Goal: Task Accomplishment & Management: Complete application form

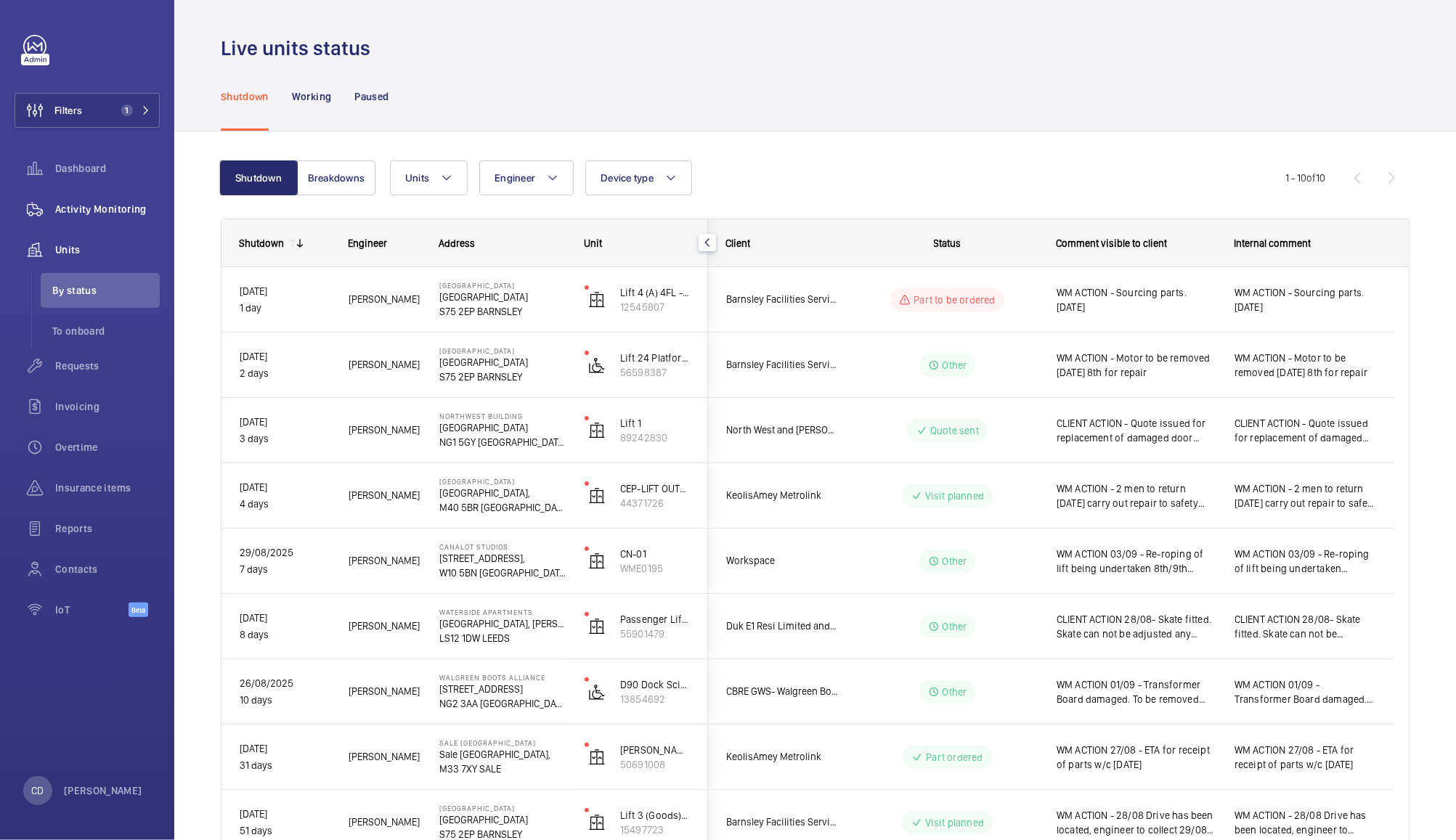
click at [116, 195] on div "Activity Monitoring" at bounding box center [86, 208] width 145 height 35
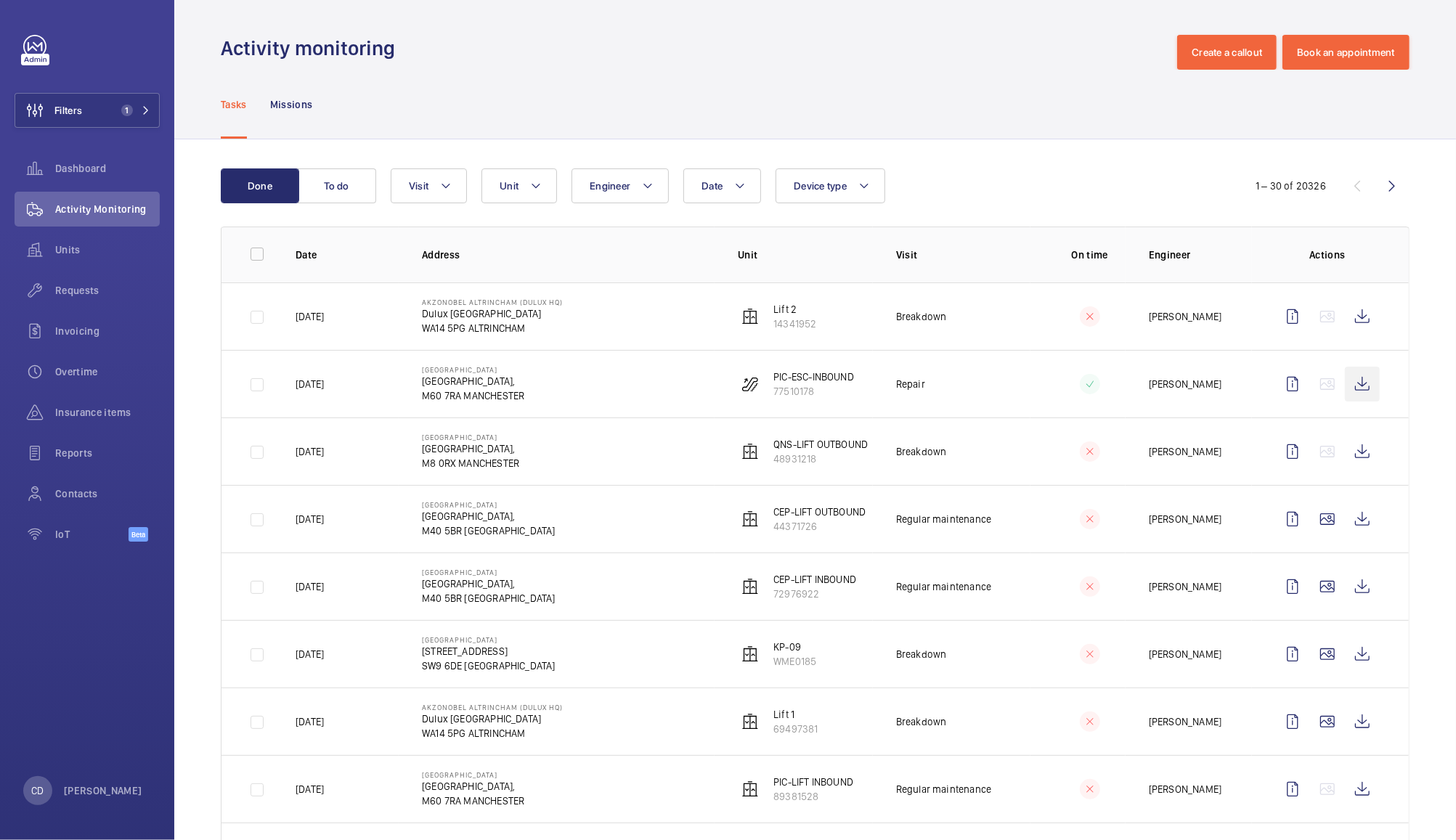
click at [1347, 384] on wm-front-icon-button at bounding box center [1362, 384] width 35 height 35
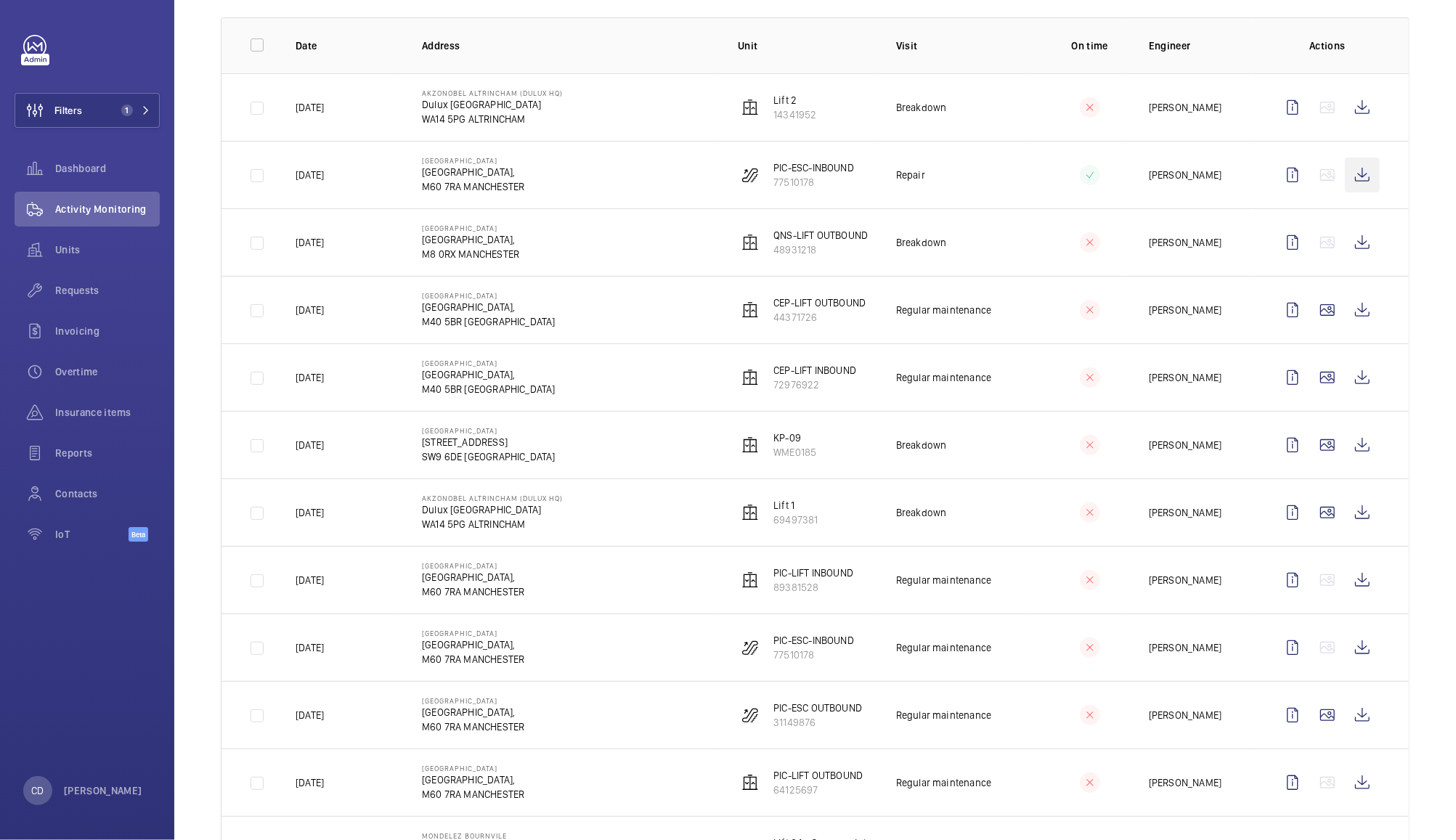
scroll to position [213, 0]
click at [1345, 510] on wm-front-icon-button at bounding box center [1362, 508] width 35 height 35
click at [1357, 104] on wm-front-icon-button at bounding box center [1362, 103] width 35 height 35
click at [78, 290] on span "Requests" at bounding box center [107, 290] width 104 height 14
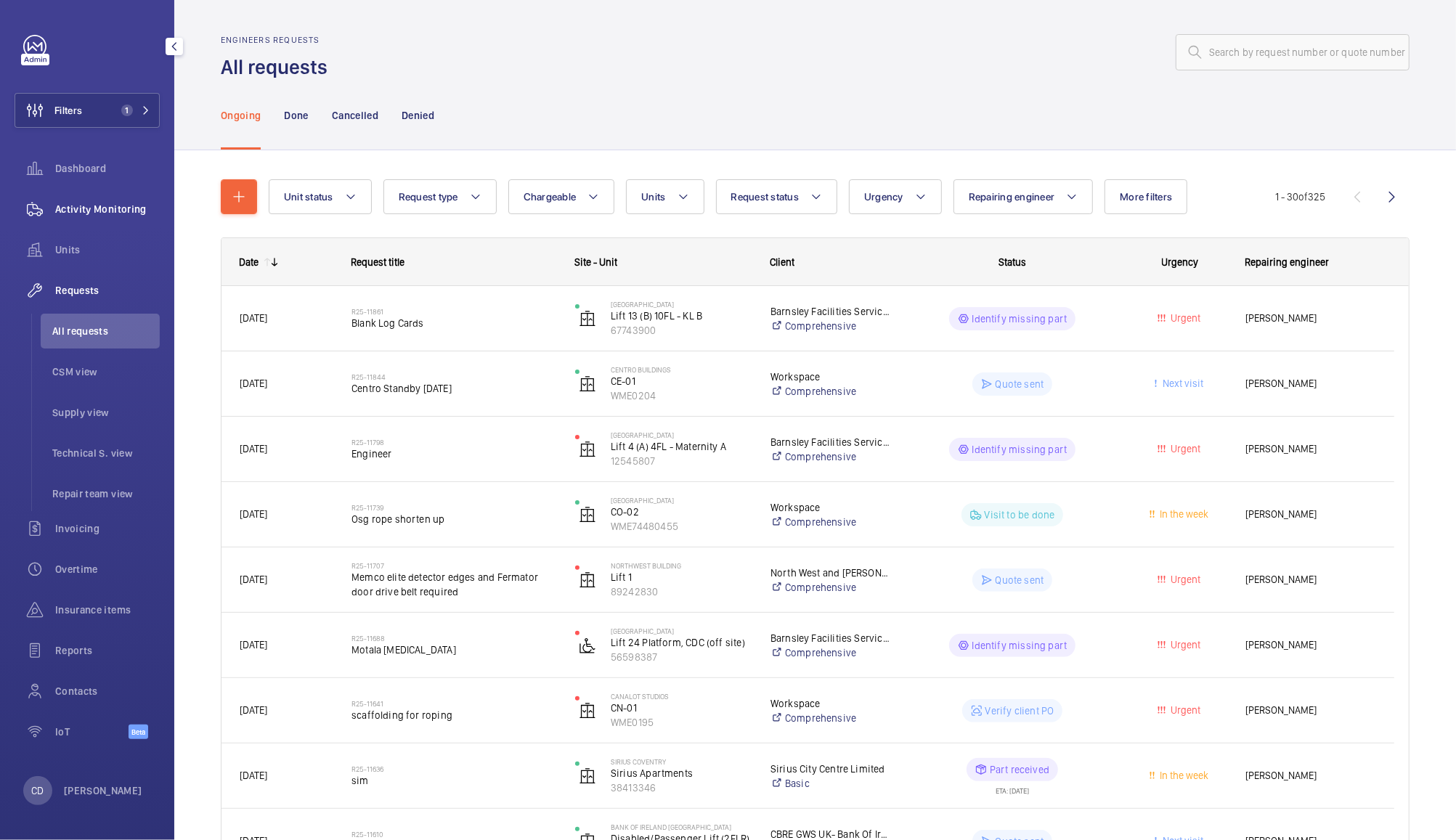
click at [122, 211] on span "Activity Monitoring" at bounding box center [107, 209] width 104 height 14
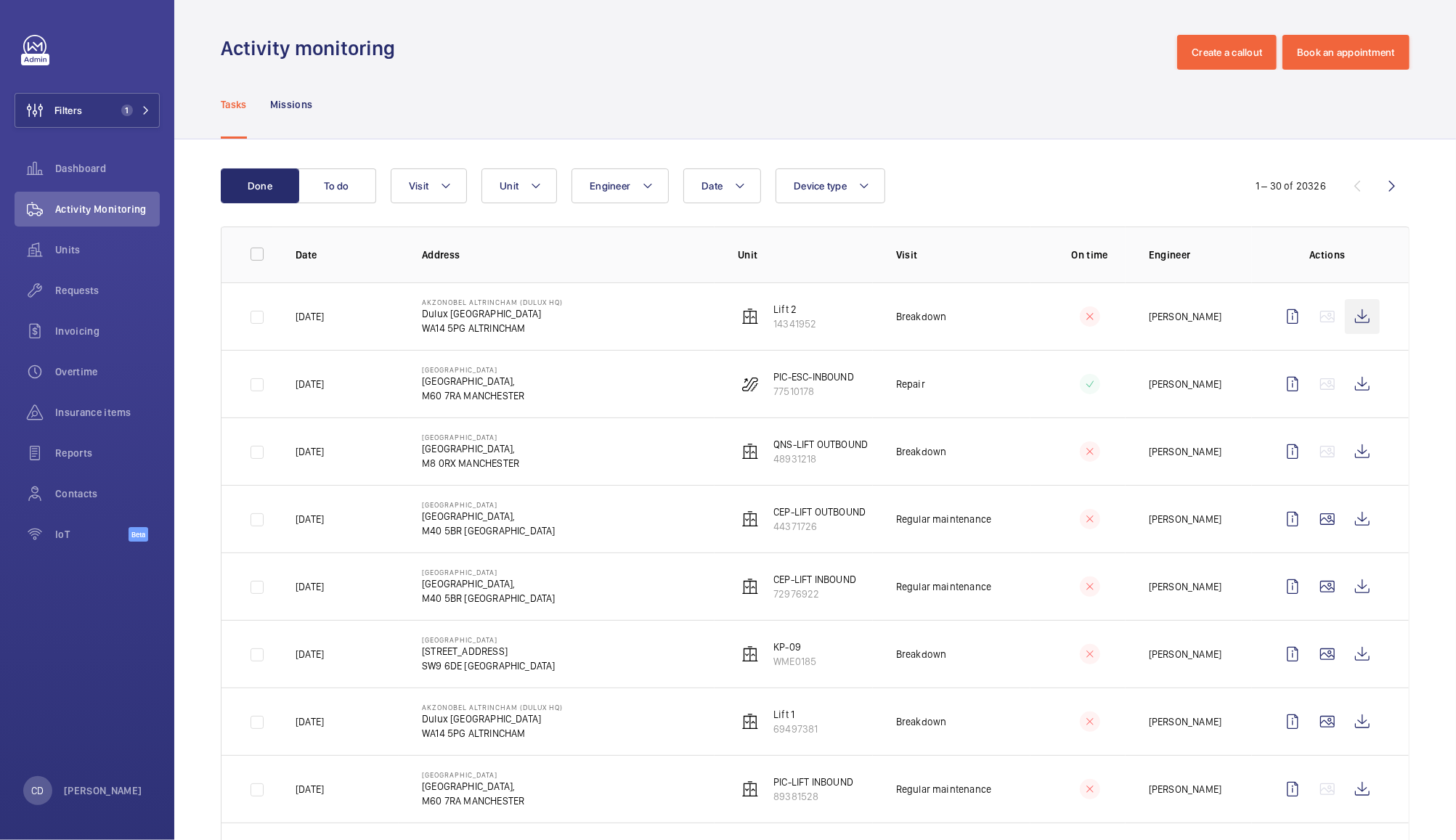
click at [1345, 320] on wm-front-icon-button at bounding box center [1362, 316] width 35 height 35
click at [483, 315] on p "Dulux [GEOGRAPHIC_DATA]" at bounding box center [492, 313] width 141 height 14
click at [1350, 324] on wm-front-icon-button at bounding box center [1362, 316] width 35 height 35
click at [1310, 728] on wm-front-icon-button at bounding box center [1327, 721] width 35 height 35
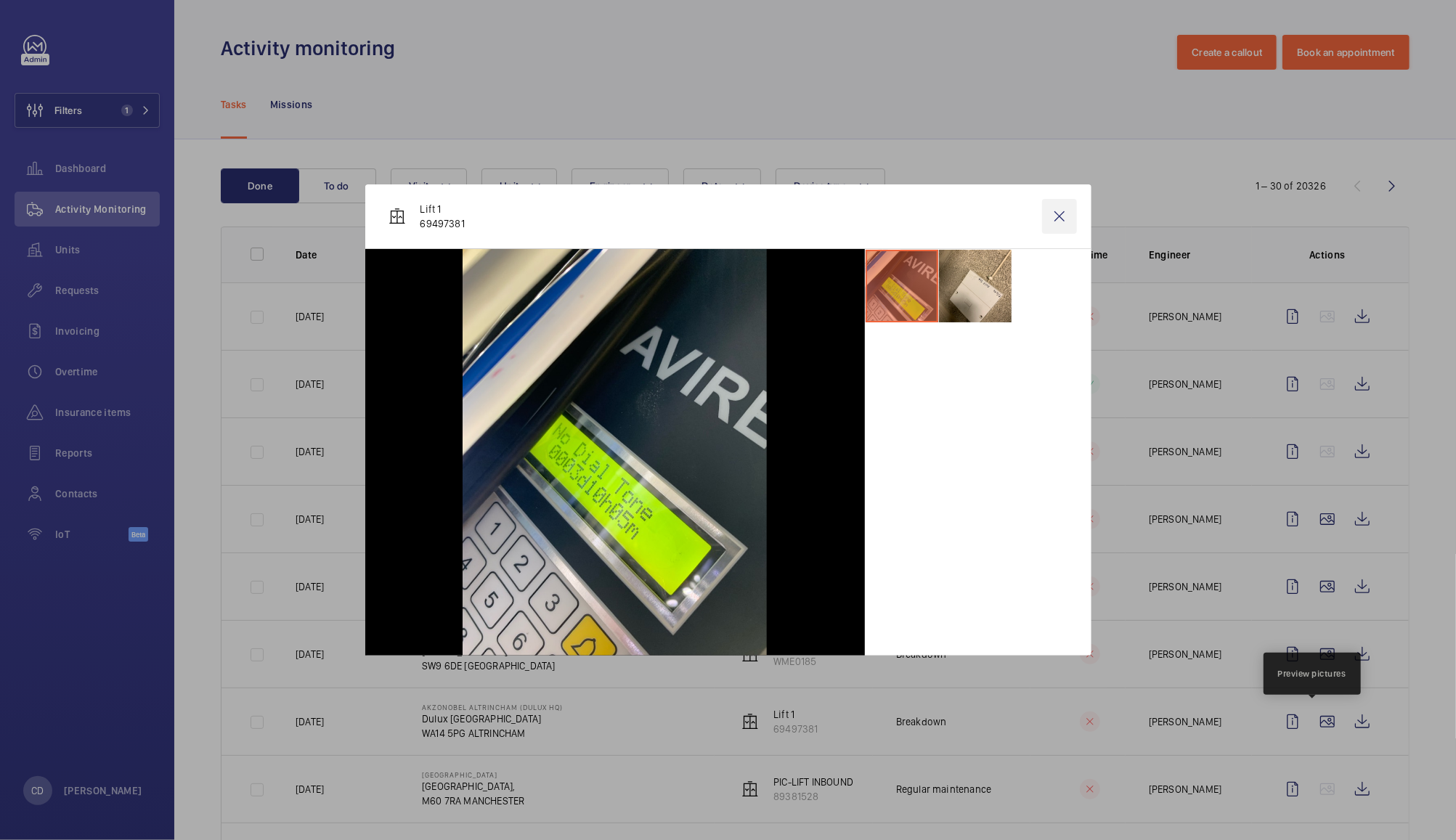
click at [1057, 205] on wm-front-icon-button at bounding box center [1059, 216] width 35 height 35
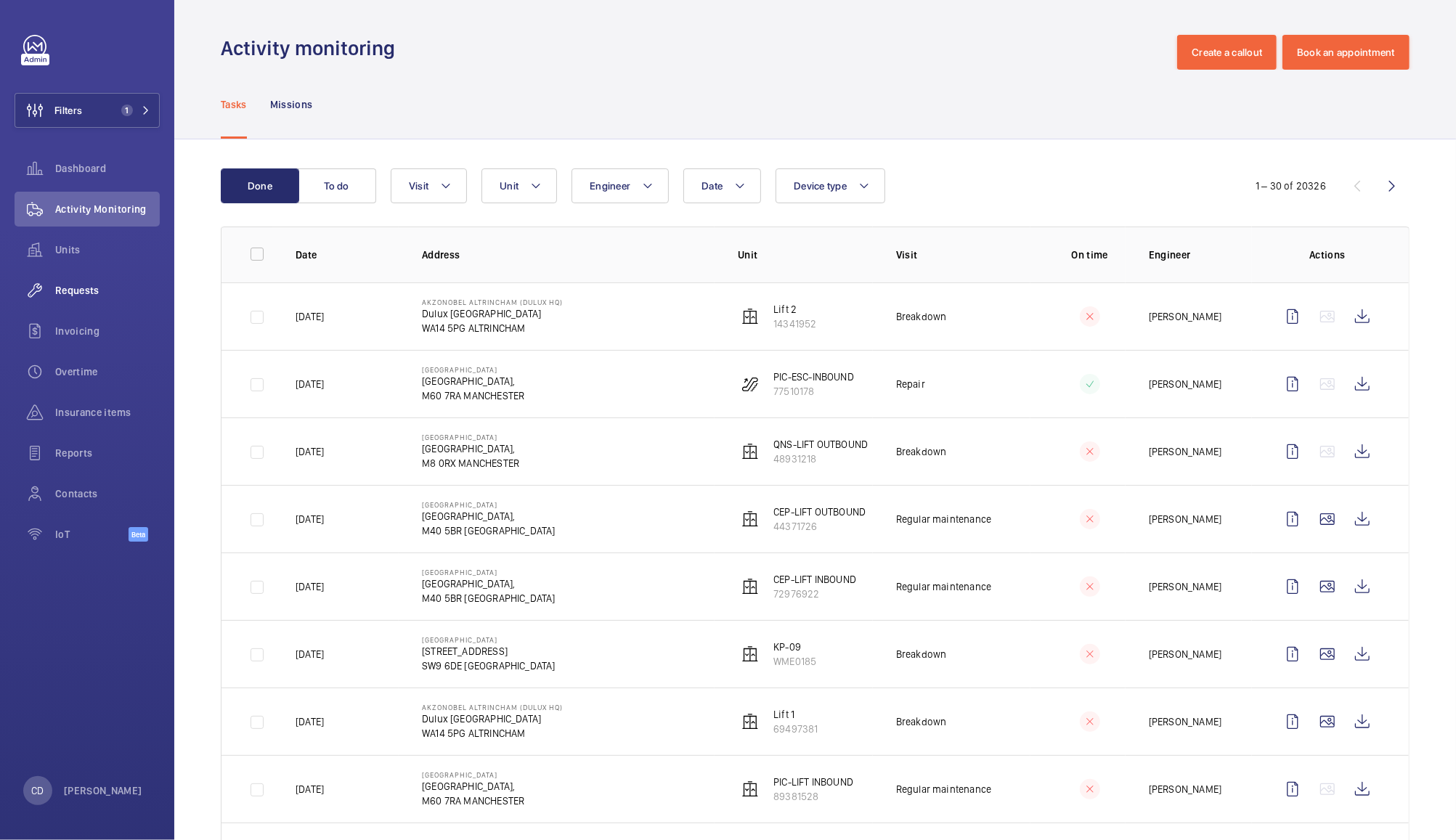
click at [77, 290] on span "Requests" at bounding box center [107, 290] width 104 height 14
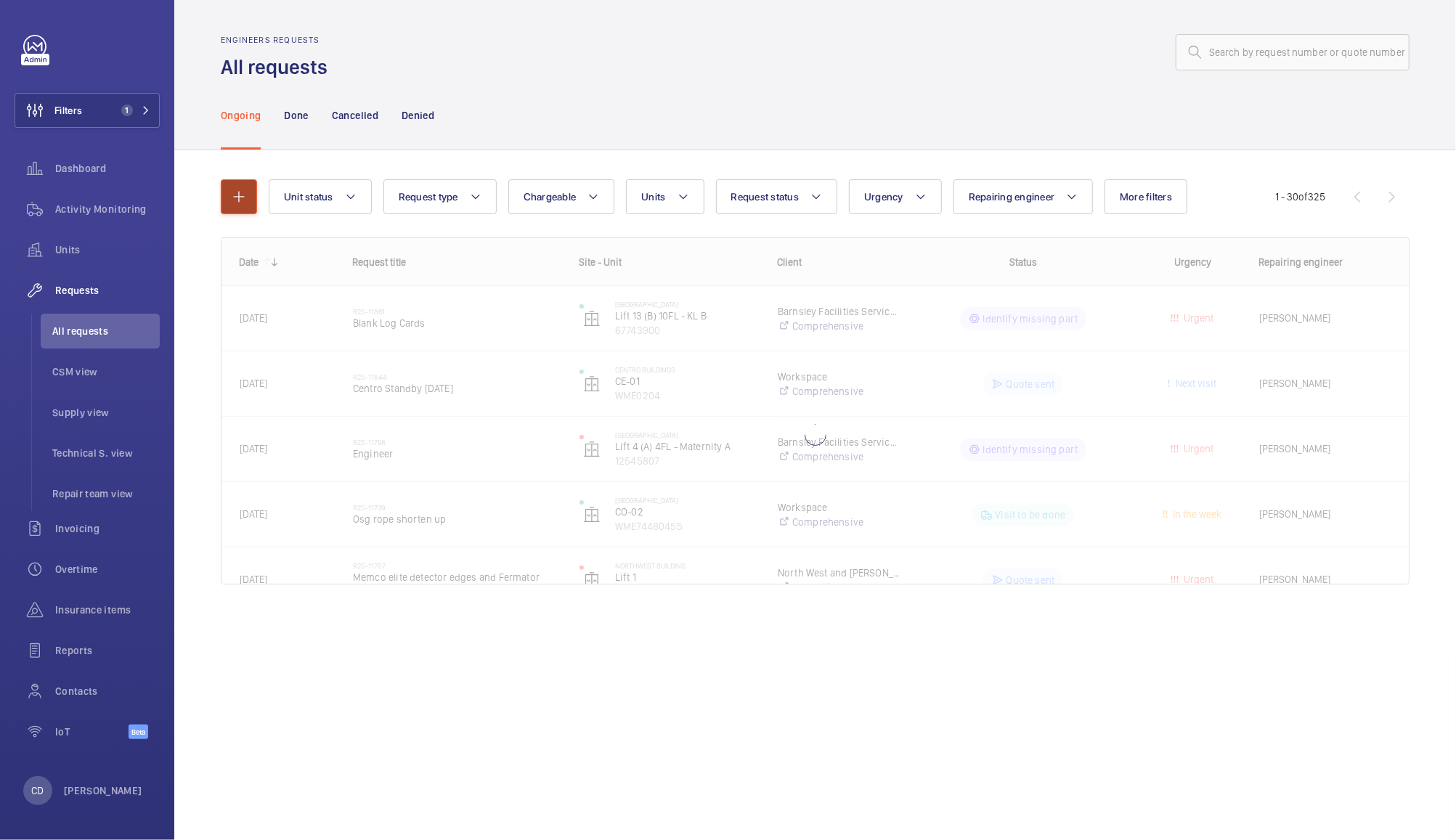
click at [239, 203] on mat-icon "button" at bounding box center [239, 197] width 18 height 18
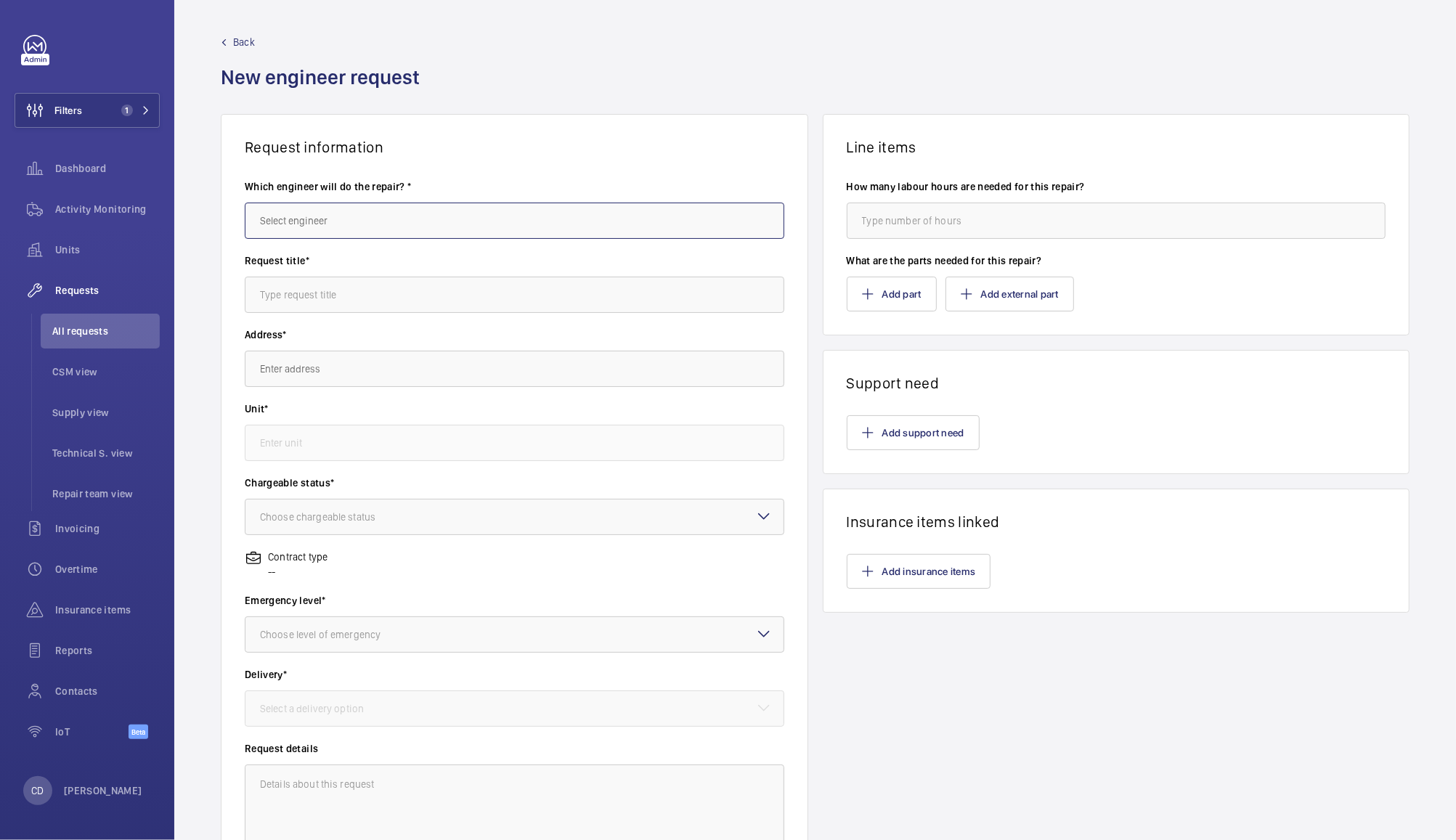
click at [611, 219] on input "text" at bounding box center [514, 221] width 539 height 36
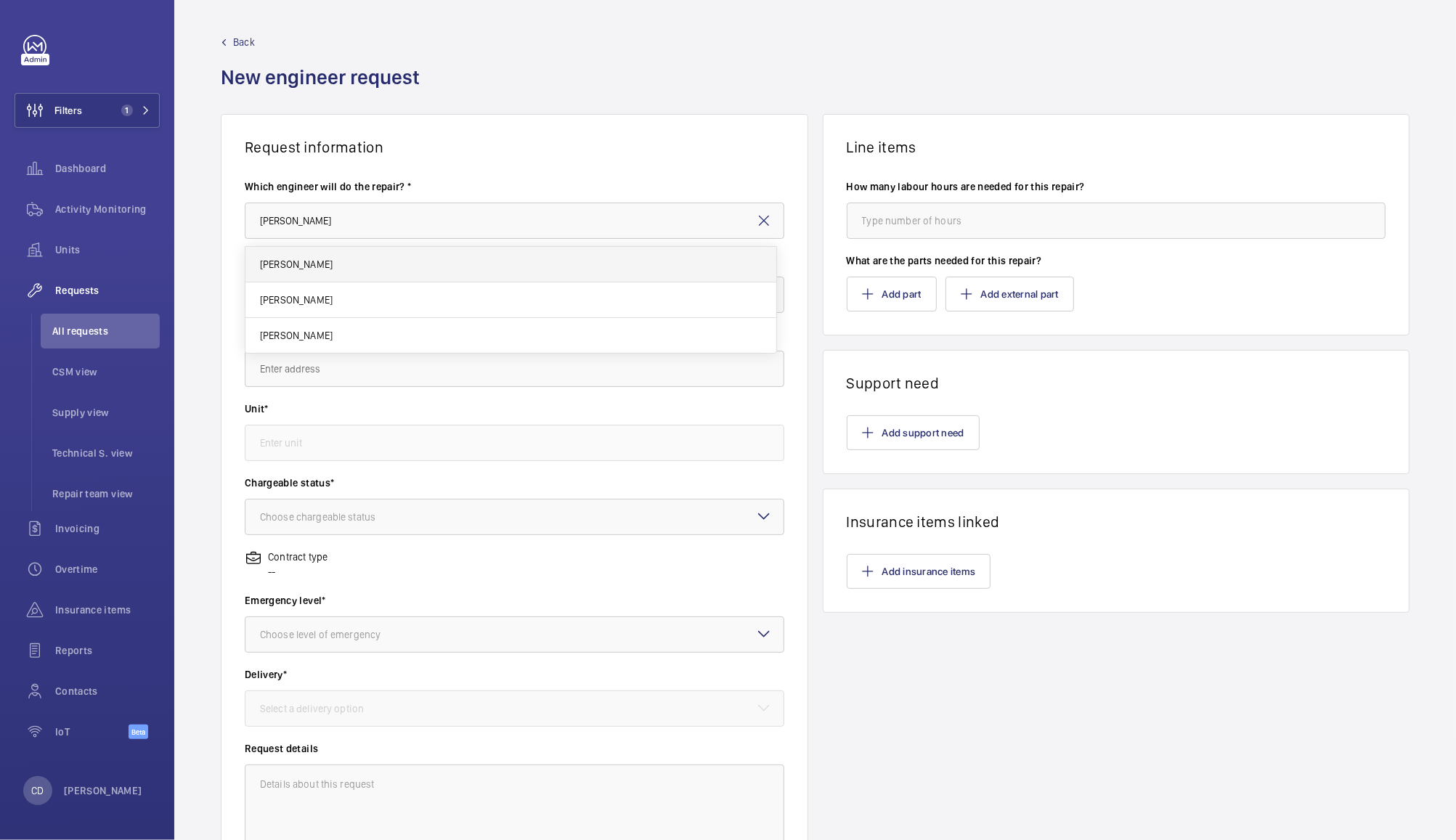
click at [305, 260] on span "[PERSON_NAME]" at bounding box center [296, 264] width 73 height 14
type input "[PERSON_NAME]"
click at [440, 297] on input "text" at bounding box center [514, 295] width 539 height 36
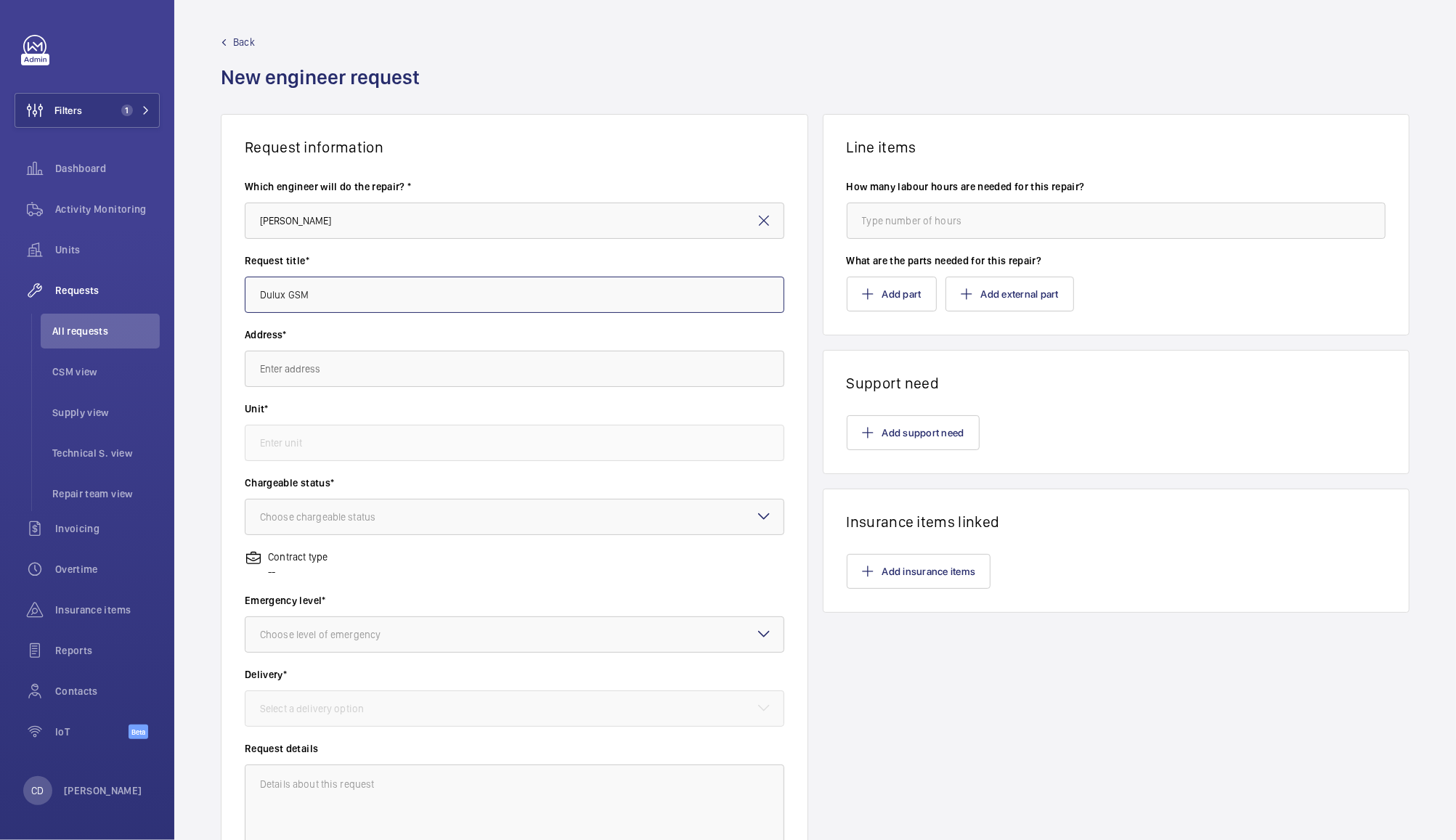
type input "Dulux GSM"
click at [586, 368] on input "text" at bounding box center [514, 368] width 539 height 36
click at [434, 416] on span "AkzoNobel Altrincham (Dulux HQ) Dulux Decorator Centre, WA14 5PG ALTRINCHAM" at bounding box center [425, 412] width 331 height 14
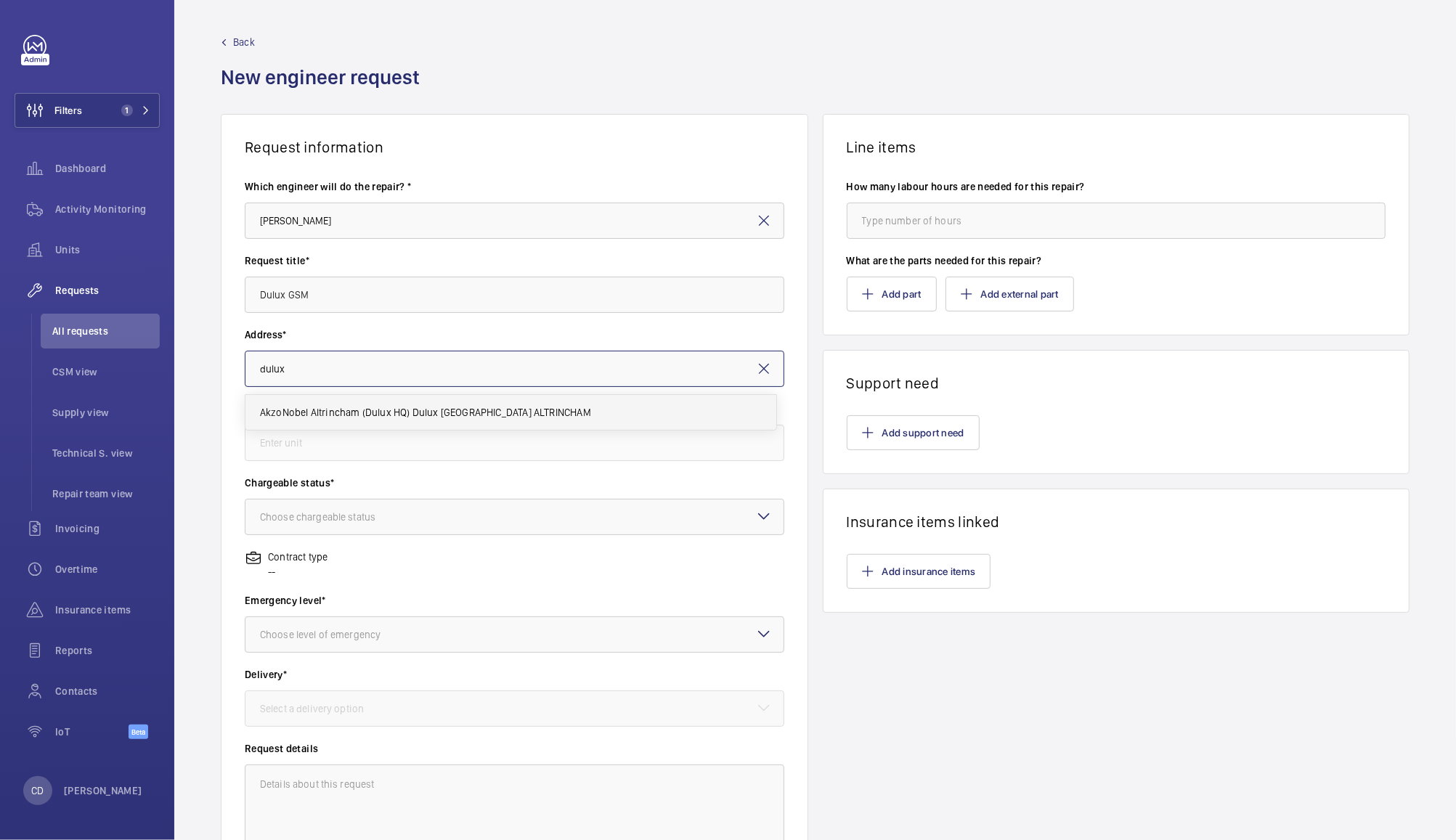
type input "AkzoNobel Altrincham (Dulux HQ) Dulux Decorator Centre, WA14 5PG ALTRINCHAM"
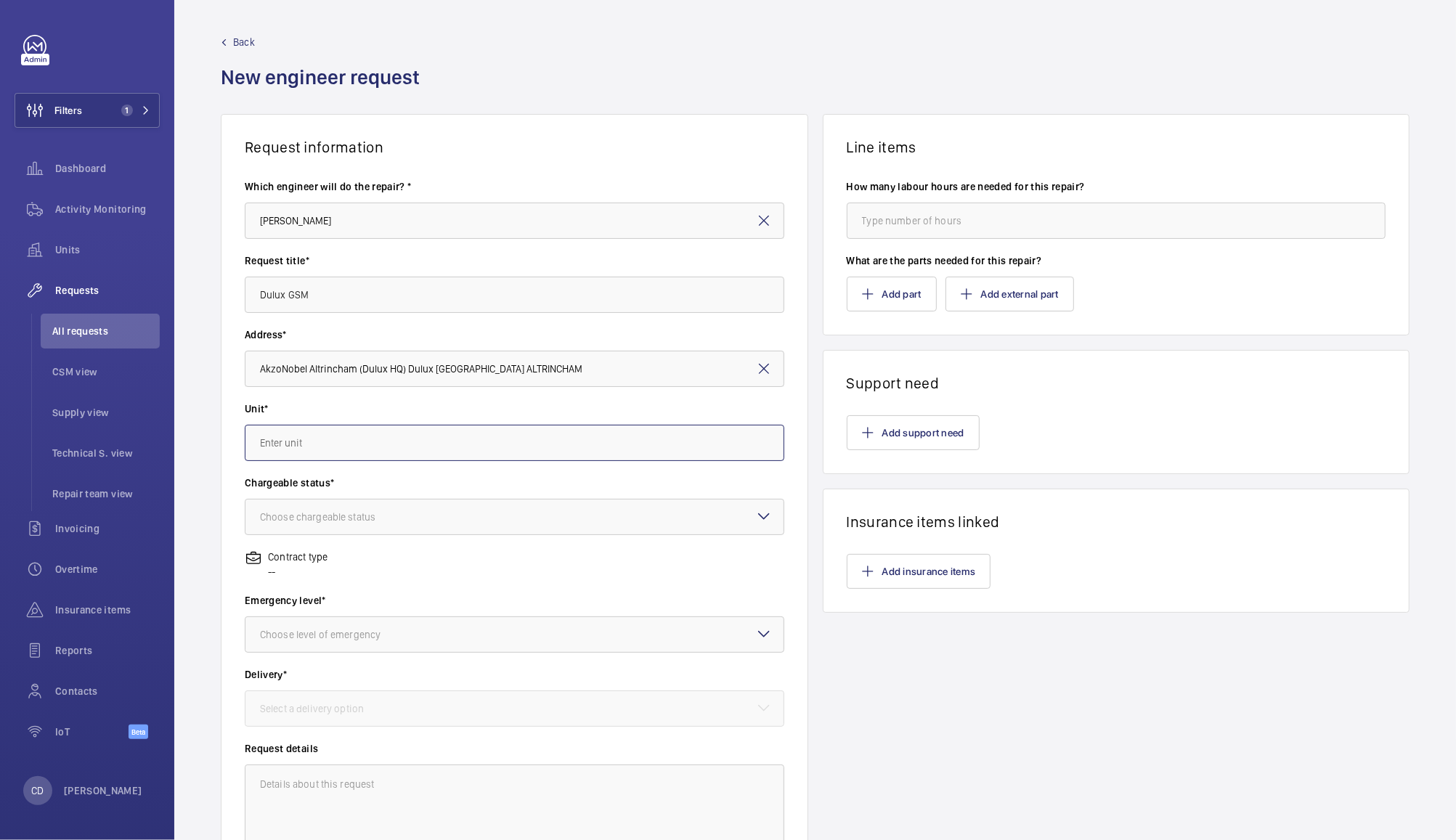
click at [462, 447] on input "text" at bounding box center [514, 442] width 539 height 36
click at [490, 489] on mat-option "69497381 - Lift 1" at bounding box center [511, 487] width 530 height 36
type input "69497381 - Lift 1"
click at [490, 521] on div at bounding box center [514, 516] width 538 height 35
click at [459, 546] on div "Chargeable" at bounding box center [514, 561] width 538 height 36
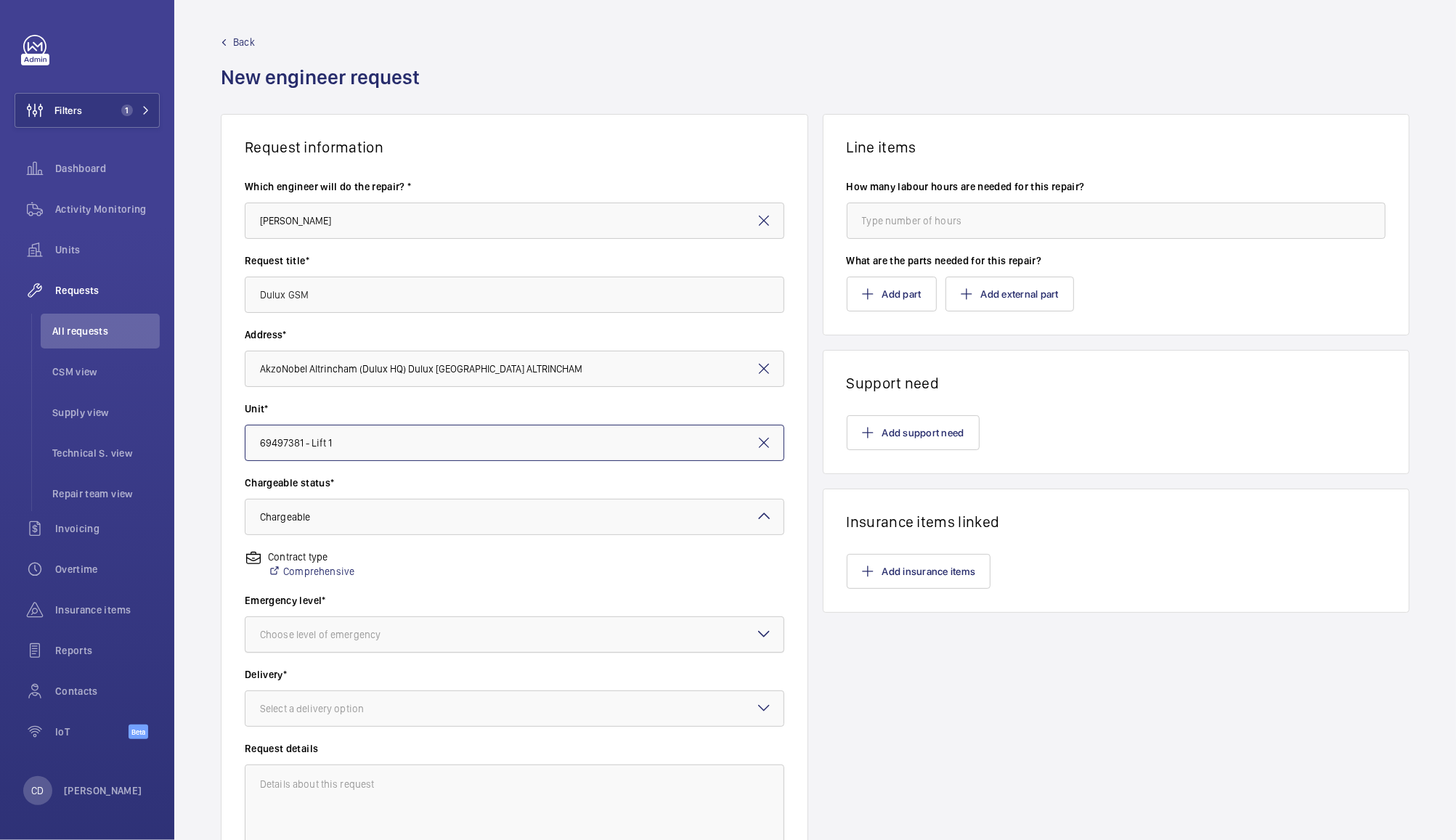
click at [457, 646] on div at bounding box center [514, 634] width 538 height 35
click at [434, 675] on span "Next visit" at bounding box center [514, 679] width 509 height 14
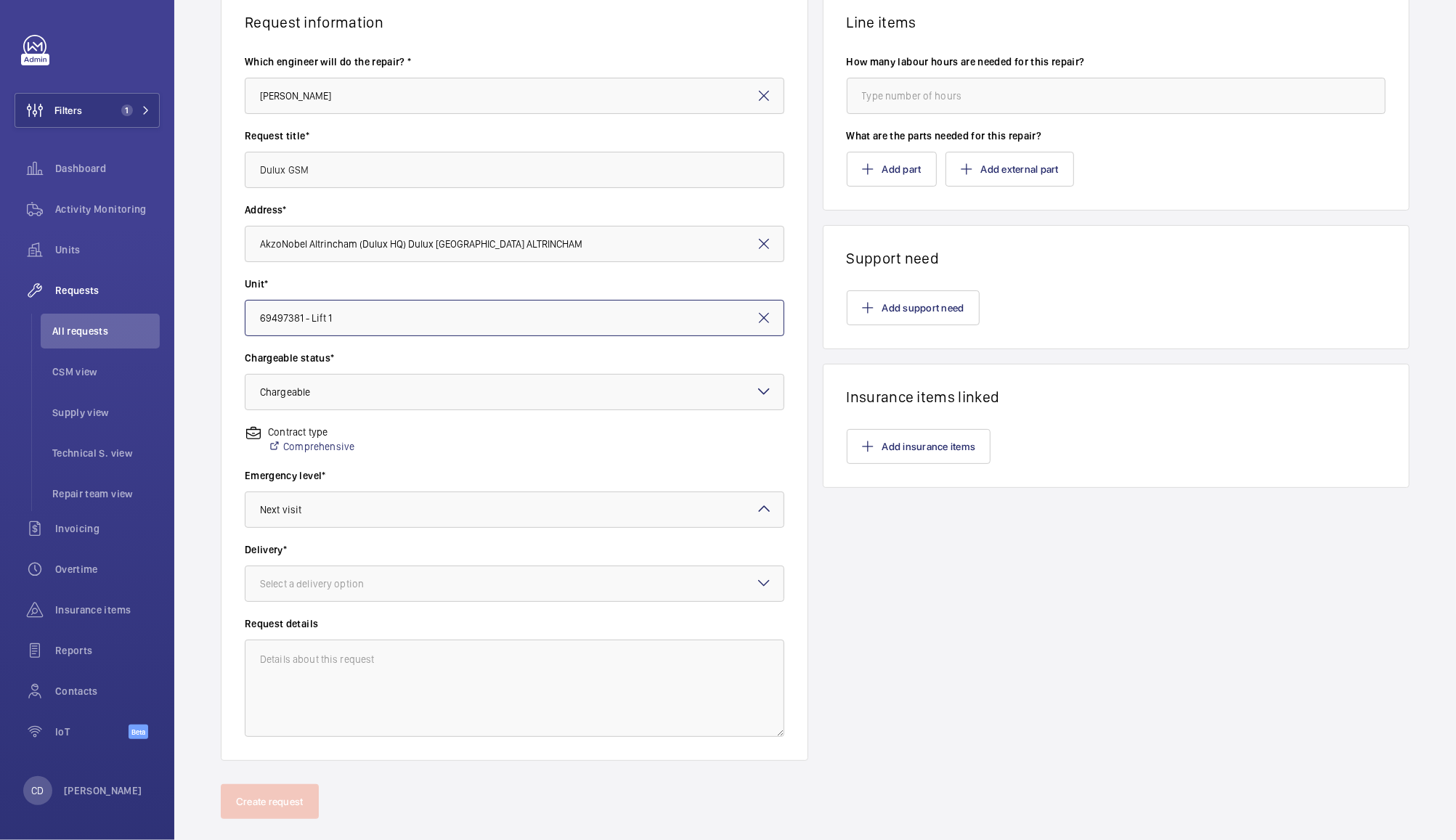
scroll to position [149, 0]
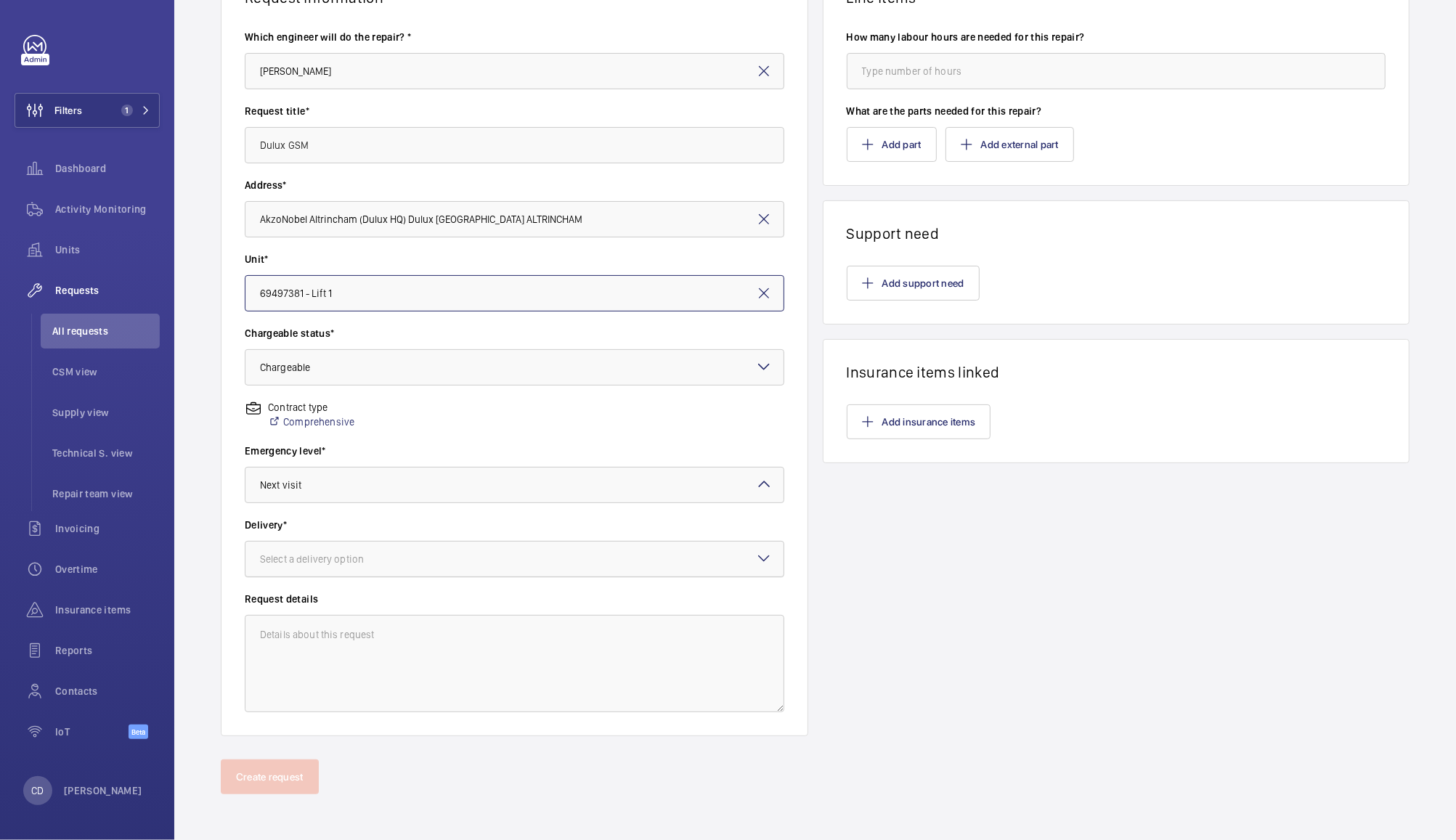
click at [499, 560] on div at bounding box center [514, 559] width 538 height 35
click at [336, 686] on span "Manchester office" at bounding box center [514, 693] width 509 height 14
click at [435, 635] on textarea at bounding box center [514, 663] width 539 height 97
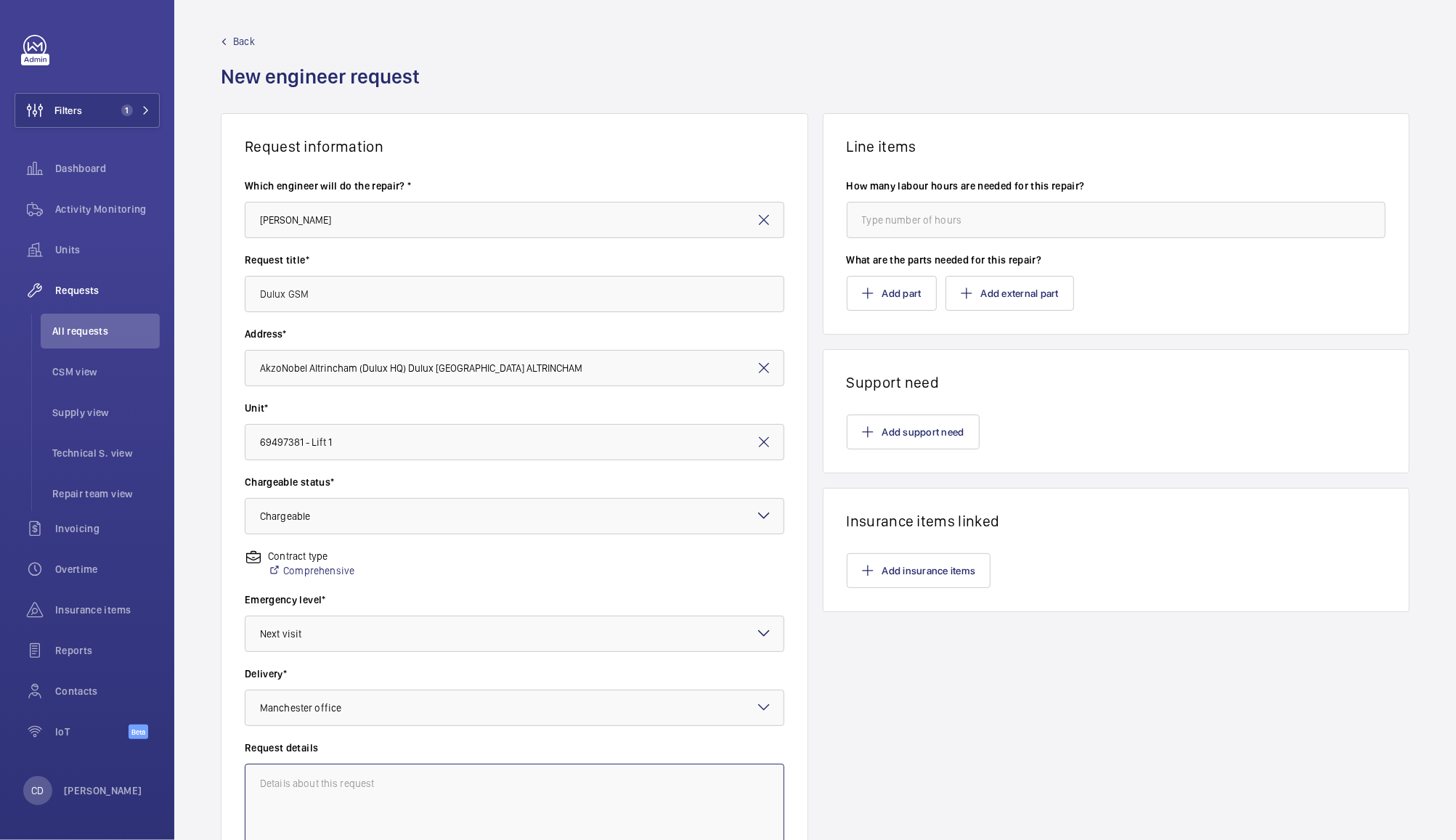
scroll to position [0, 0]
click at [916, 223] on input "number" at bounding box center [1116, 221] width 539 height 36
type input "2"
click at [893, 295] on button "Add part" at bounding box center [891, 294] width 90 height 35
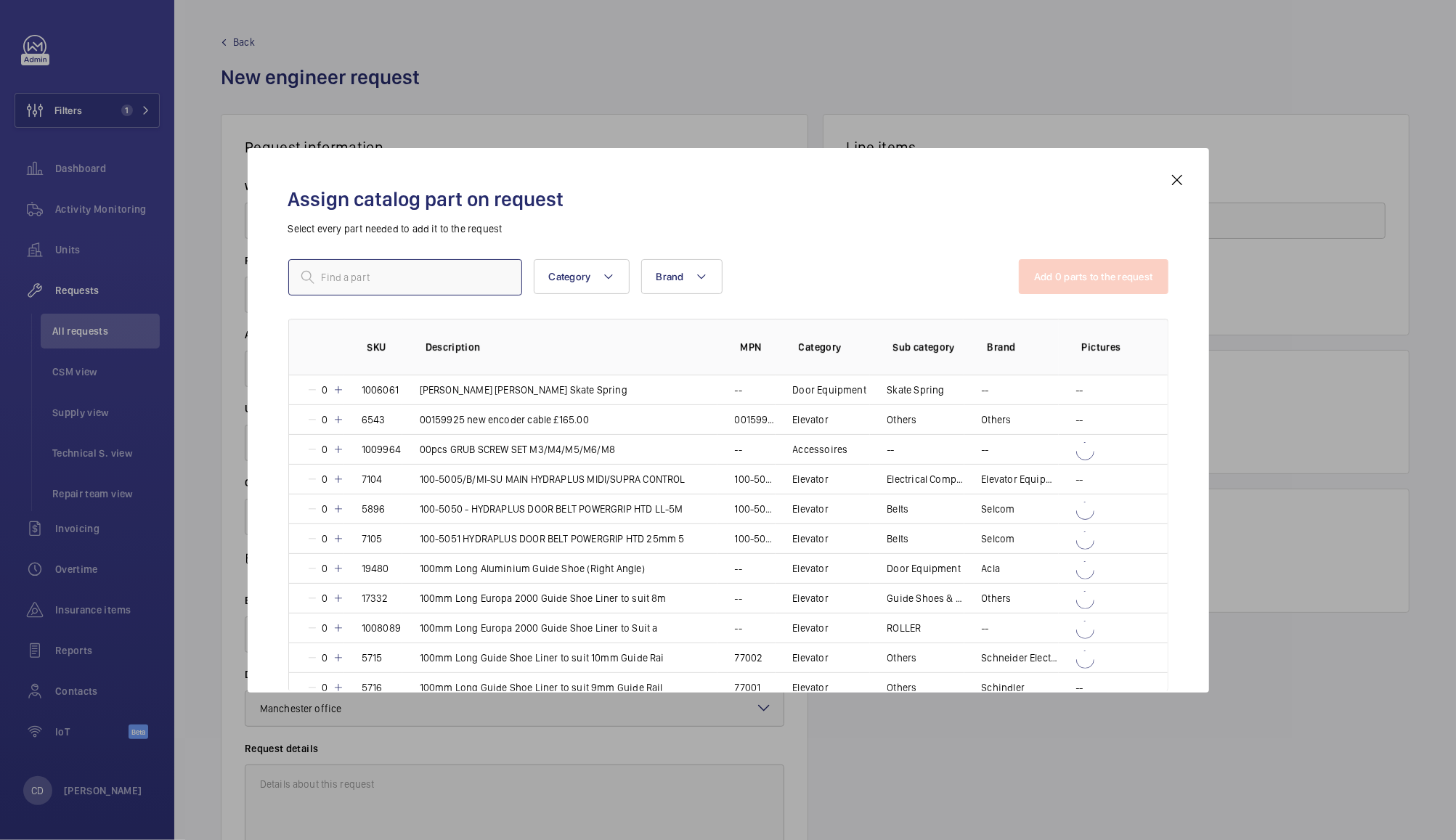
click at [462, 278] on input "text" at bounding box center [405, 277] width 234 height 36
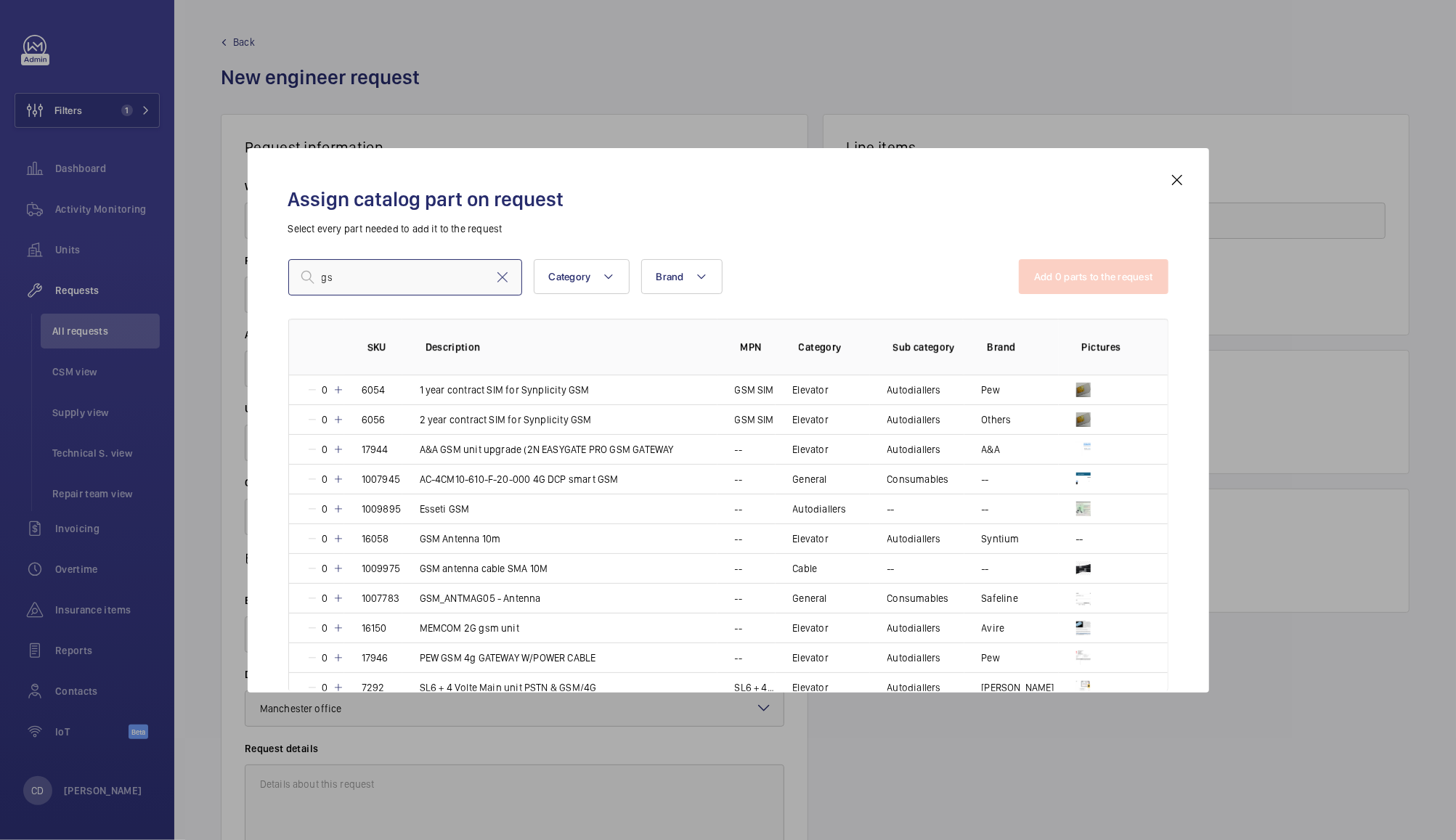
type input "g"
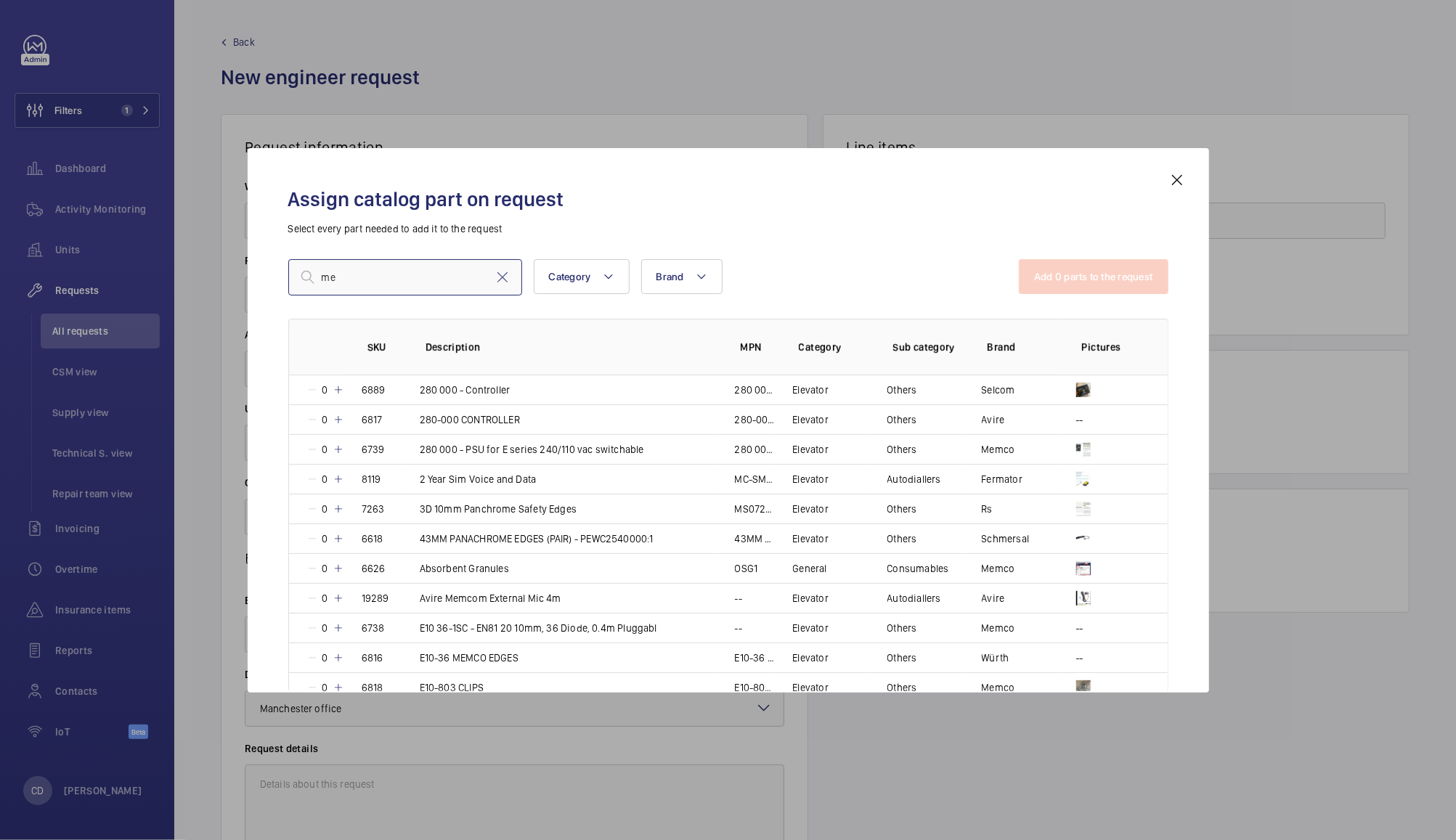
type input "m"
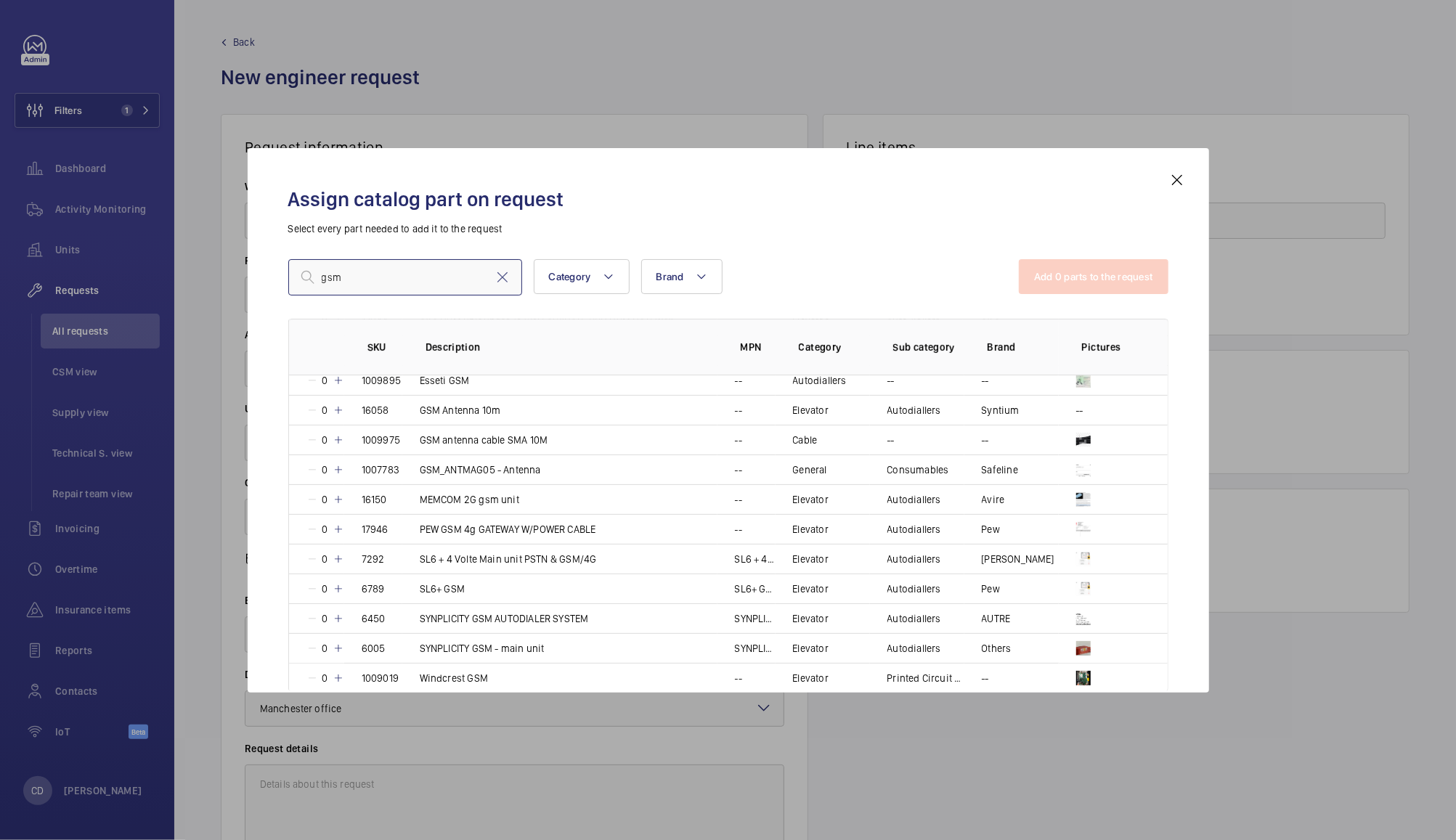
scroll to position [125, 0]
click at [337, 502] on mat-icon at bounding box center [338, 502] width 12 height 12
click at [339, 504] on mat-icon at bounding box center [336, 502] width 12 height 12
click at [461, 274] on input "gsm" at bounding box center [405, 277] width 234 height 36
click at [454, 275] on input "gsm" at bounding box center [405, 277] width 234 height 36
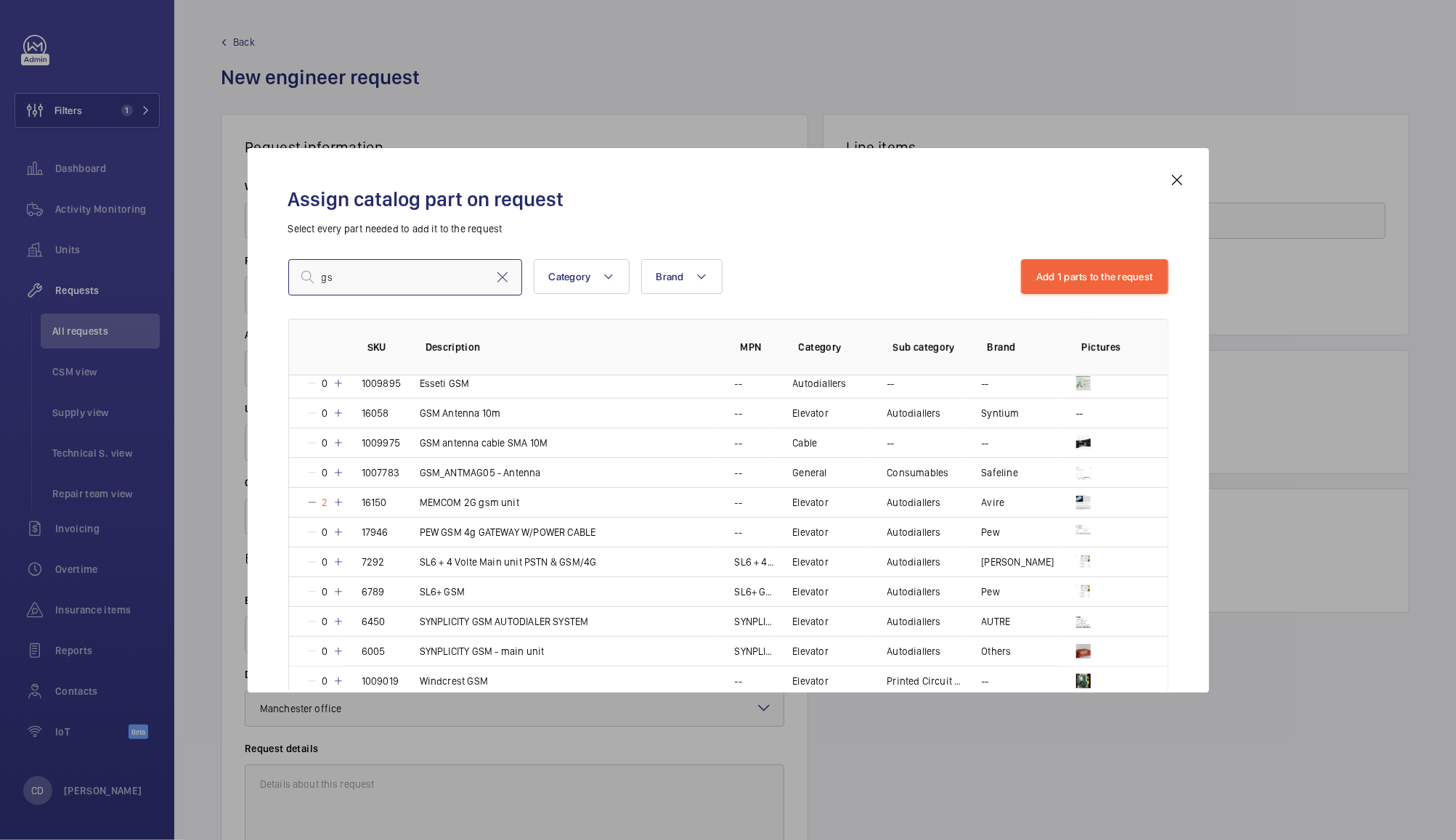
type input "g"
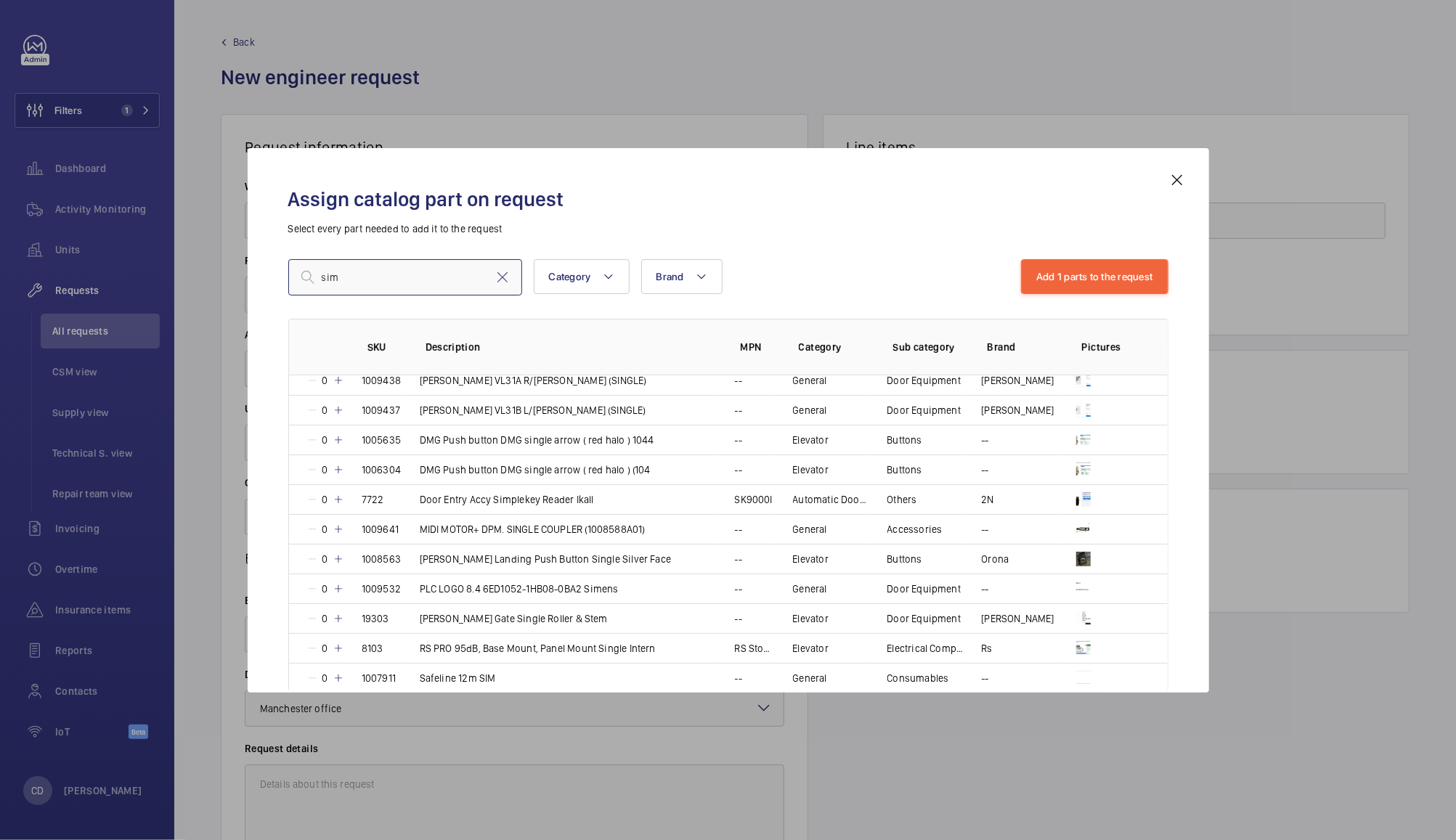
scroll to position [0, 0]
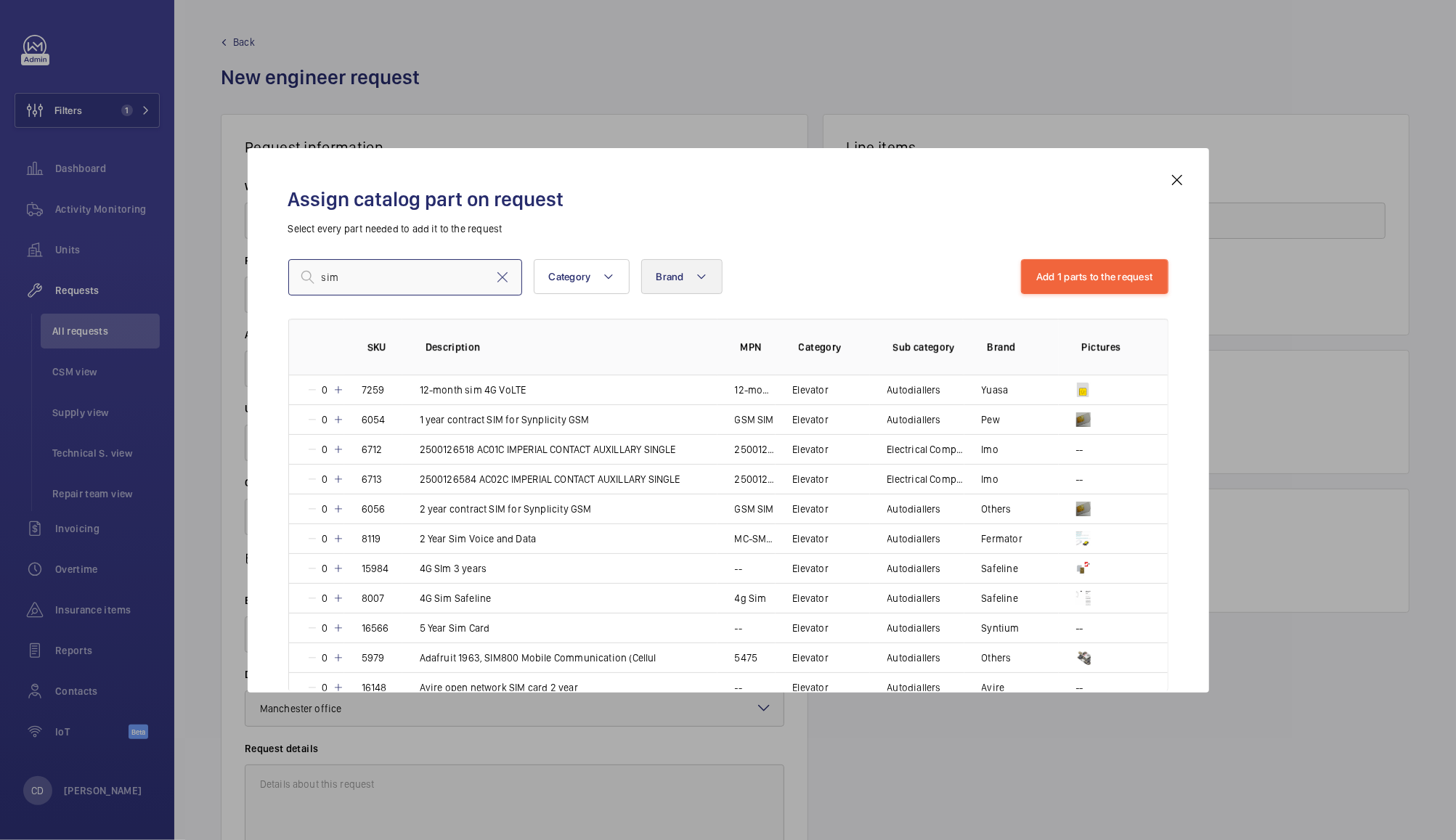
type input "sim"
click at [670, 275] on span "Brand" at bounding box center [669, 276] width 28 height 12
type input "avire"
click at [667, 375] on label "avire" at bounding box center [768, 374] width 253 height 35
click at [667, 375] on input "avire" at bounding box center [662, 374] width 29 height 29
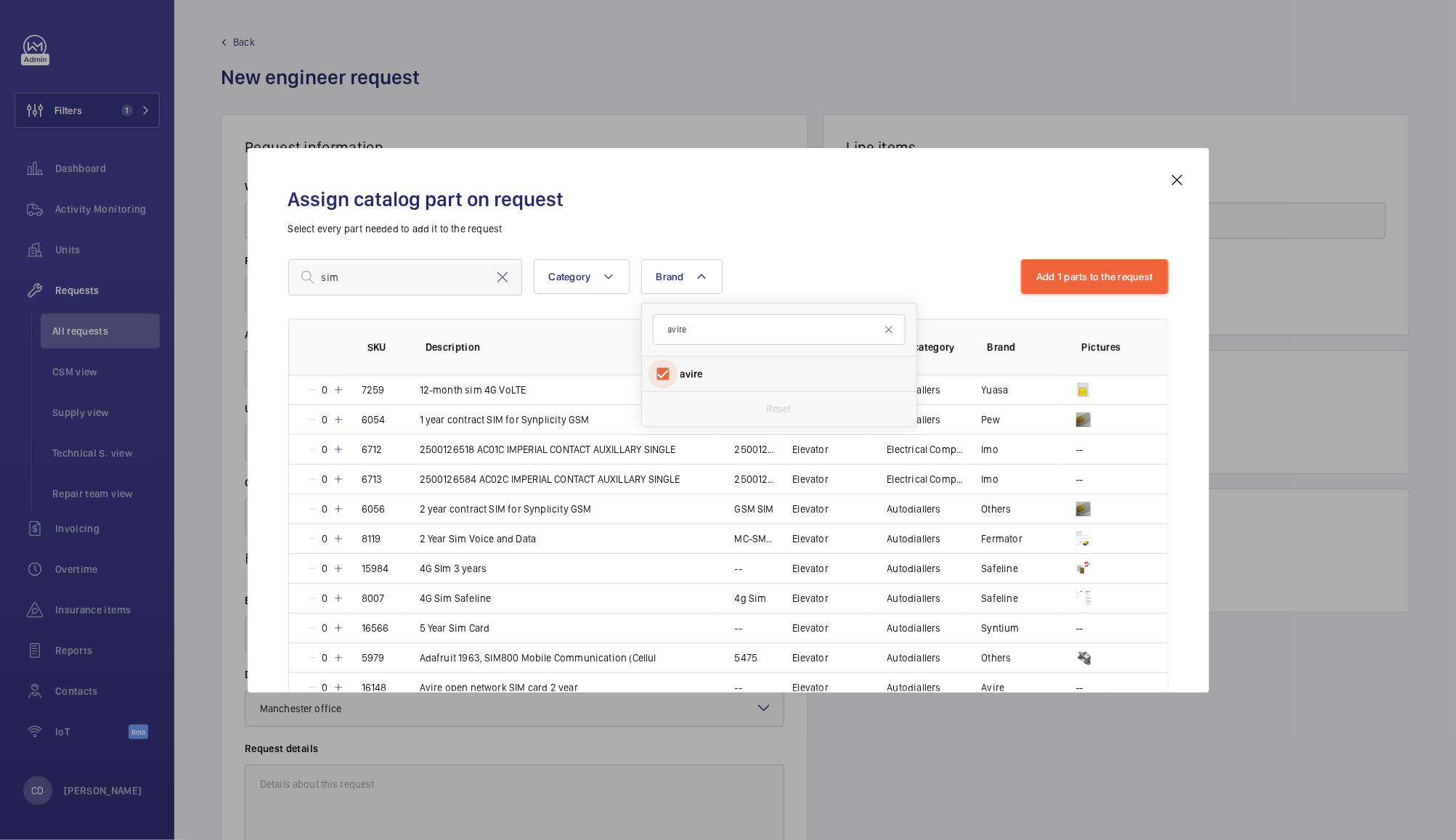
checkbox input "true"
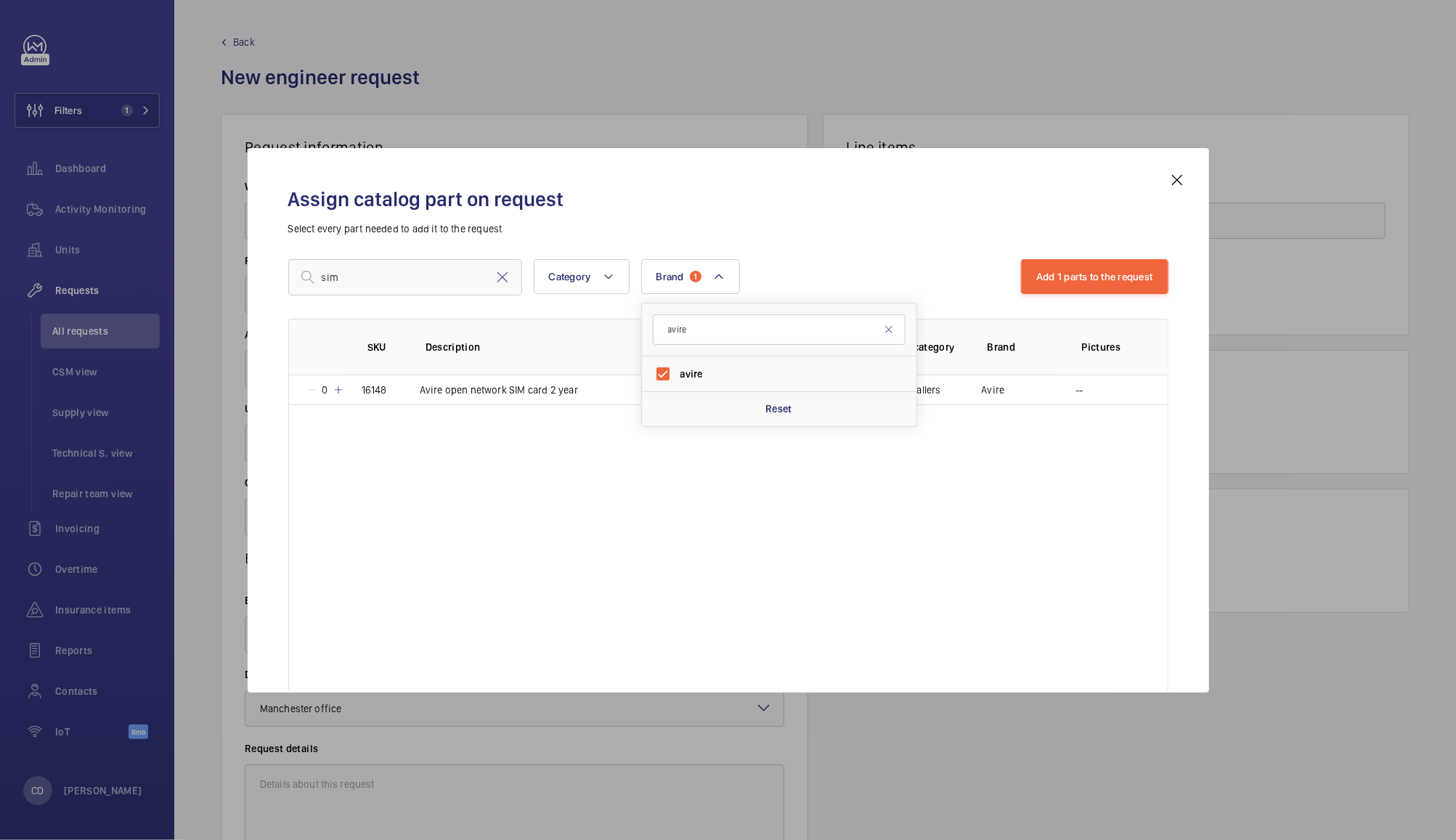
click at [863, 218] on div "Assign catalog part on request Select every part needed to add it to the request" at bounding box center [728, 211] width 880 height 50
click at [341, 388] on mat-icon at bounding box center [338, 390] width 12 height 12
click at [336, 395] on mat-icon at bounding box center [338, 390] width 12 height 12
click at [1107, 279] on button "Add 2 parts to the request" at bounding box center [1093, 276] width 149 height 35
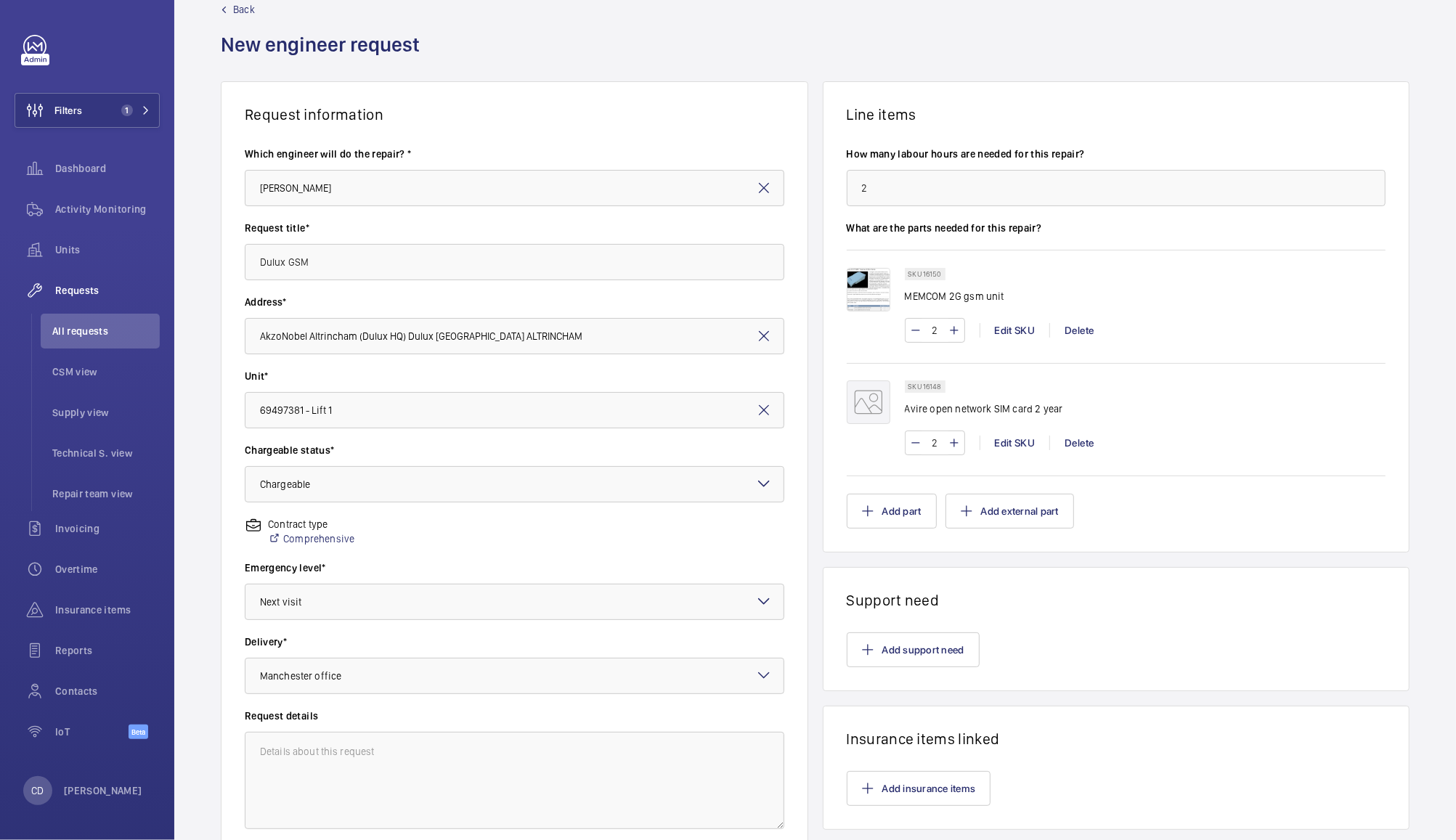
scroll to position [42, 0]
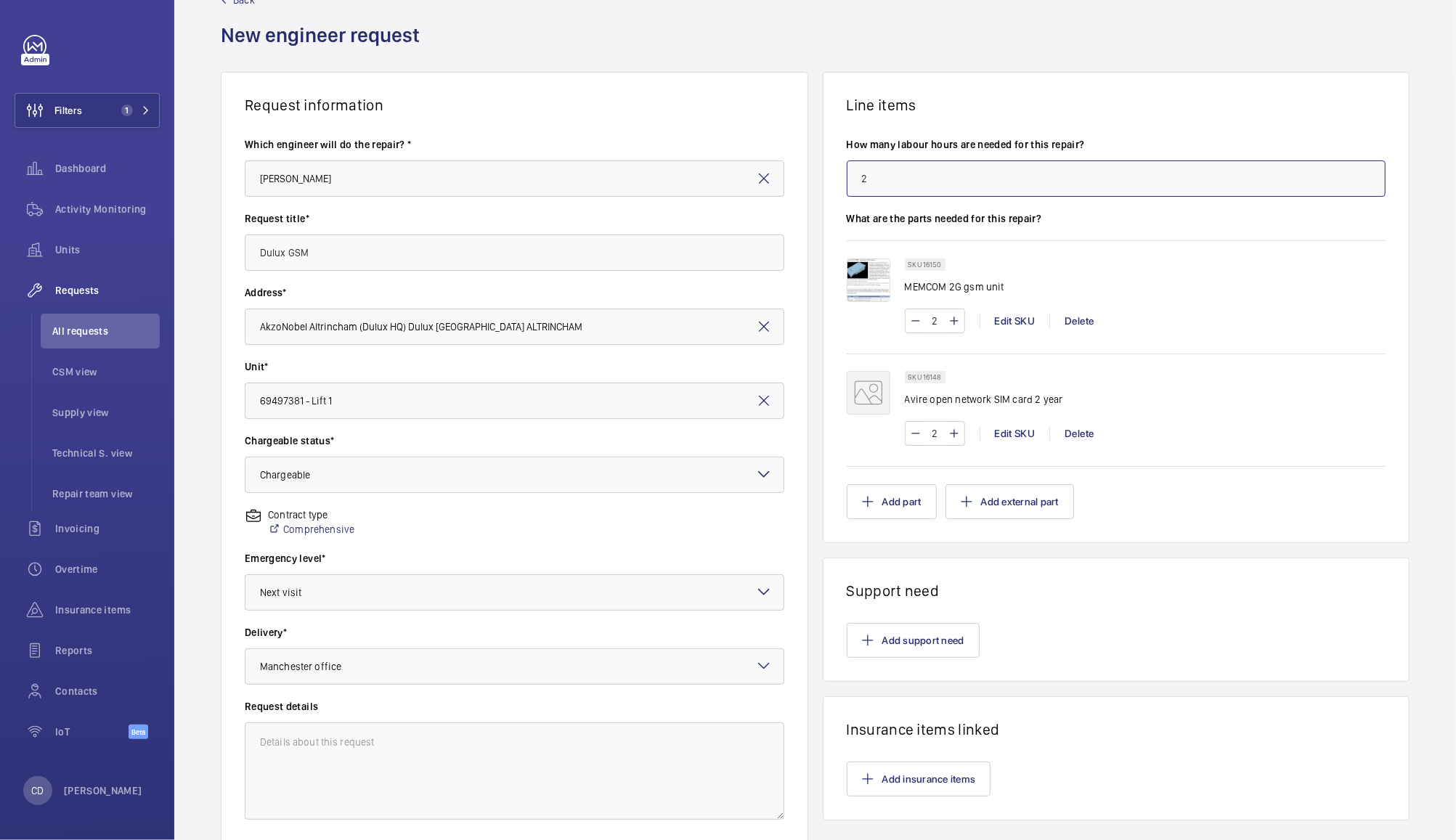
click at [957, 174] on input "2" at bounding box center [1116, 178] width 539 height 36
type input "4"
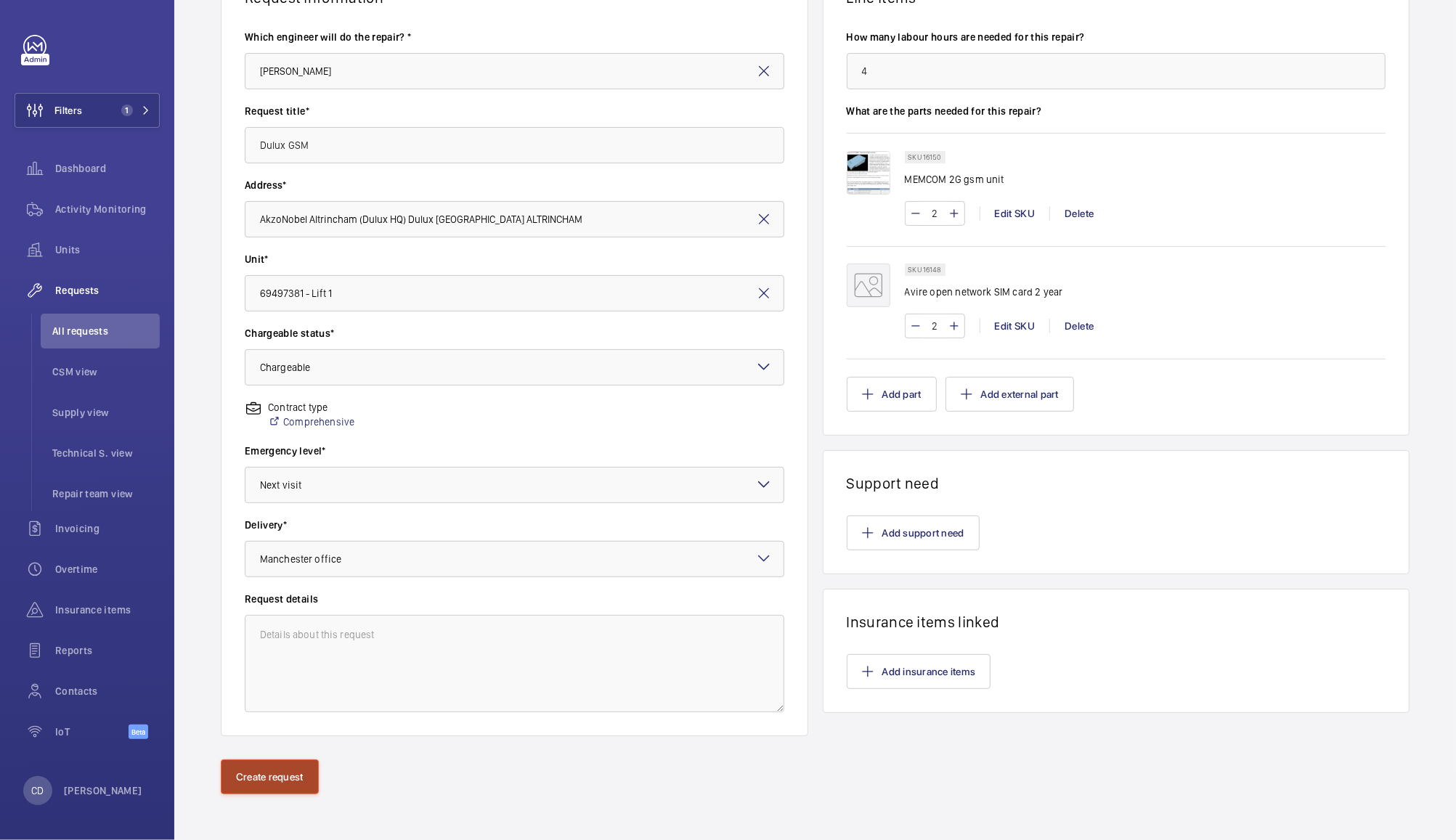
click at [277, 770] on button "Create request" at bounding box center [270, 776] width 98 height 35
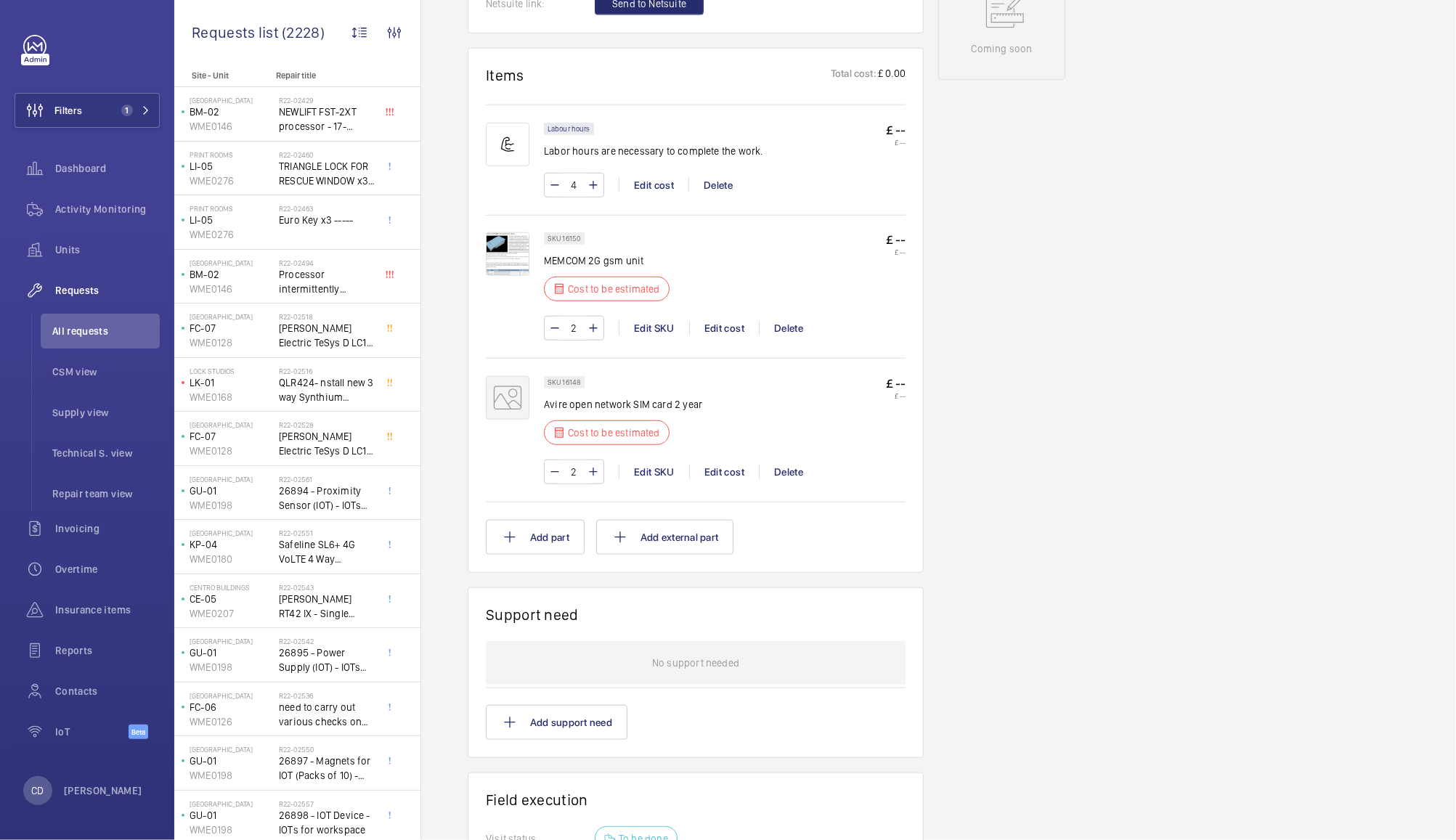
scroll to position [817, 0]
click at [722, 472] on div "Edit cost" at bounding box center [724, 471] width 69 height 14
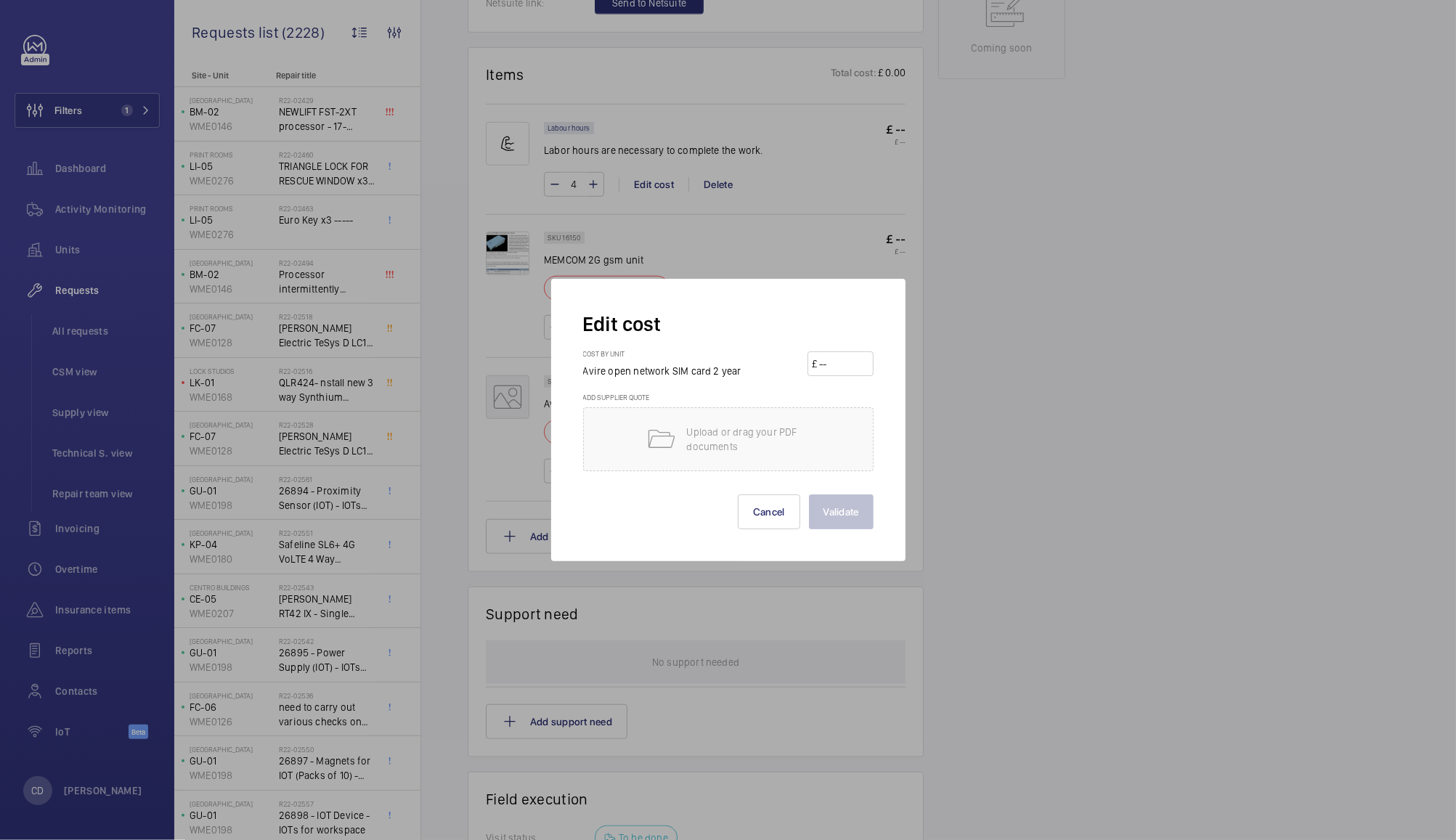
click at [840, 368] on input "number" at bounding box center [843, 364] width 51 height 23
type input "197.66"
click at [852, 510] on button "Validate" at bounding box center [841, 512] width 65 height 35
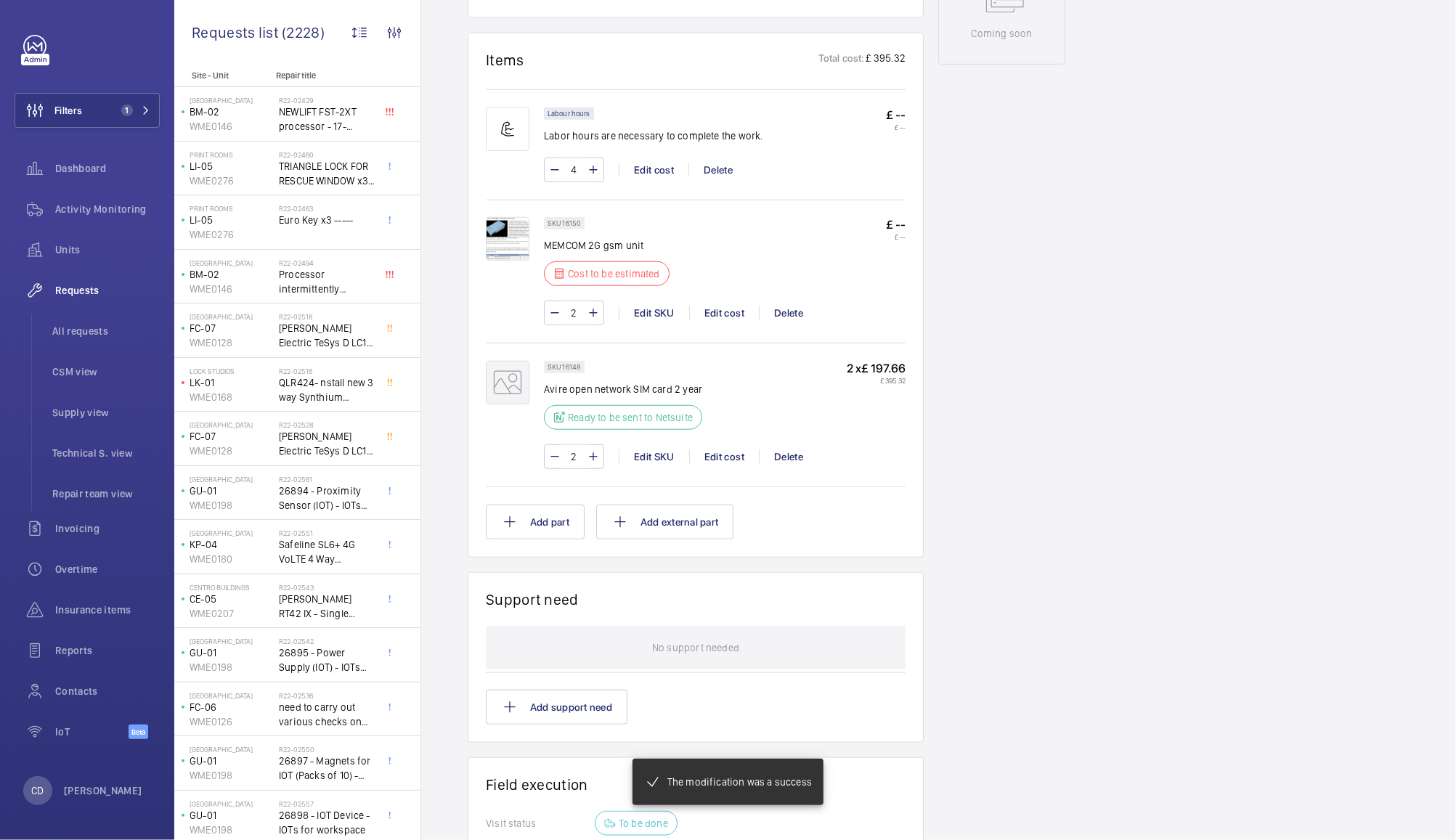
scroll to position [860, 0]
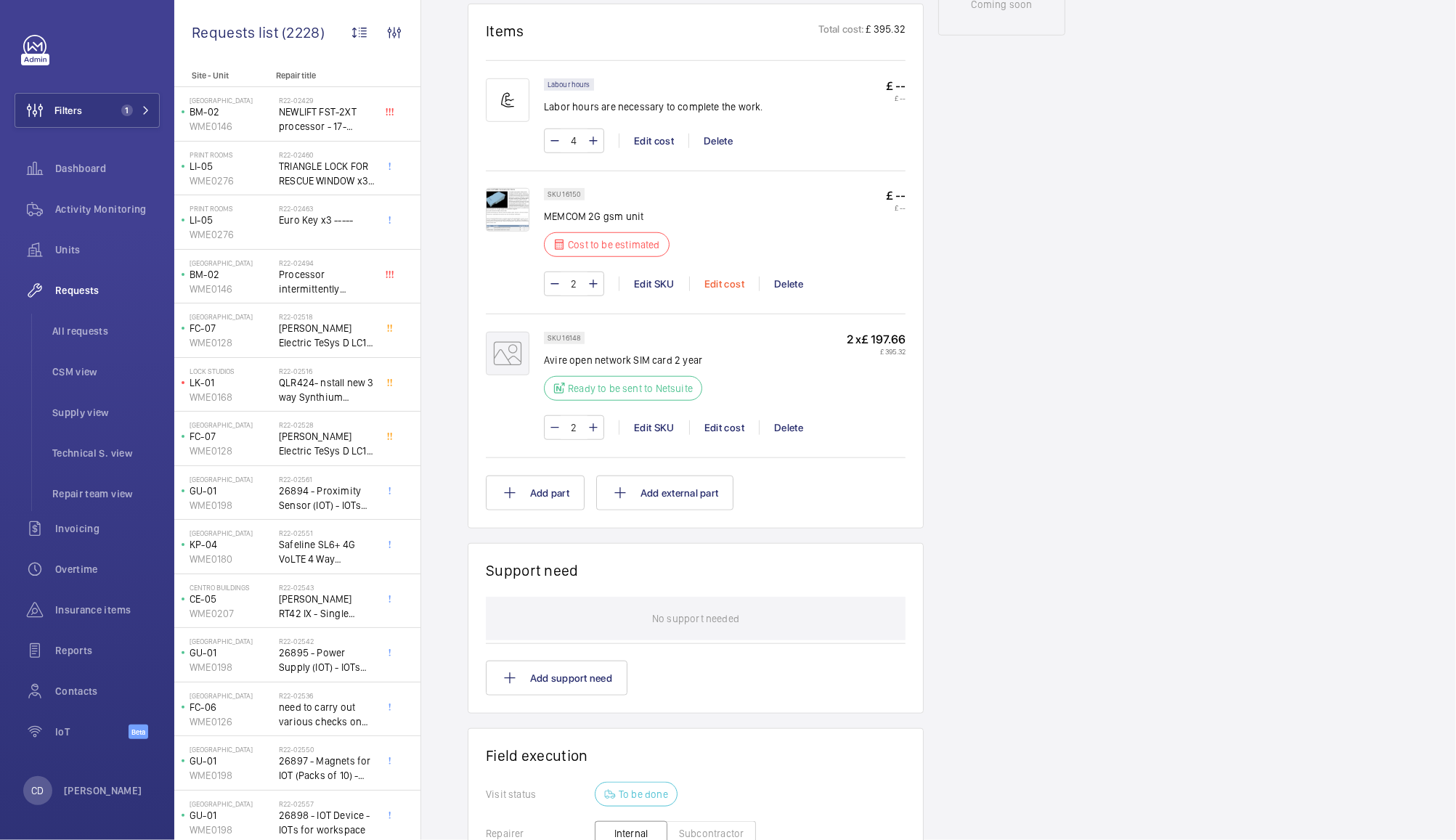
click at [729, 285] on div "Edit cost" at bounding box center [724, 284] width 69 height 14
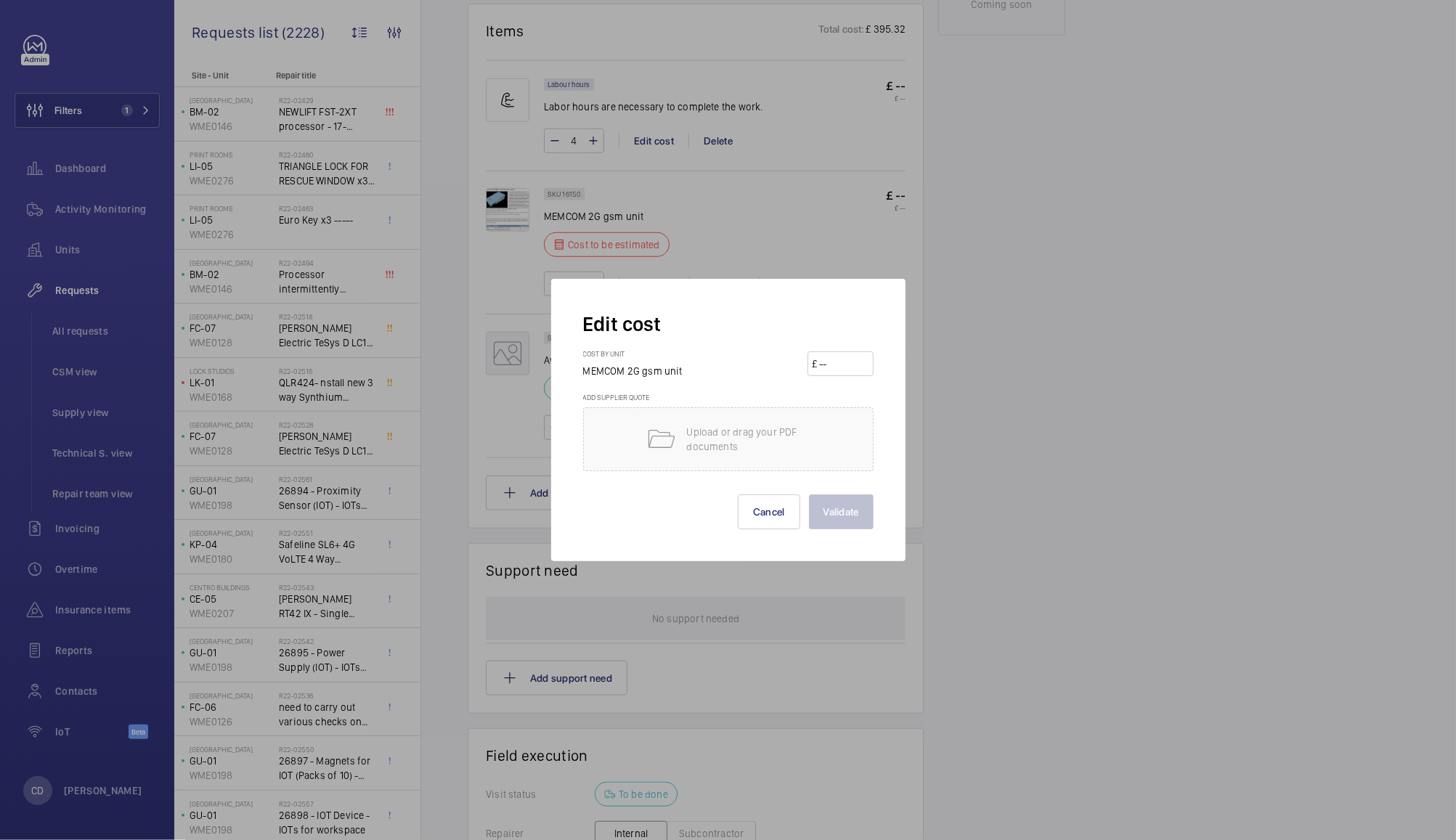
click at [854, 364] on input "number" at bounding box center [843, 364] width 51 height 23
type input "470.37"
click at [848, 518] on button "Validate" at bounding box center [841, 512] width 65 height 35
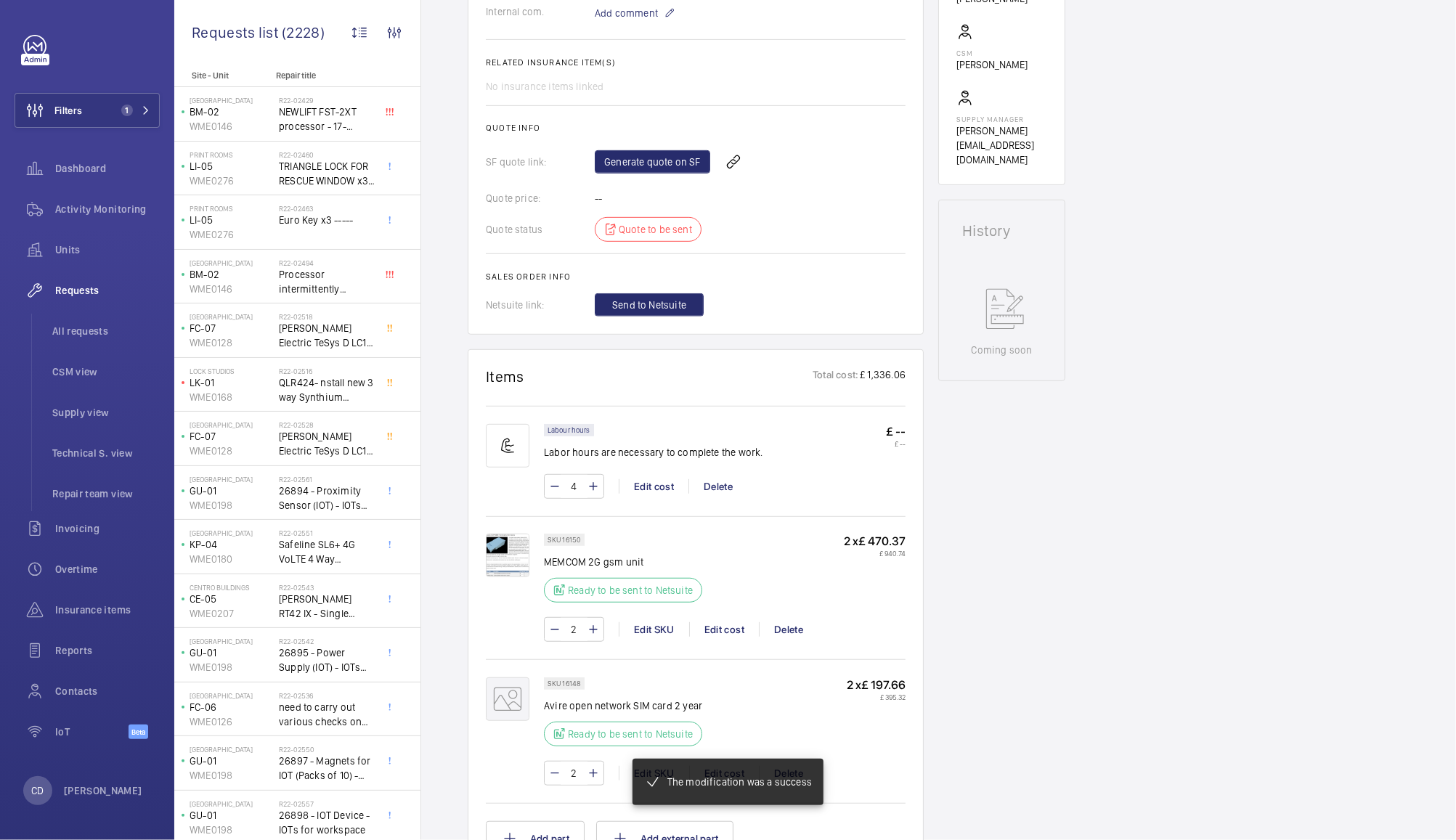
scroll to position [489, 0]
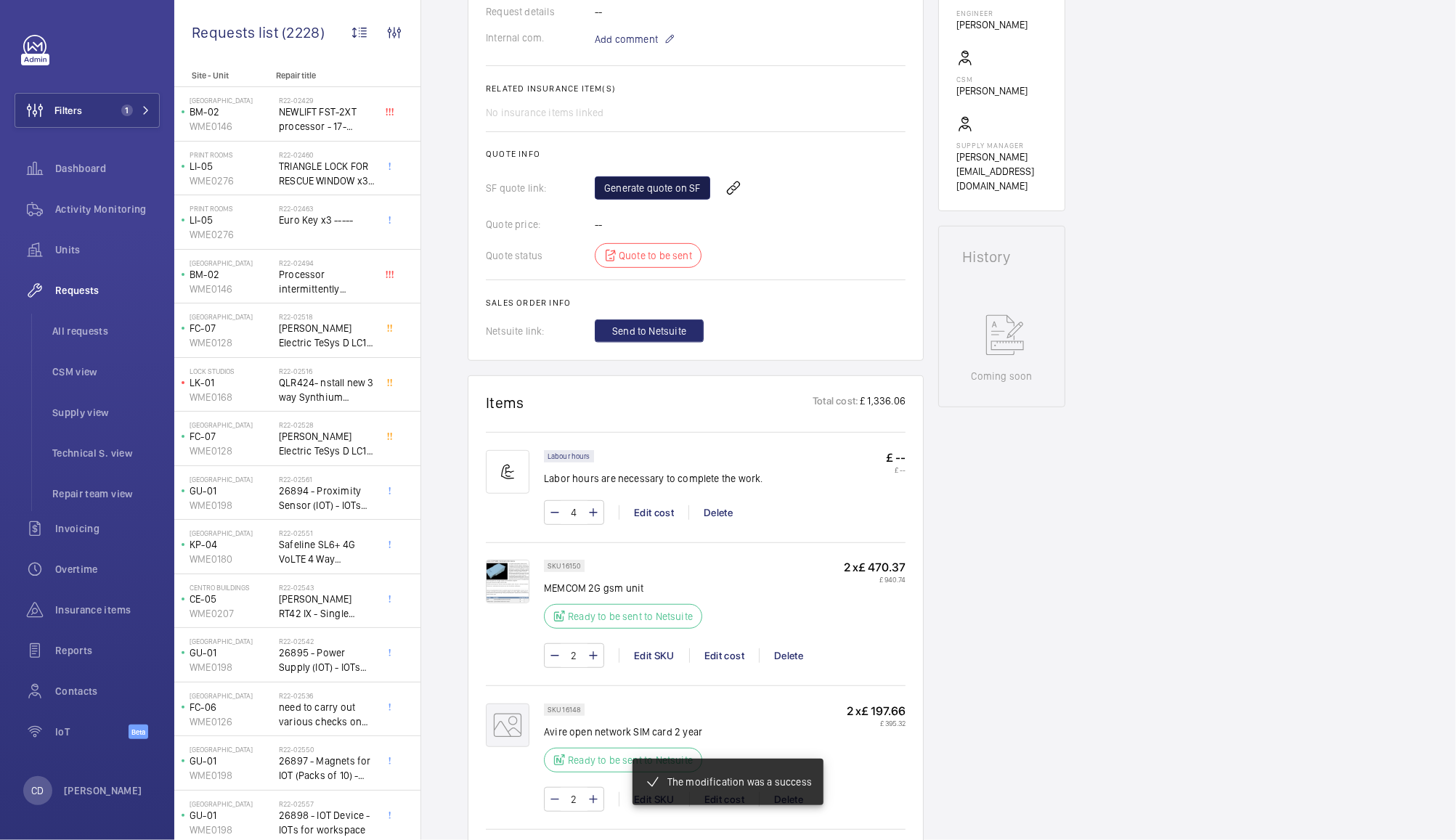
click at [659, 180] on link "Generate quote on SF" at bounding box center [652, 188] width 116 height 23
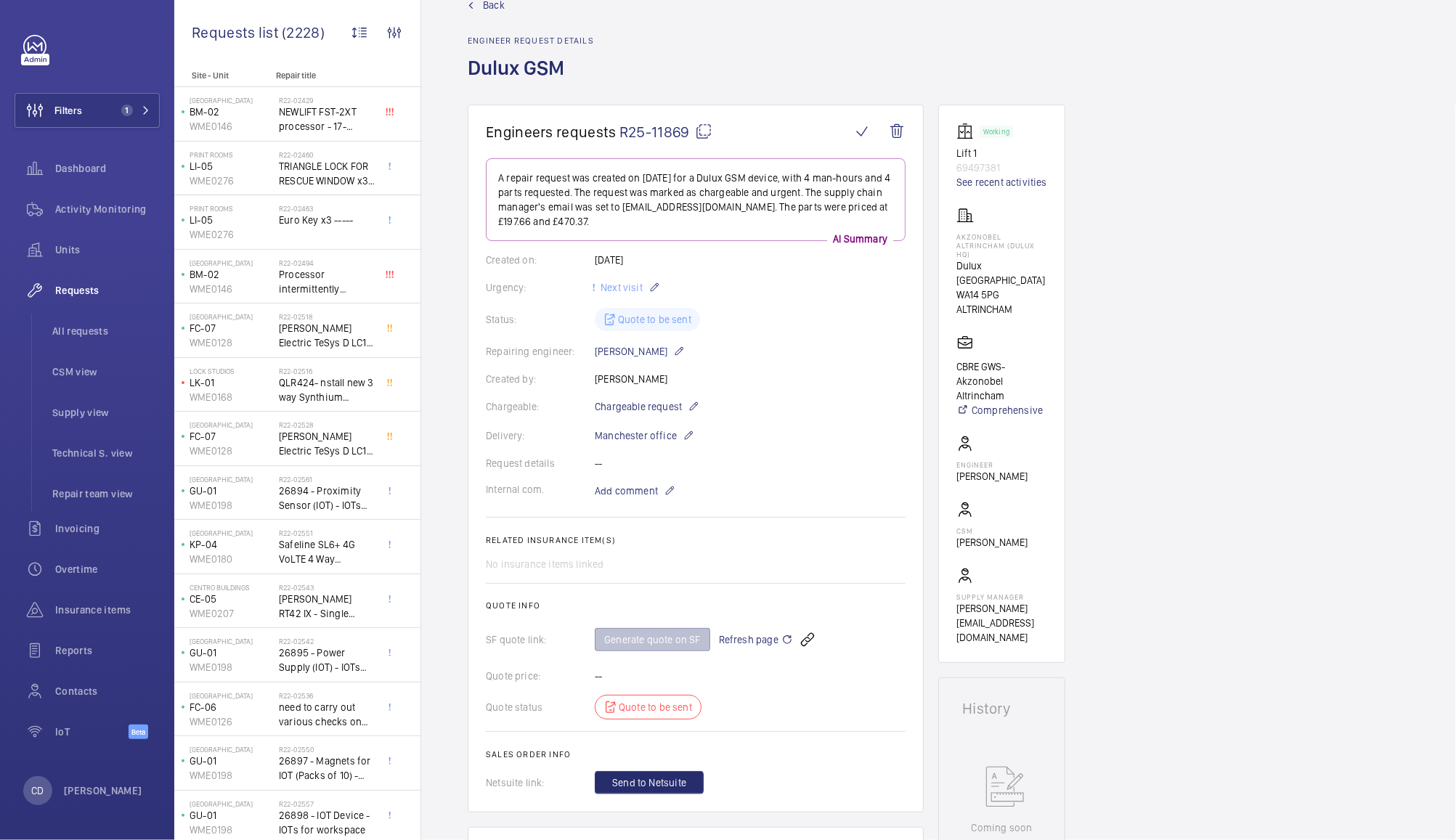
scroll to position [58, 0]
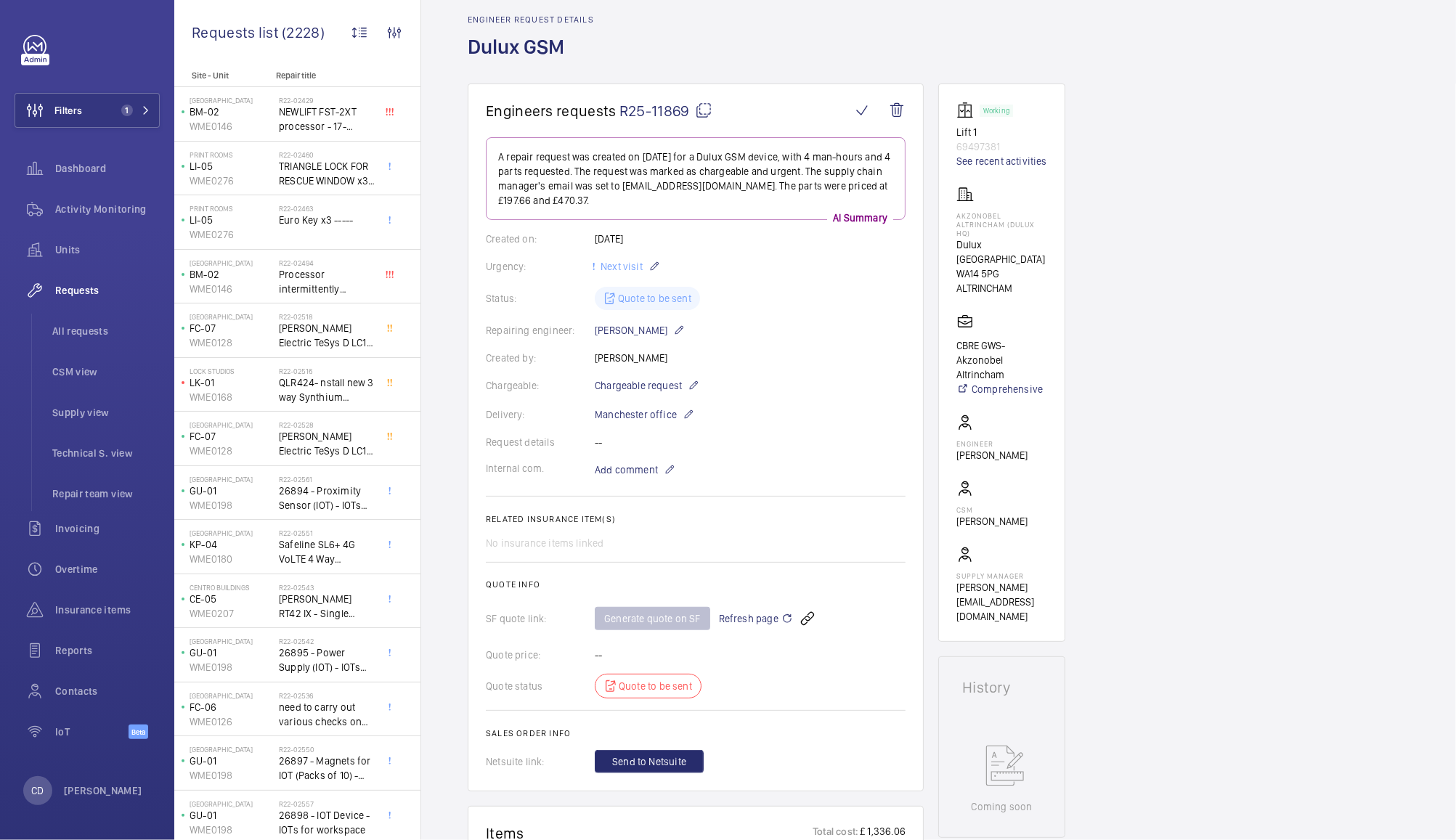
click at [784, 623] on mat-icon at bounding box center [787, 618] width 12 height 18
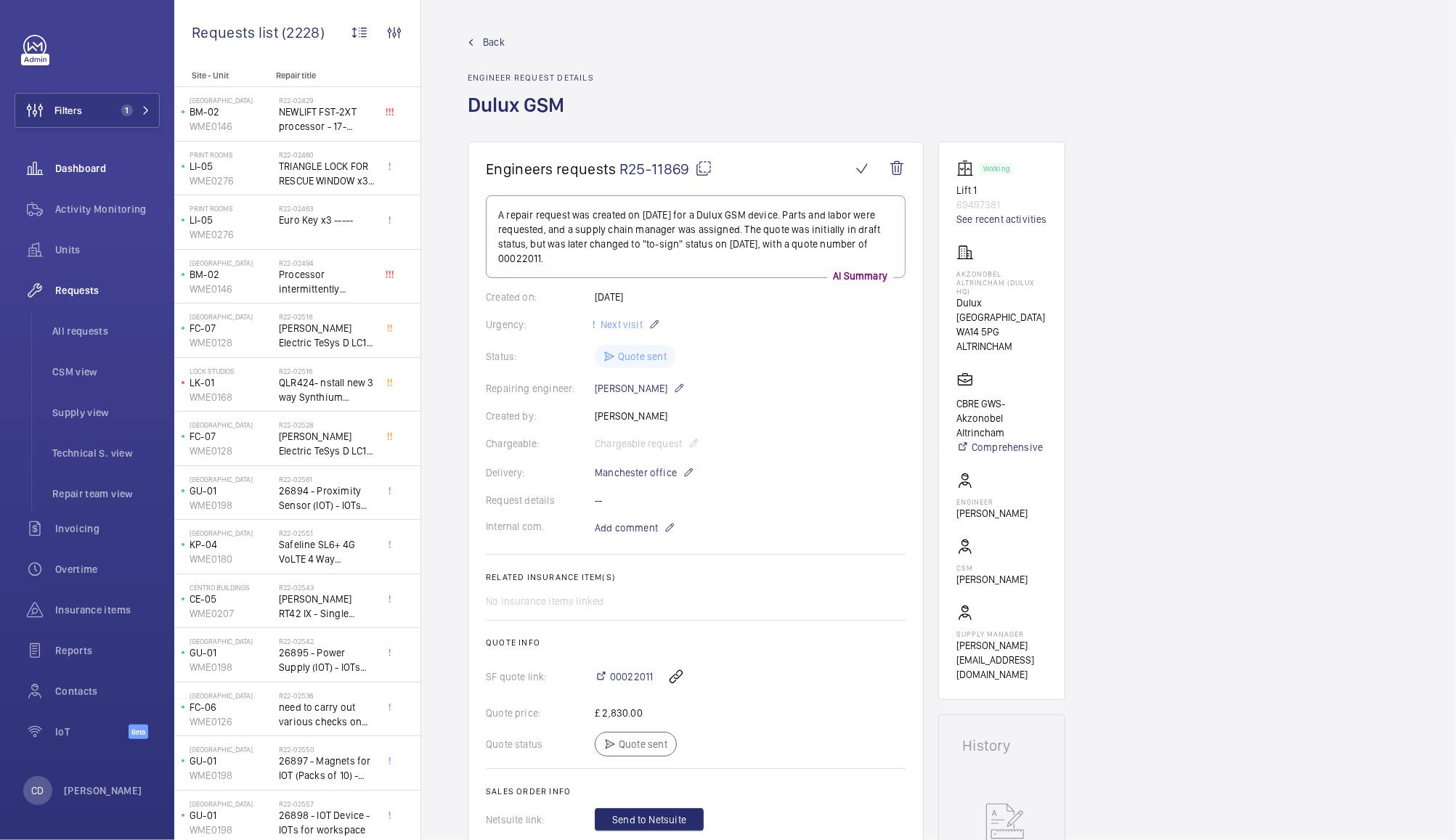
click at [85, 183] on div "Dashboard" at bounding box center [86, 168] width 145 height 35
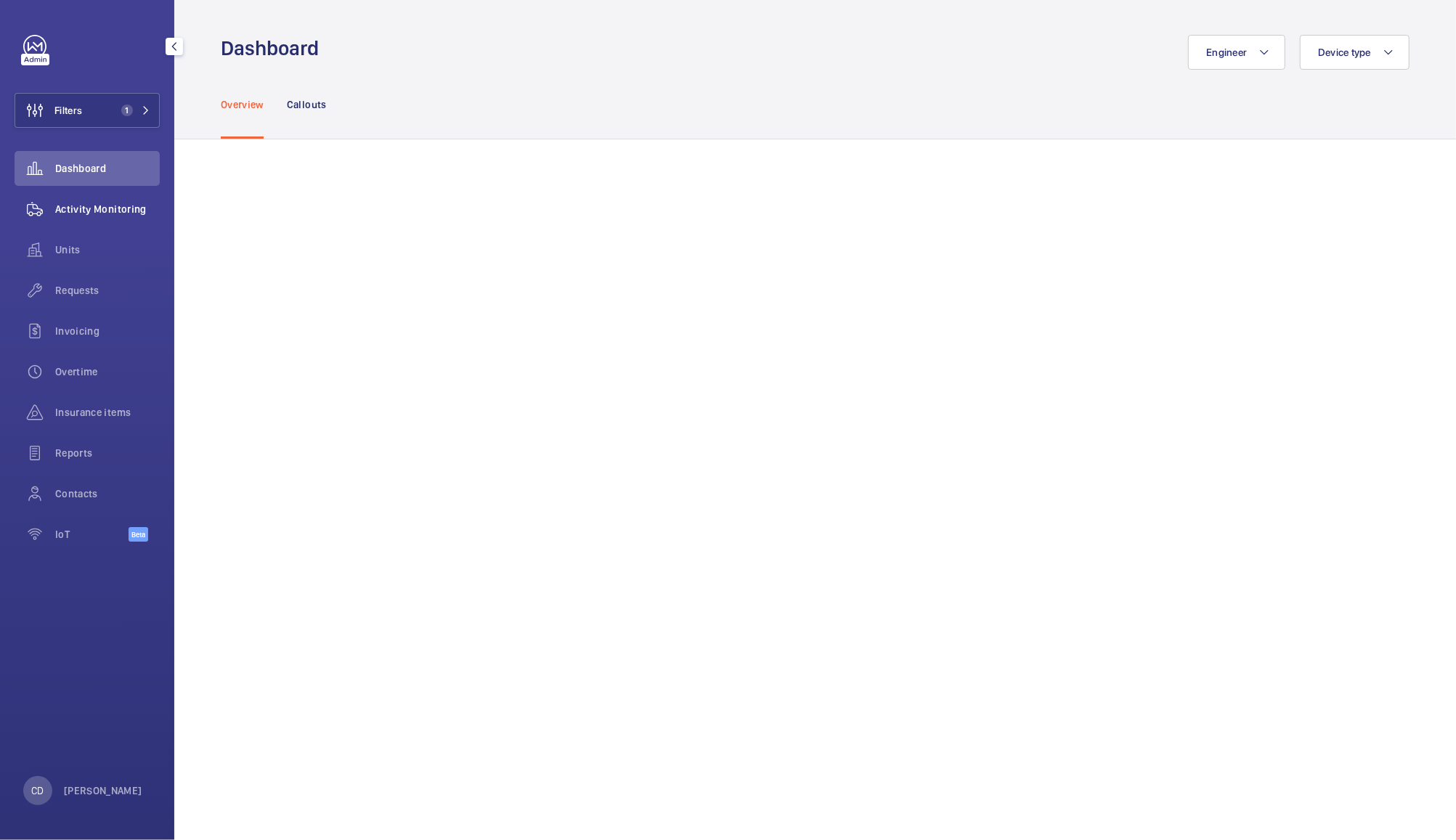
click at [85, 222] on div "Activity Monitoring" at bounding box center [86, 208] width 145 height 35
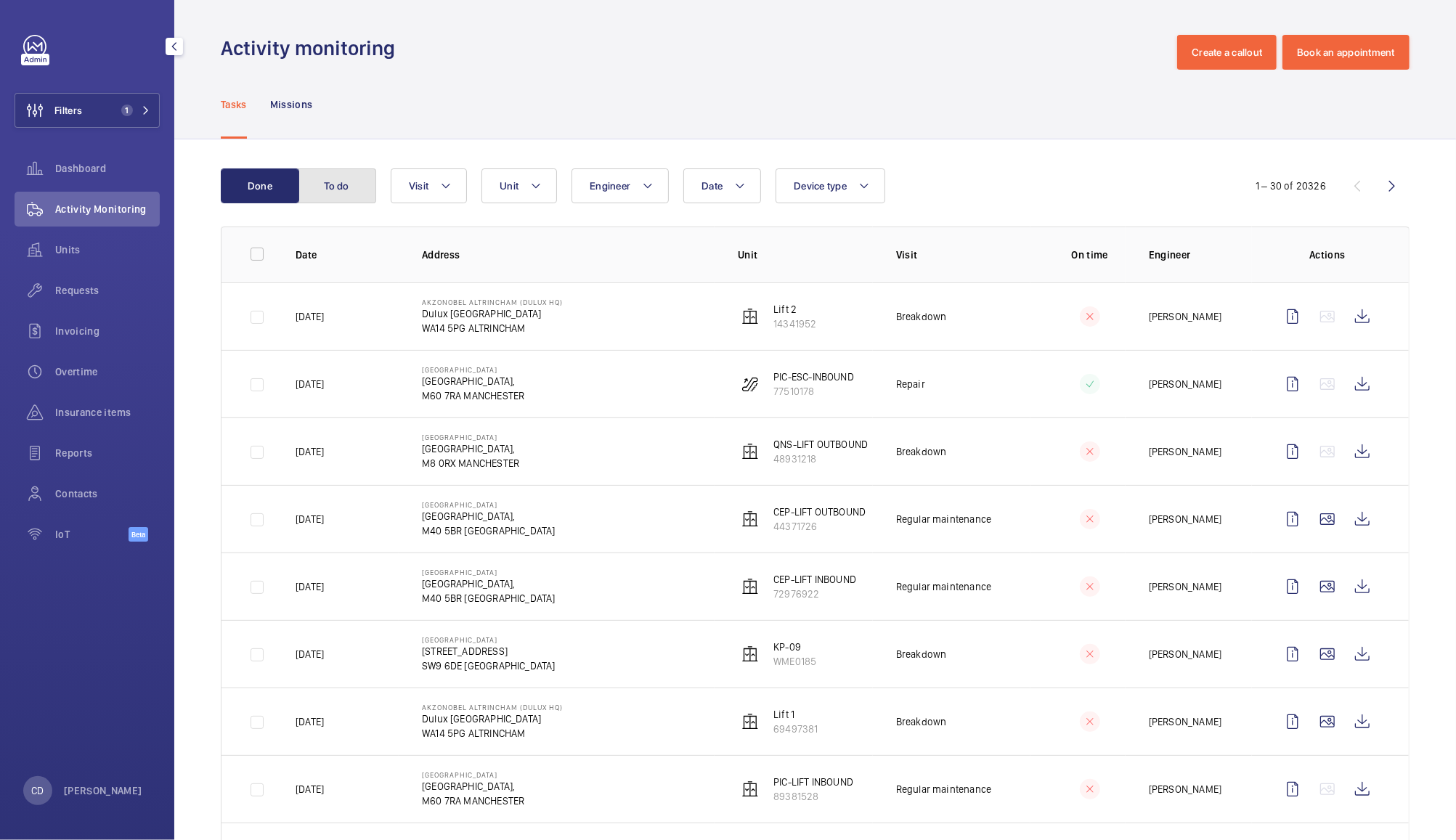
click at [336, 186] on button "To do" at bounding box center [336, 185] width 78 height 35
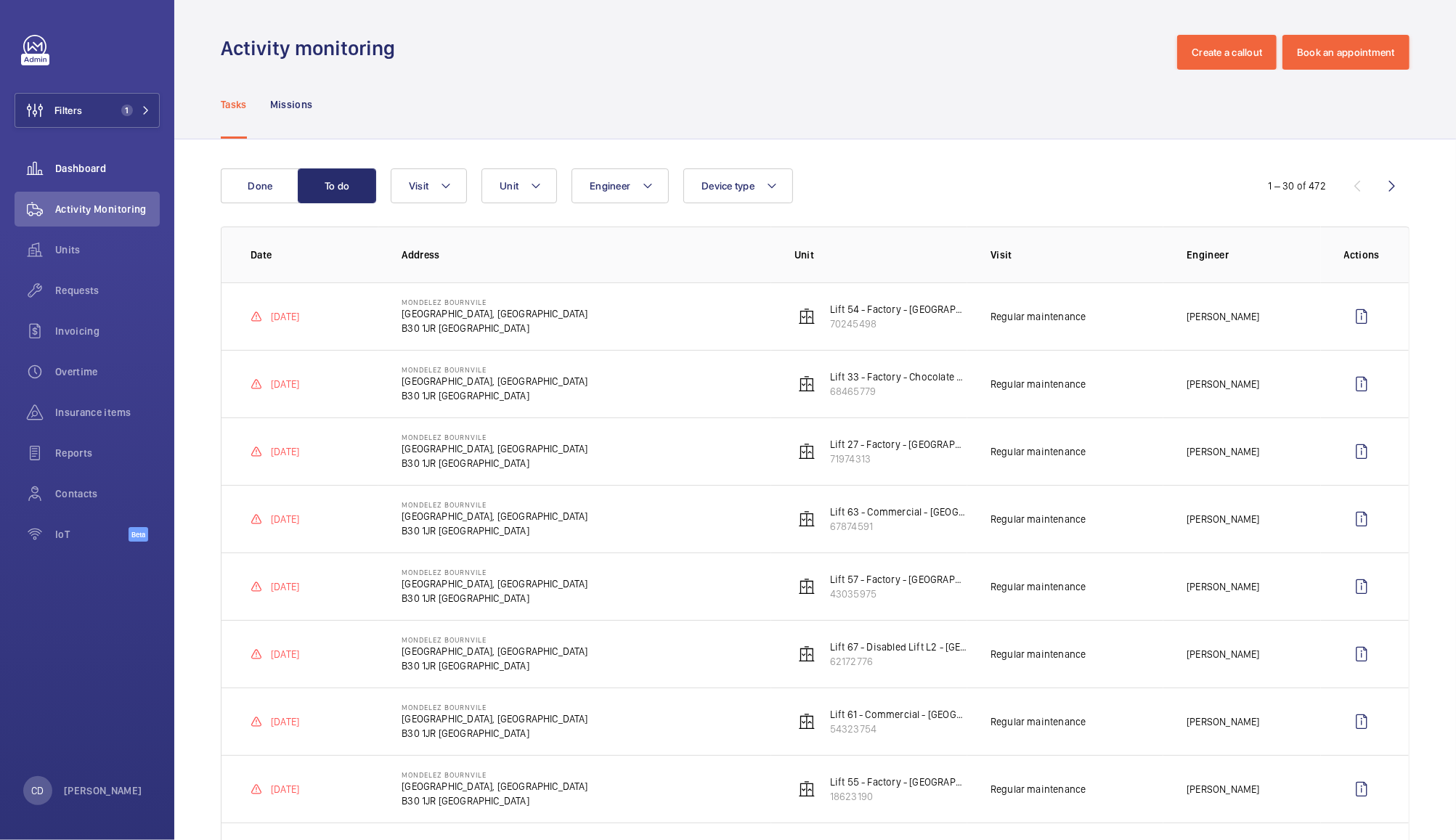
click at [95, 182] on div "Dashboard" at bounding box center [86, 168] width 145 height 35
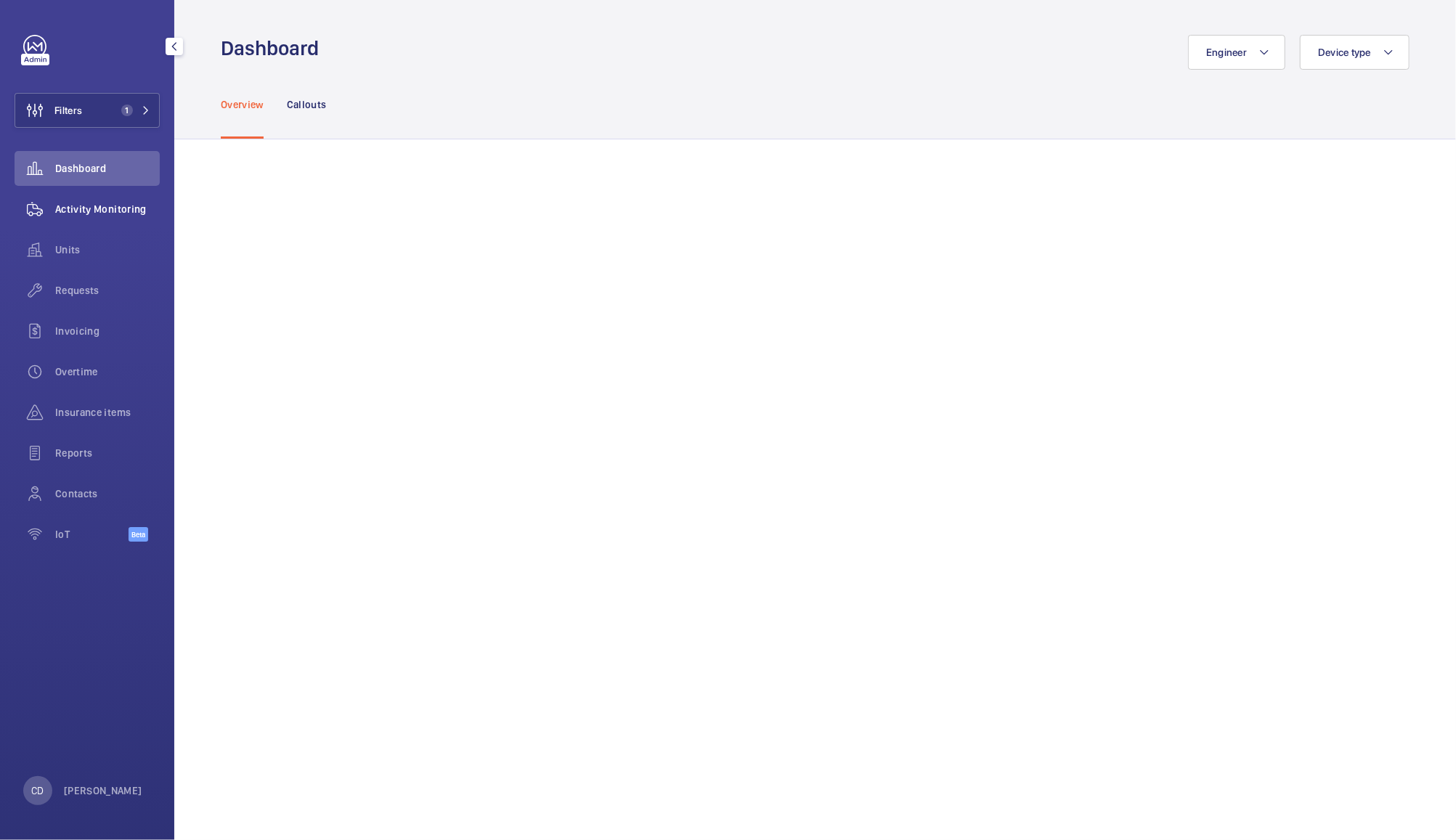
click at [90, 206] on span "Activity Monitoring" at bounding box center [107, 209] width 104 height 14
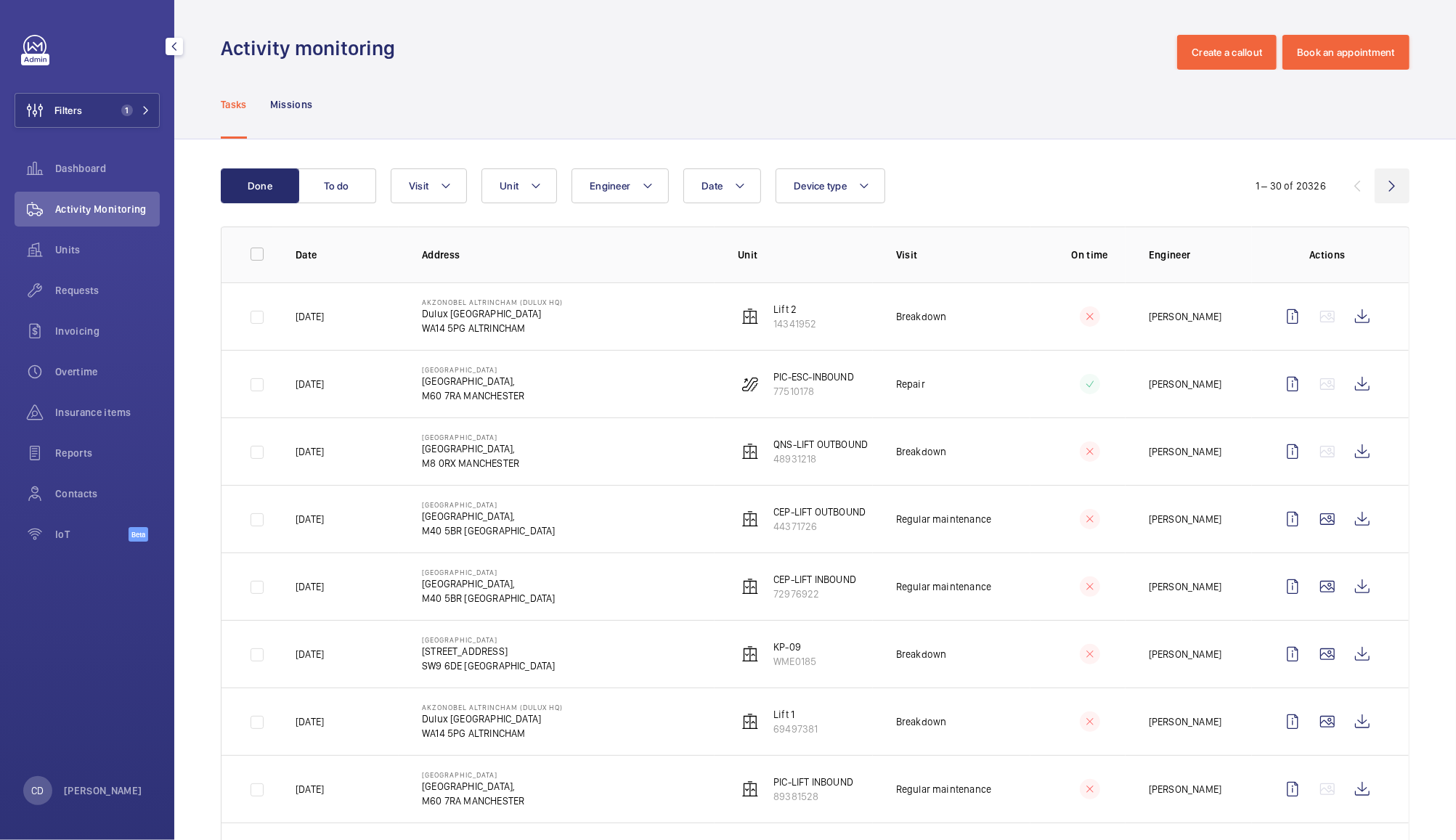
click at [1383, 187] on wm-front-icon-button at bounding box center [1391, 185] width 35 height 35
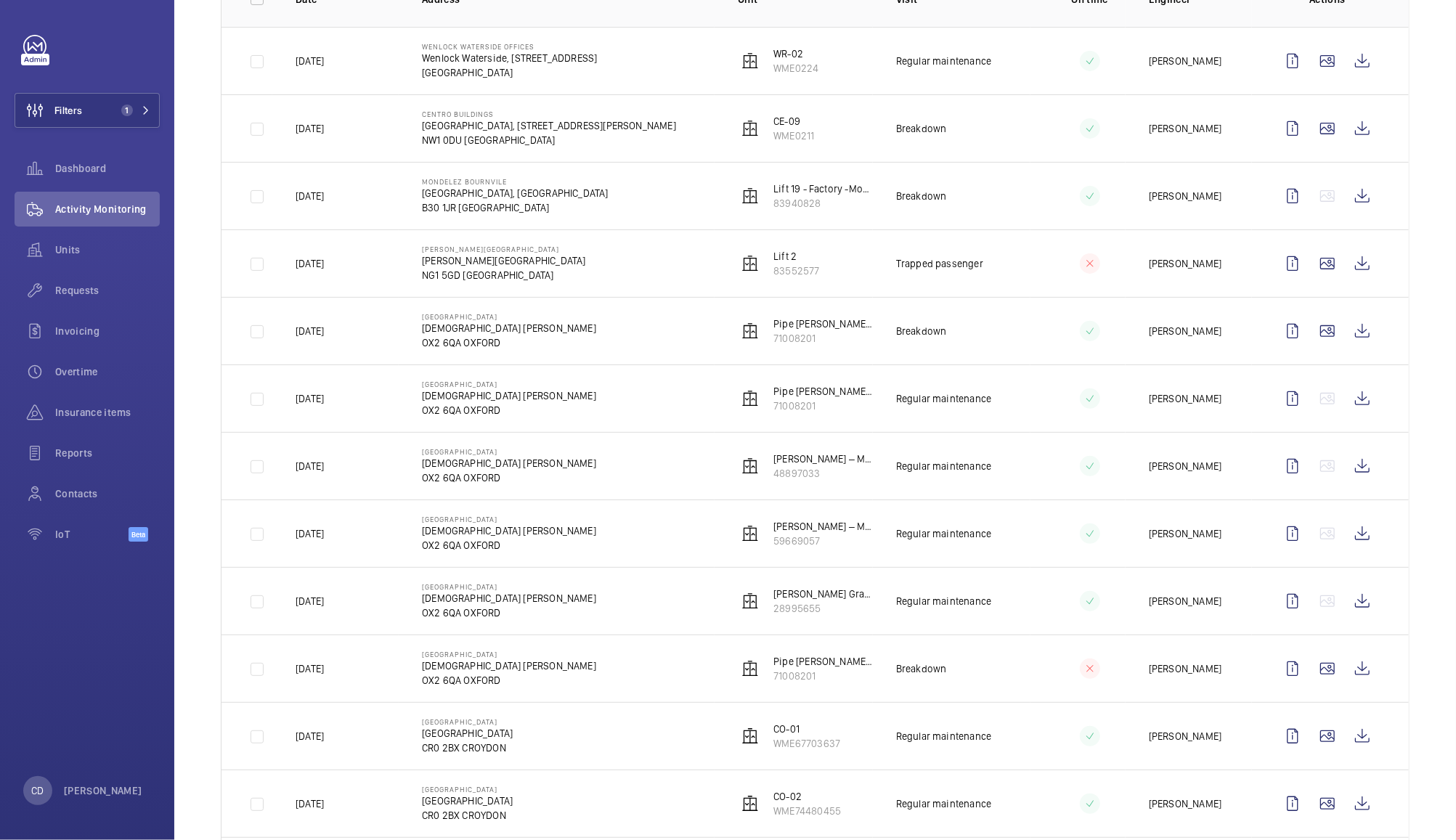
scroll to position [254, 0]
click at [1347, 332] on wm-front-icon-button at bounding box center [1362, 331] width 35 height 35
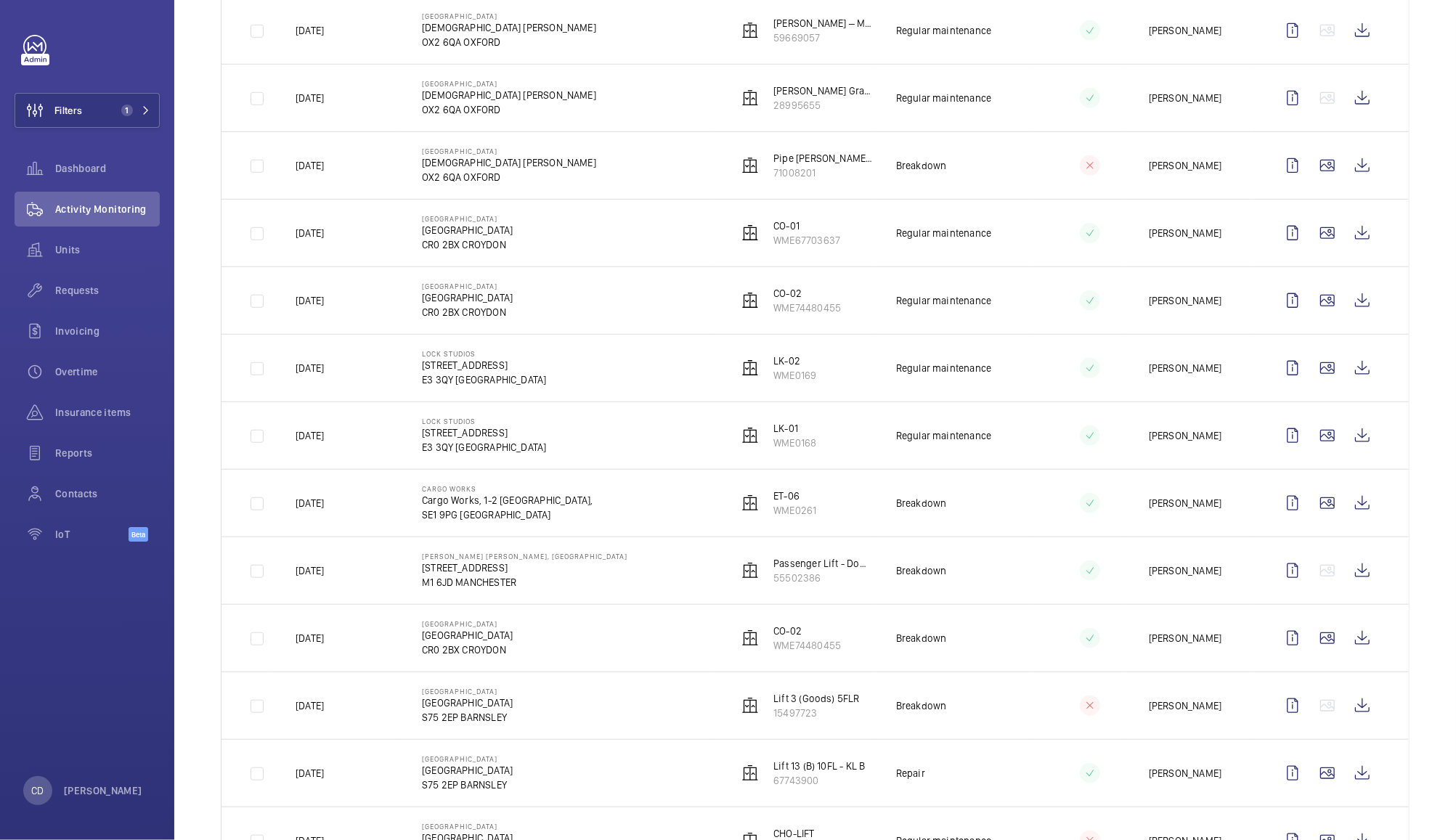
scroll to position [760, 0]
click at [1349, 579] on wm-front-icon-button at bounding box center [1362, 569] width 35 height 35
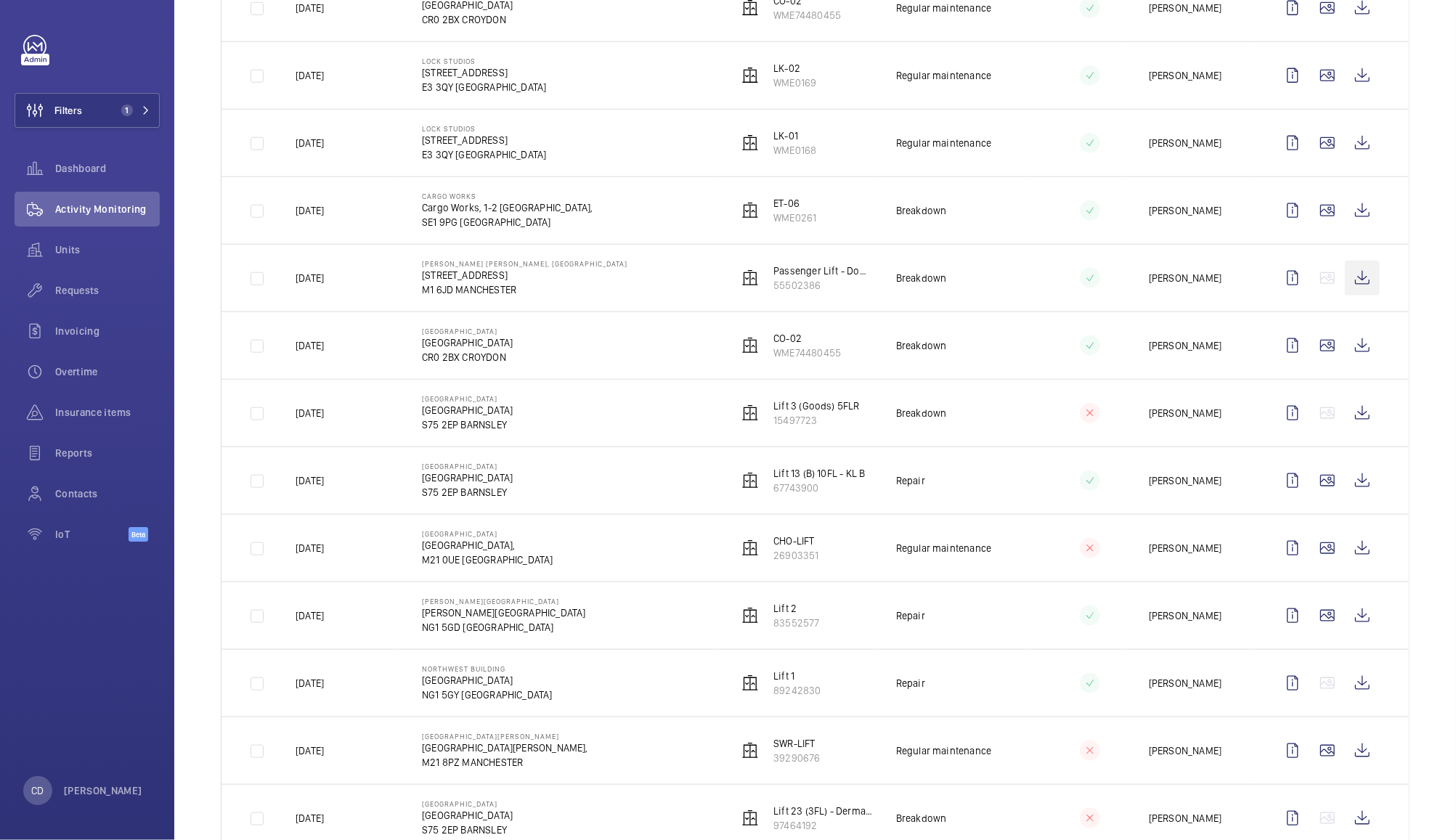
scroll to position [1051, 0]
click at [1347, 416] on wm-front-icon-button at bounding box center [1362, 413] width 35 height 35
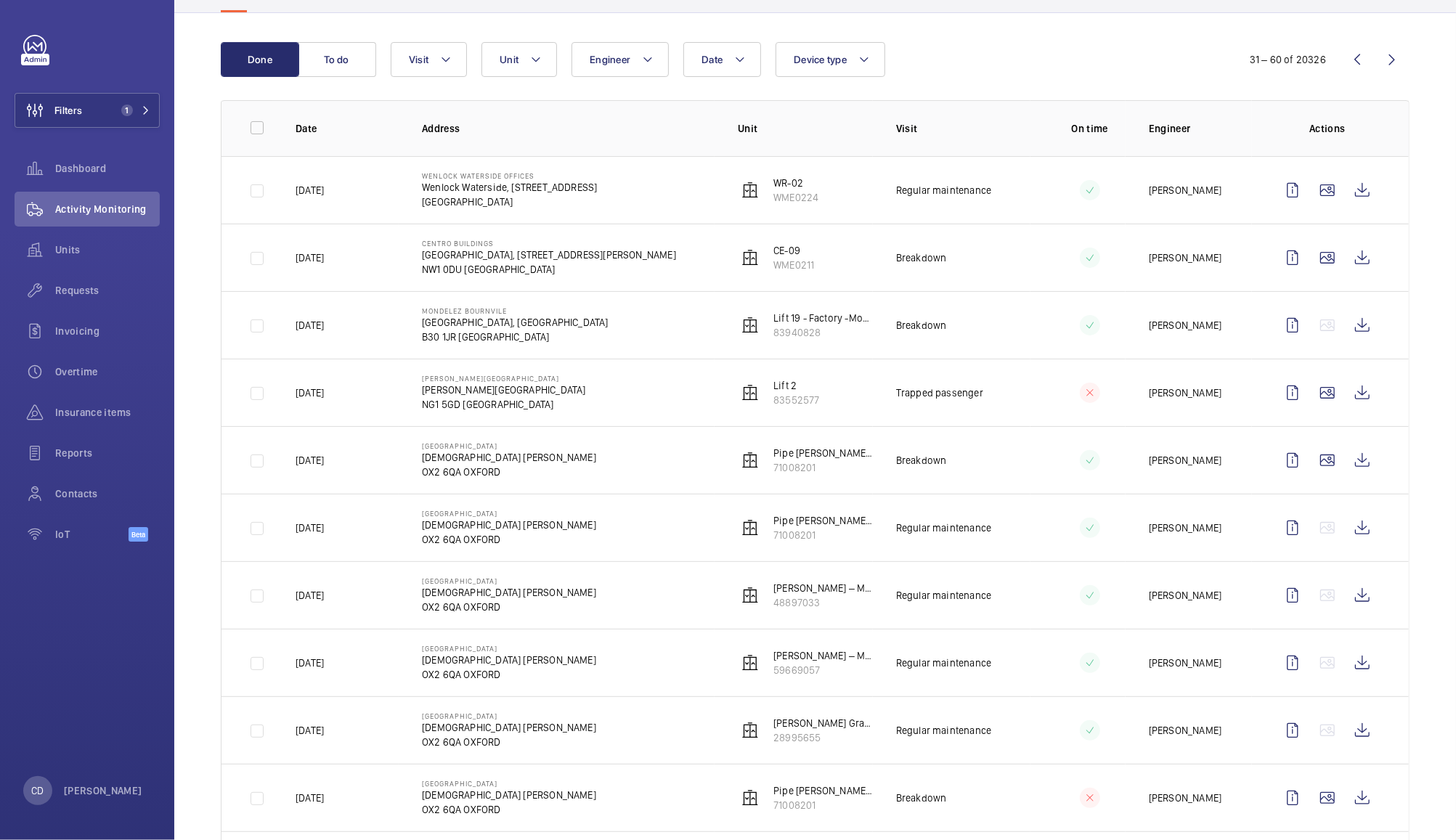
scroll to position [0, 0]
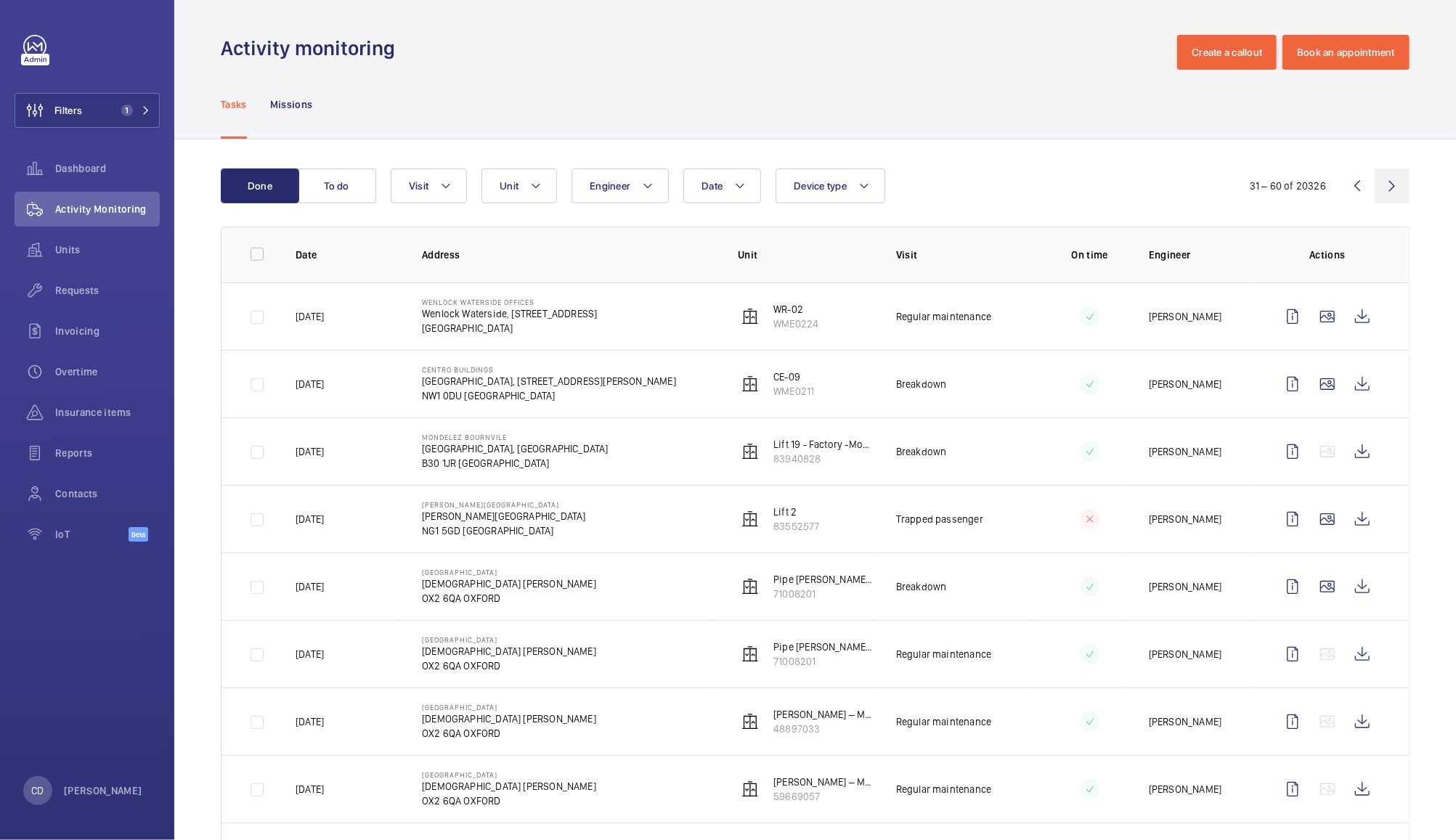
click at [1374, 183] on wm-front-icon-button at bounding box center [1391, 185] width 35 height 35
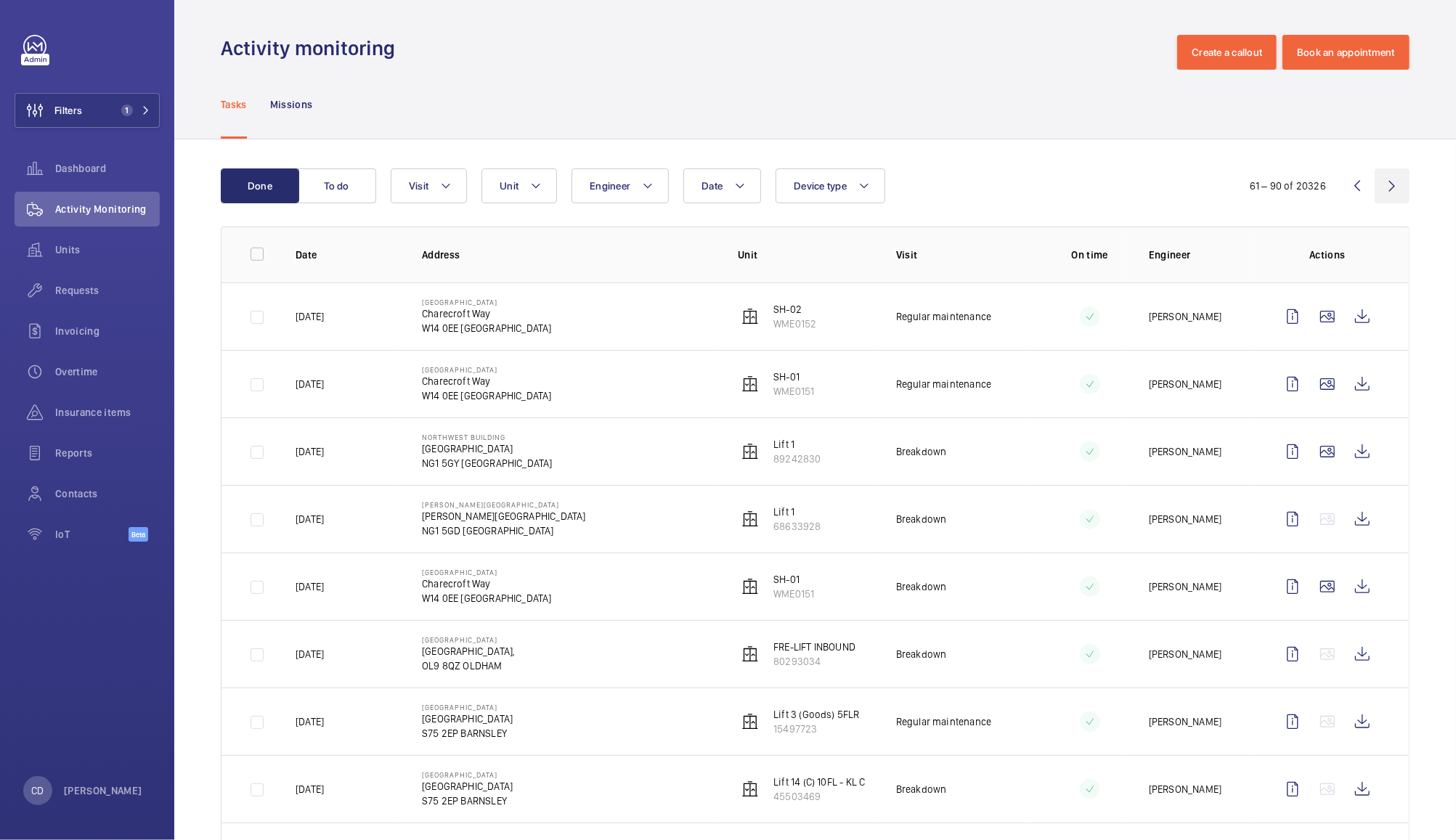
click at [1381, 192] on wm-front-icon-button at bounding box center [1391, 185] width 35 height 35
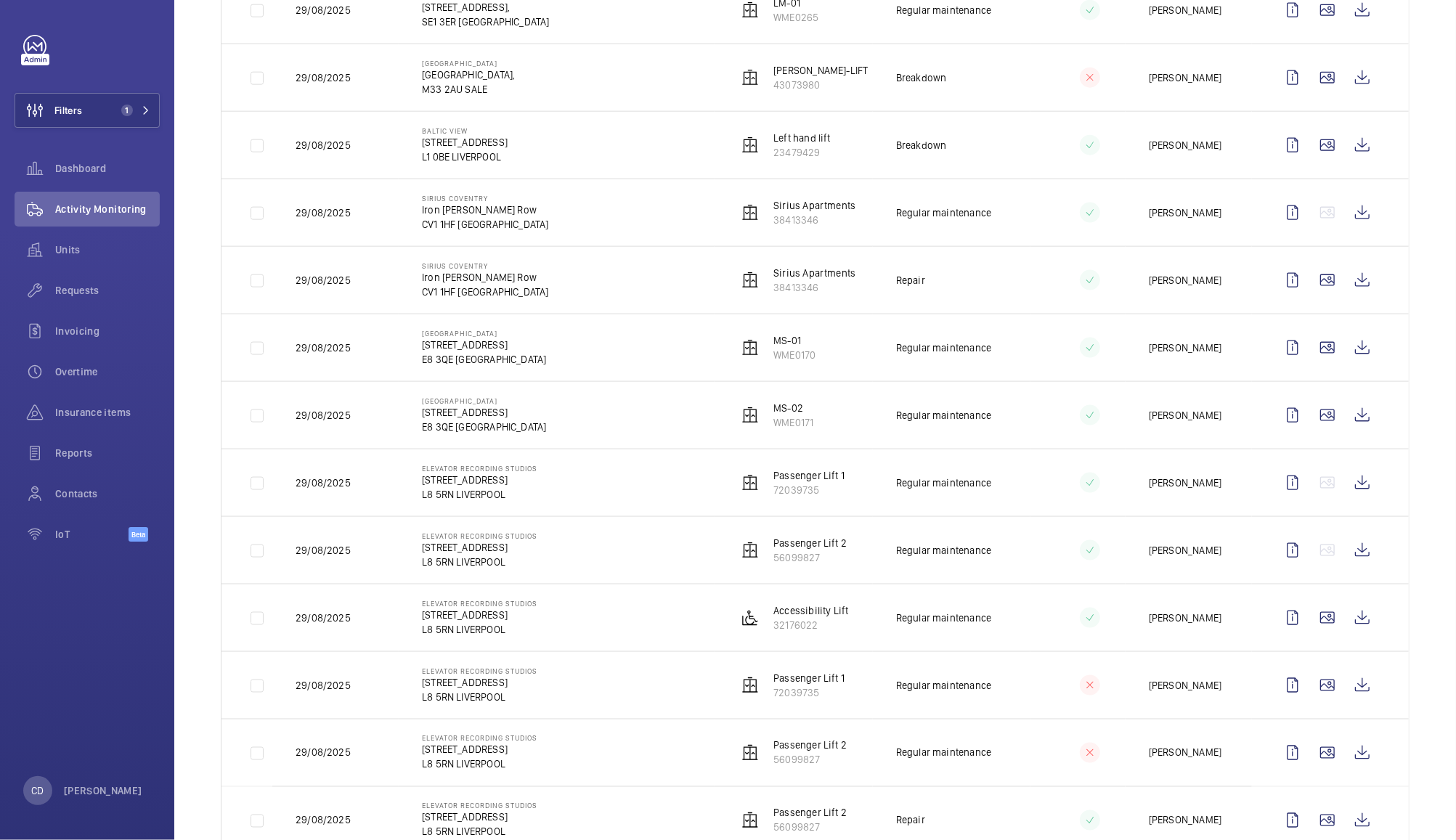
scroll to position [1451, 0]
click at [461, 301] on p "CV1 1HF COVENTRY" at bounding box center [485, 294] width 127 height 14
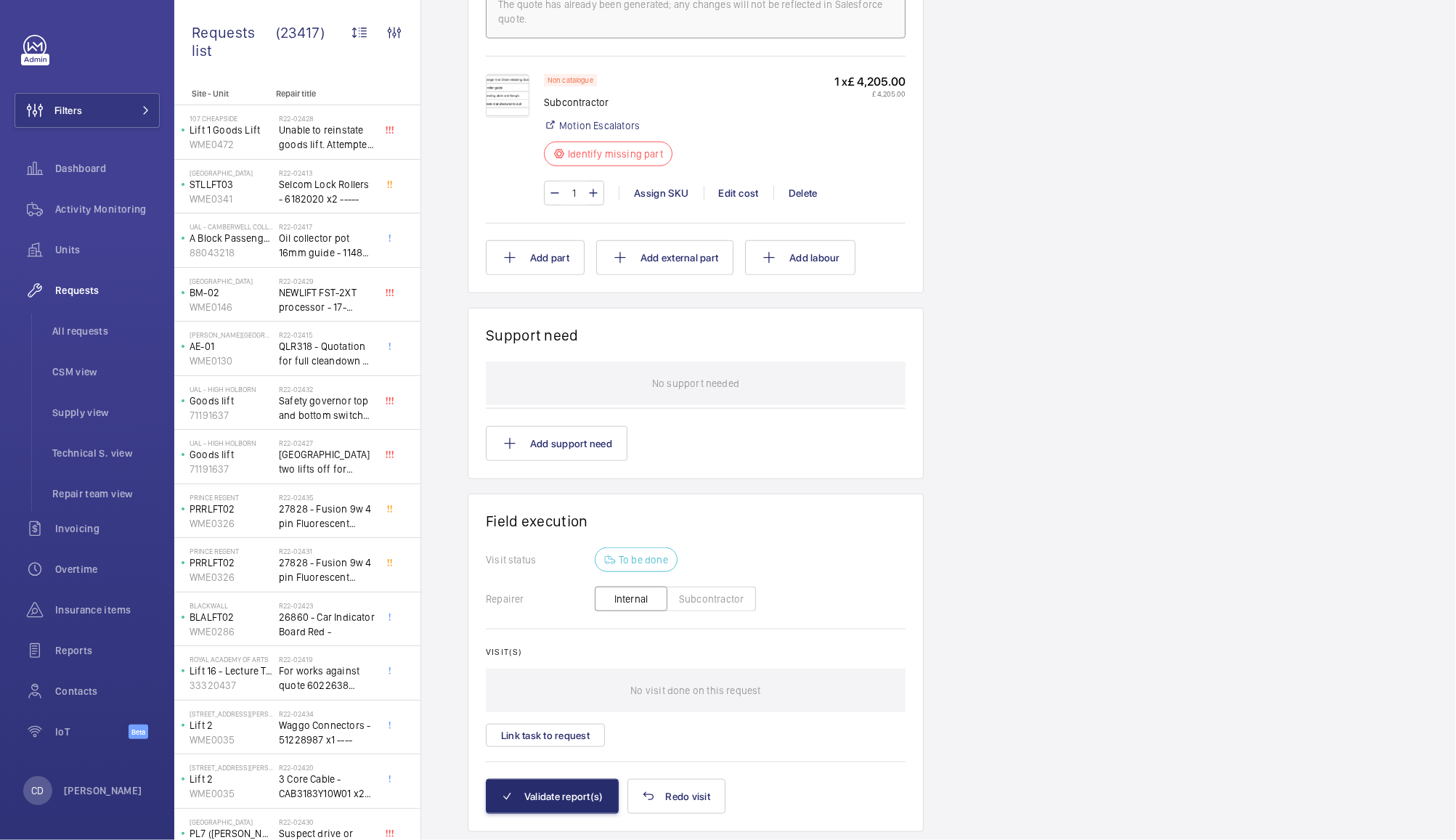
scroll to position [984, 0]
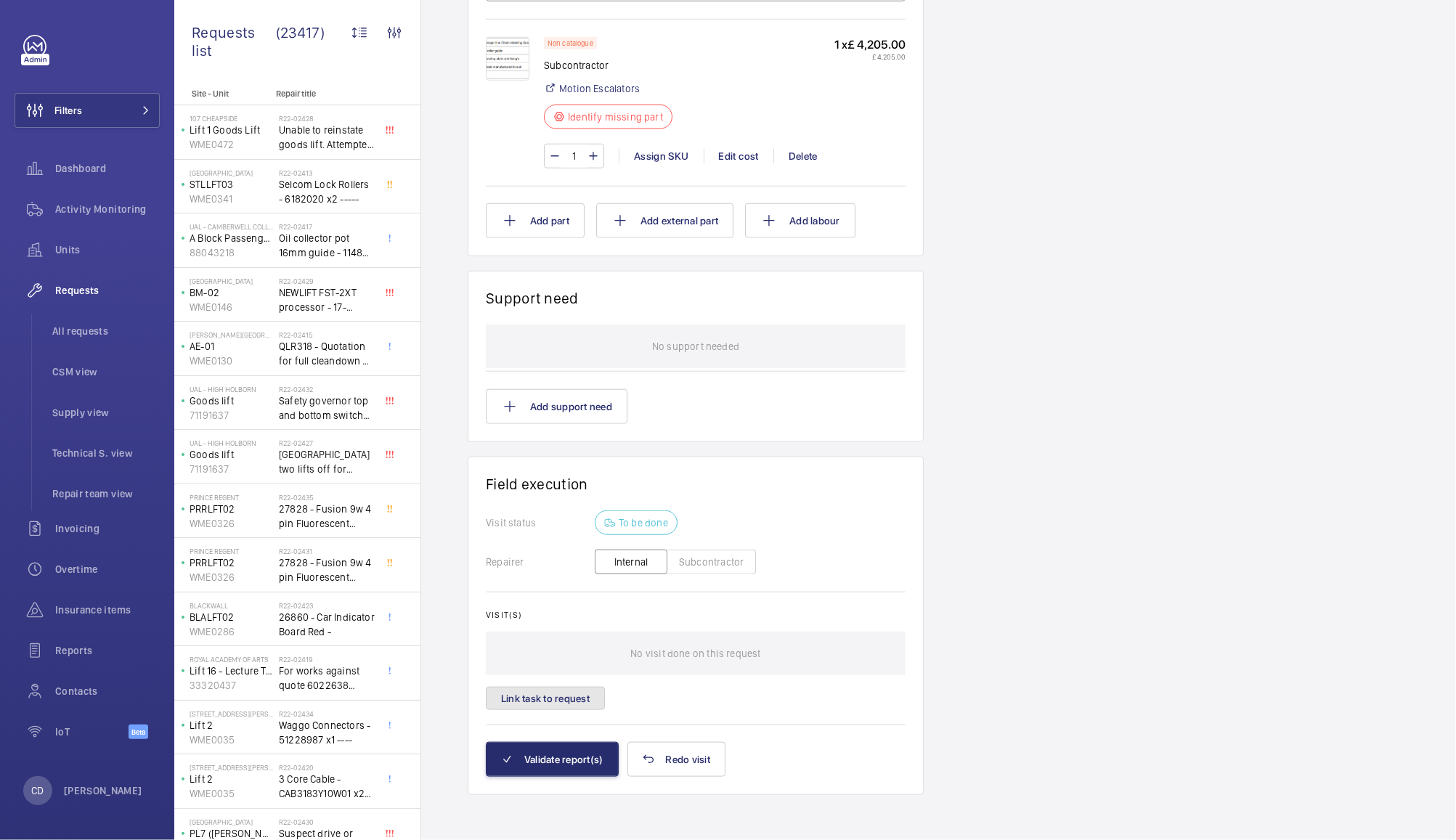
click at [563, 699] on button "Link task to request" at bounding box center [546, 699] width 119 height 23
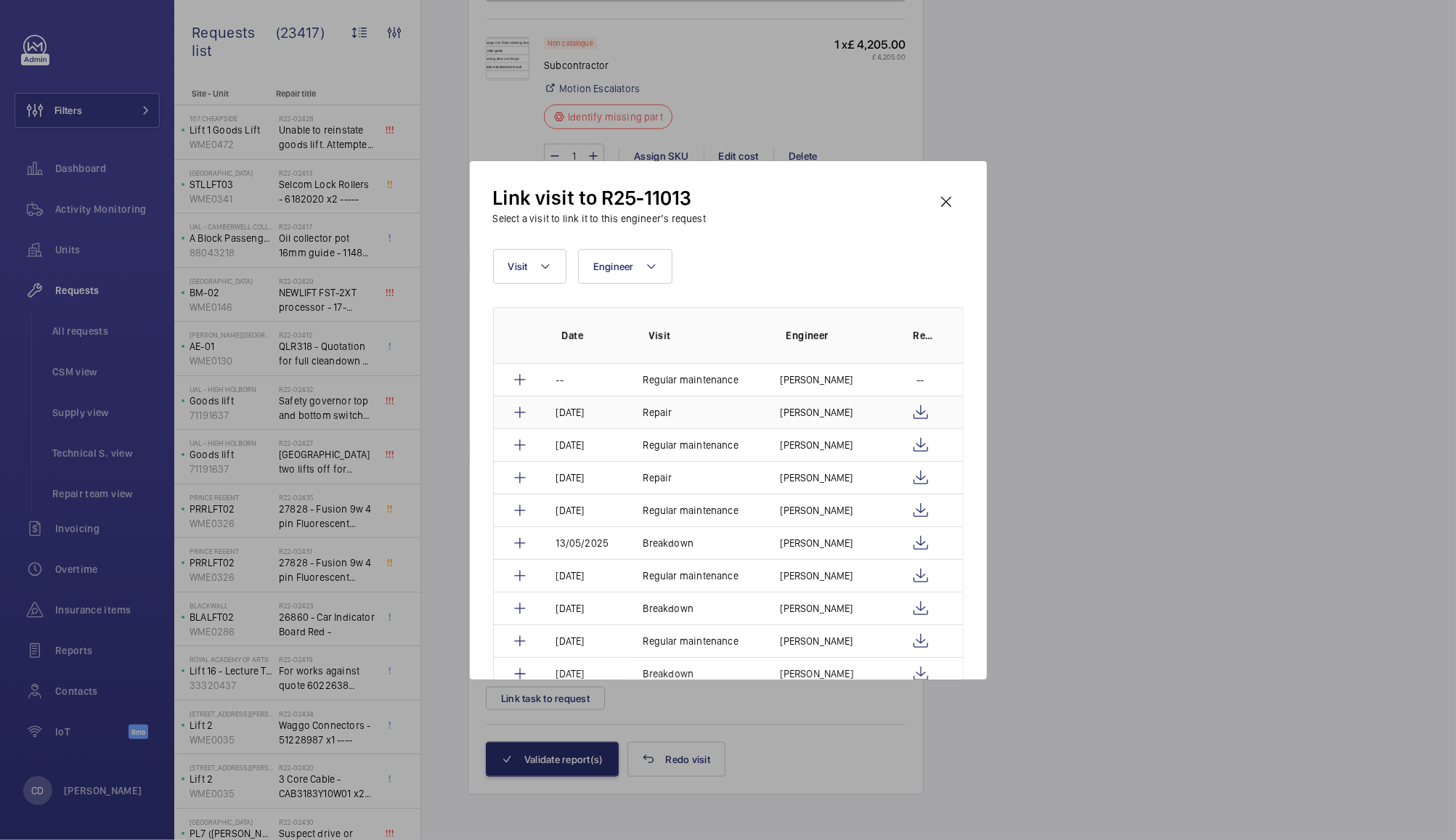
click at [519, 412] on mat-icon at bounding box center [520, 413] width 18 height 18
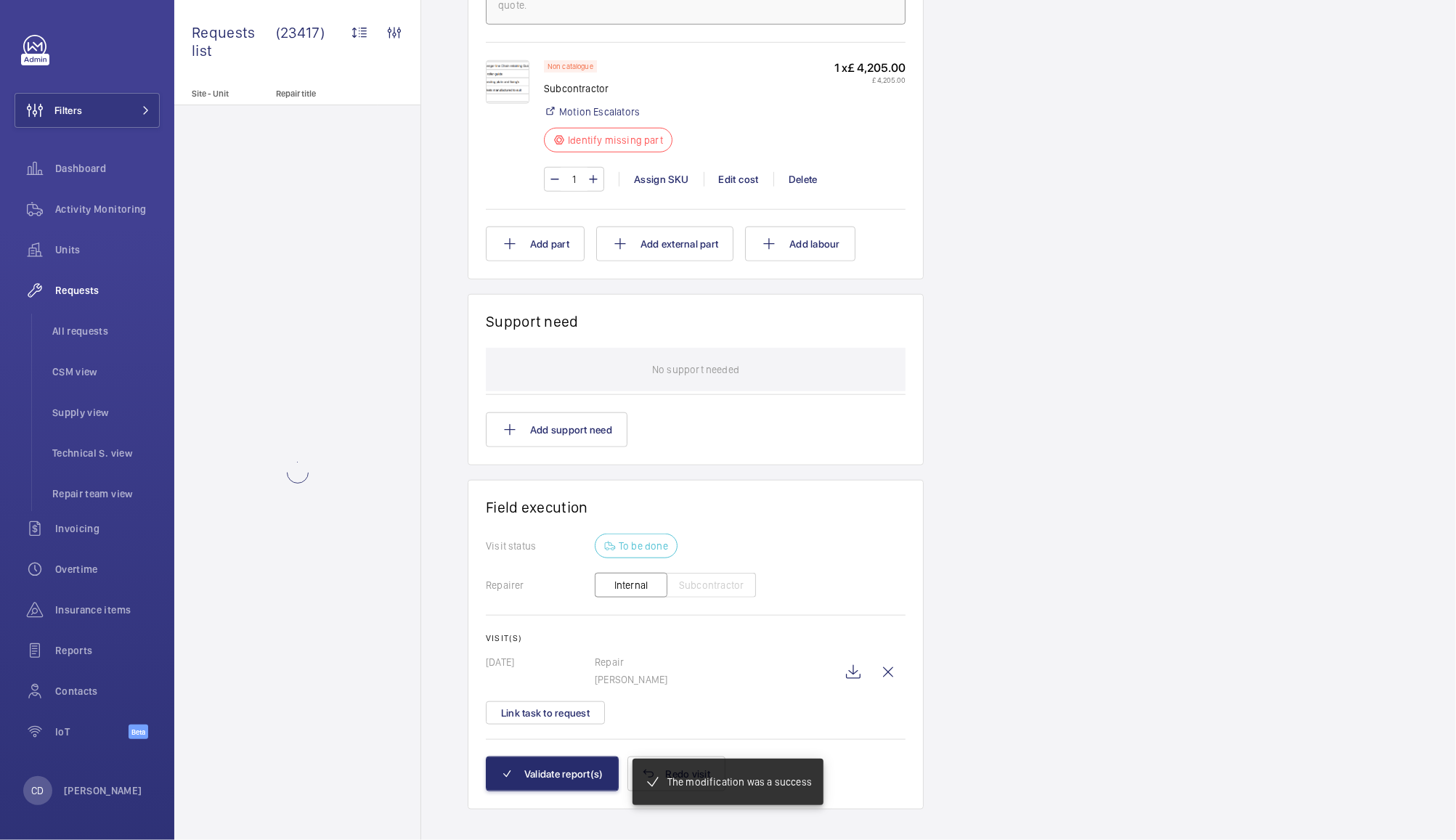
scroll to position [990, 0]
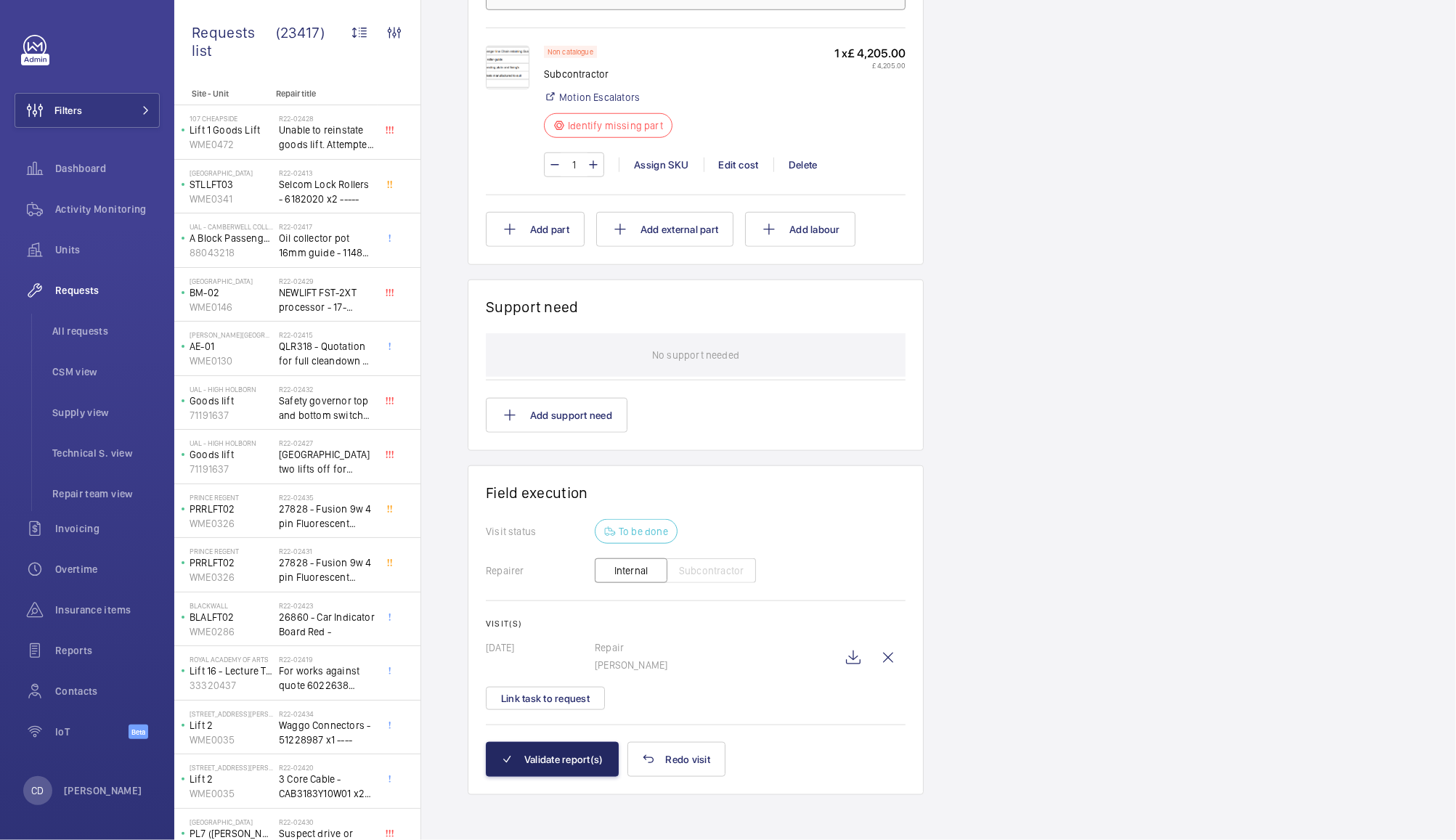
click at [570, 759] on button "Validate report(s)" at bounding box center [552, 759] width 133 height 35
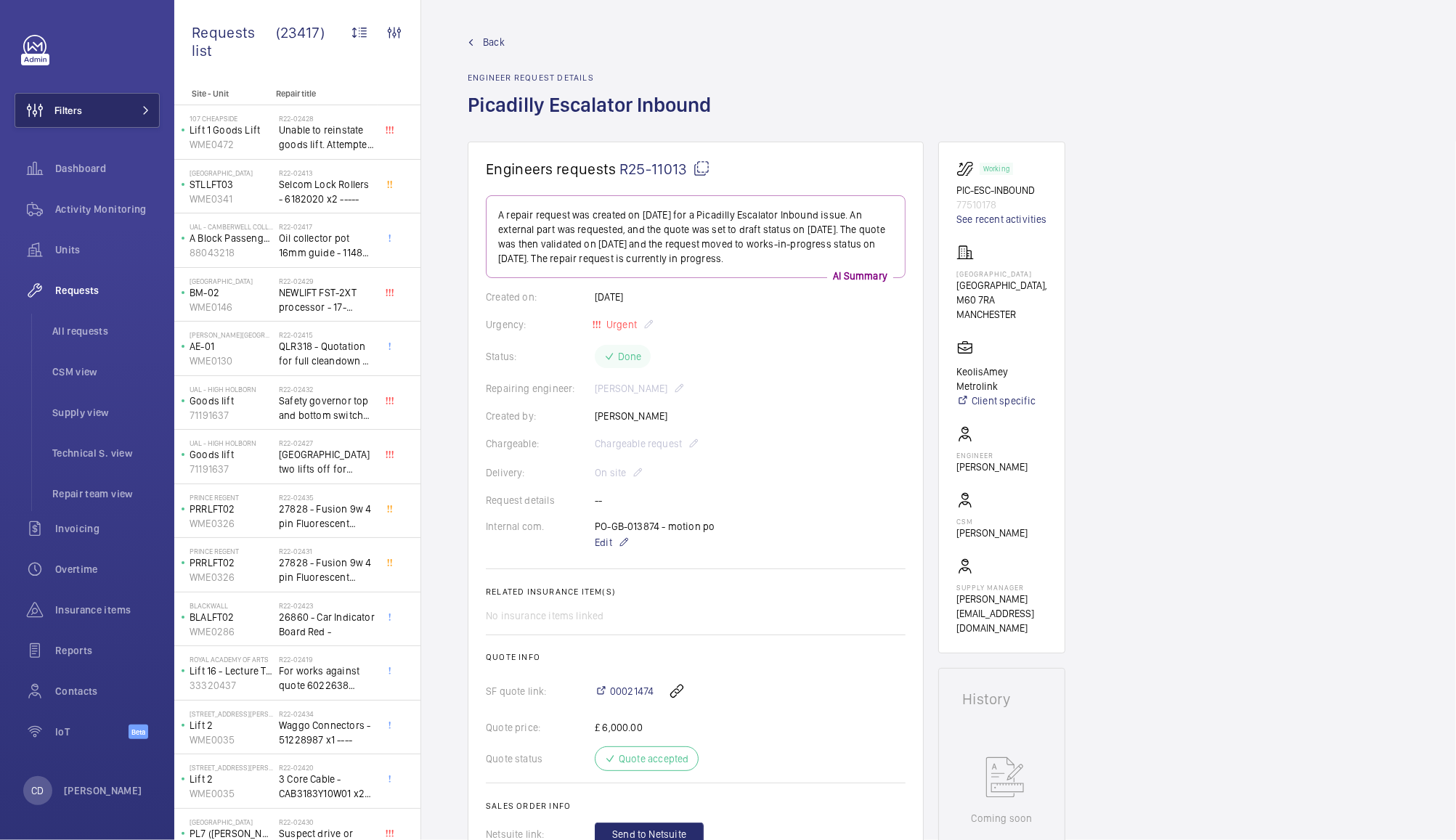
click at [132, 108] on button "Filters" at bounding box center [86, 109] width 145 height 35
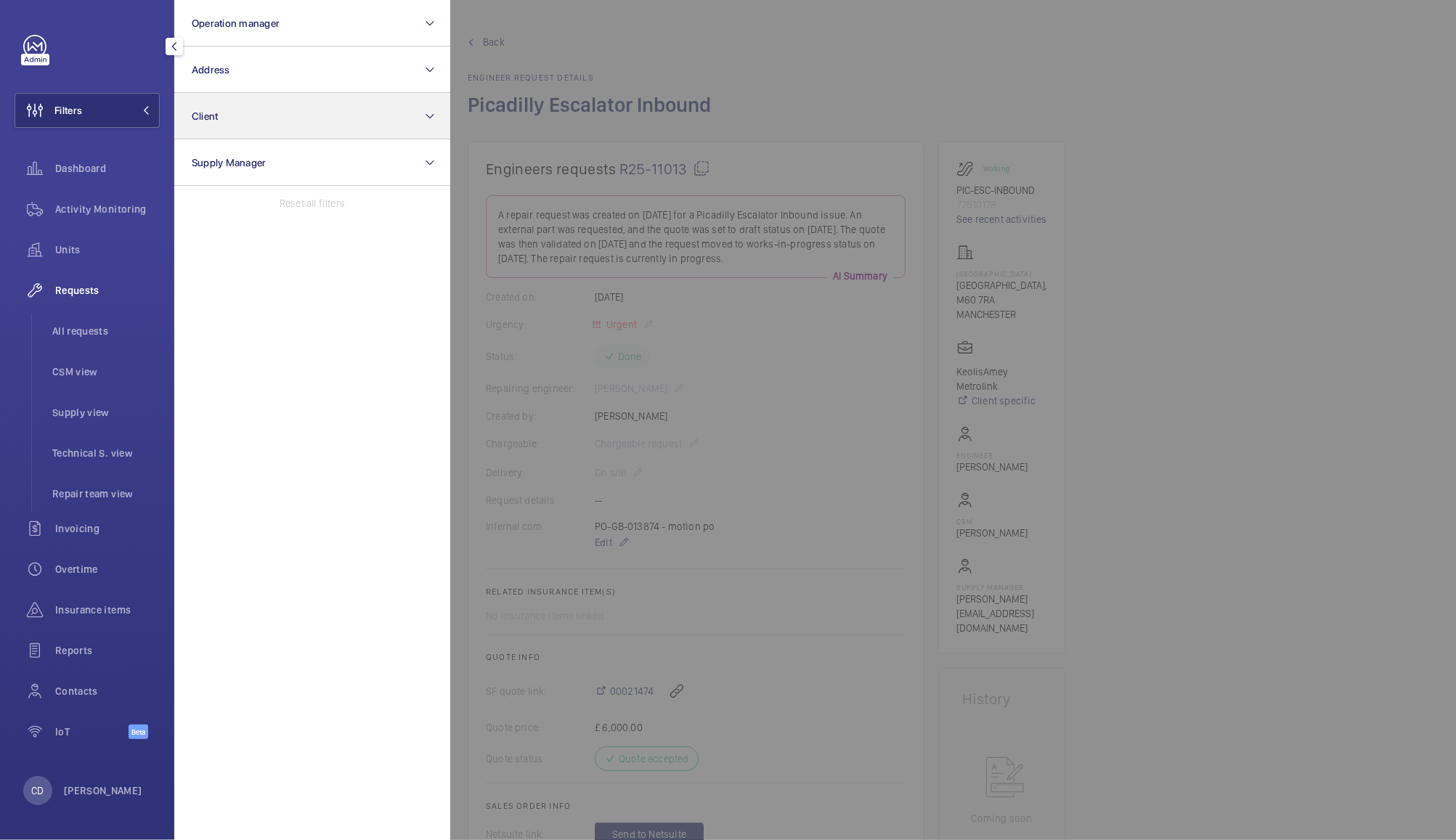
click at [314, 117] on button "Client" at bounding box center [312, 116] width 276 height 46
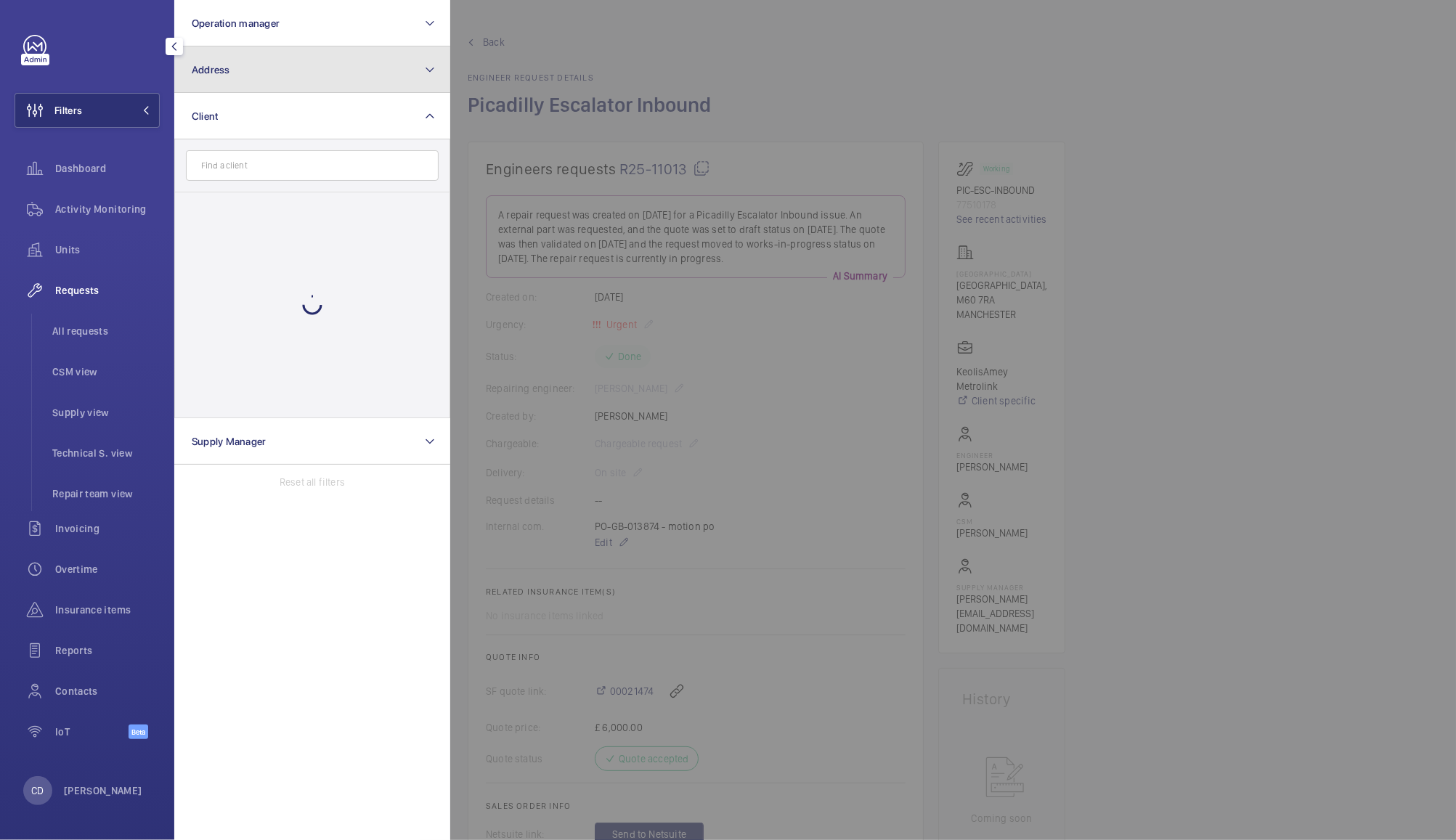
click at [344, 59] on button "Address" at bounding box center [312, 69] width 276 height 46
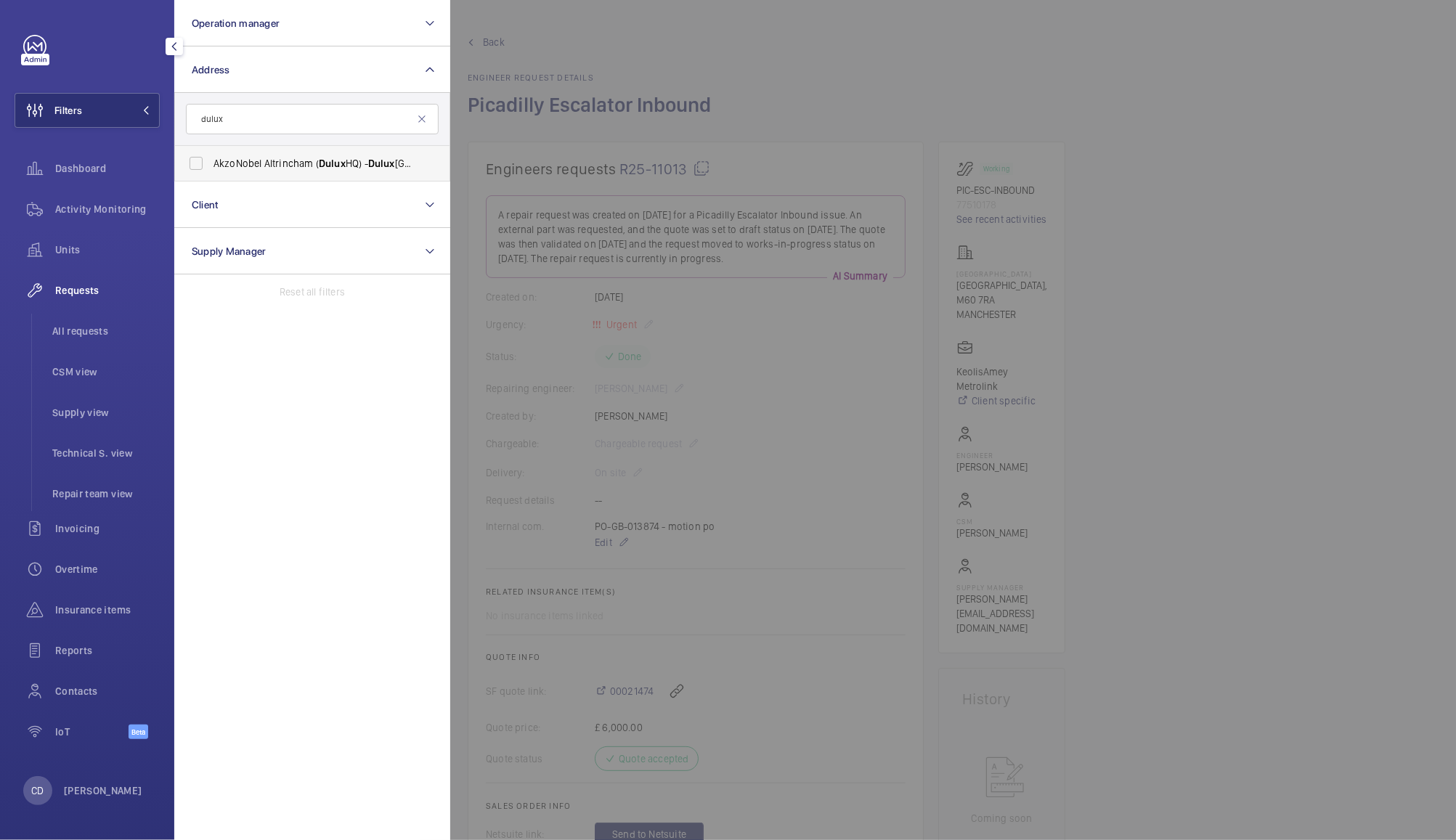
type input "dulux"
click at [341, 167] on span "Dulux" at bounding box center [332, 163] width 27 height 12
click at [211, 167] on input "AkzoNobel Altrincham ( Dulux HQ) - Dulux [GEOGRAPHIC_DATA], ALTRINCHAM WA14 5PG" at bounding box center [196, 163] width 29 height 29
checkbox input "true"
click at [619, 50] on div at bounding box center [1178, 420] width 1456 height 840
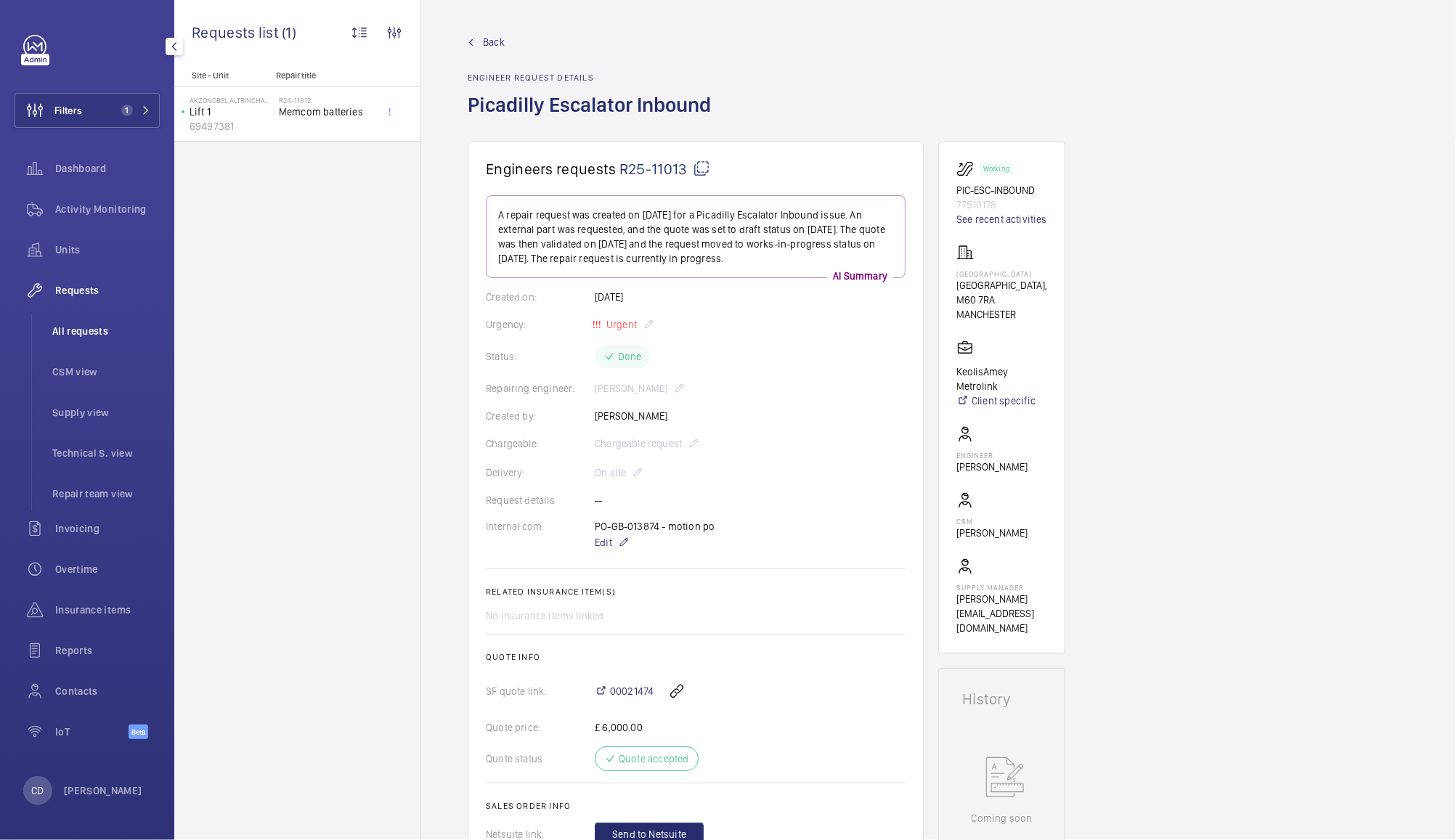
click at [93, 328] on span "All requests" at bounding box center [106, 331] width 108 height 14
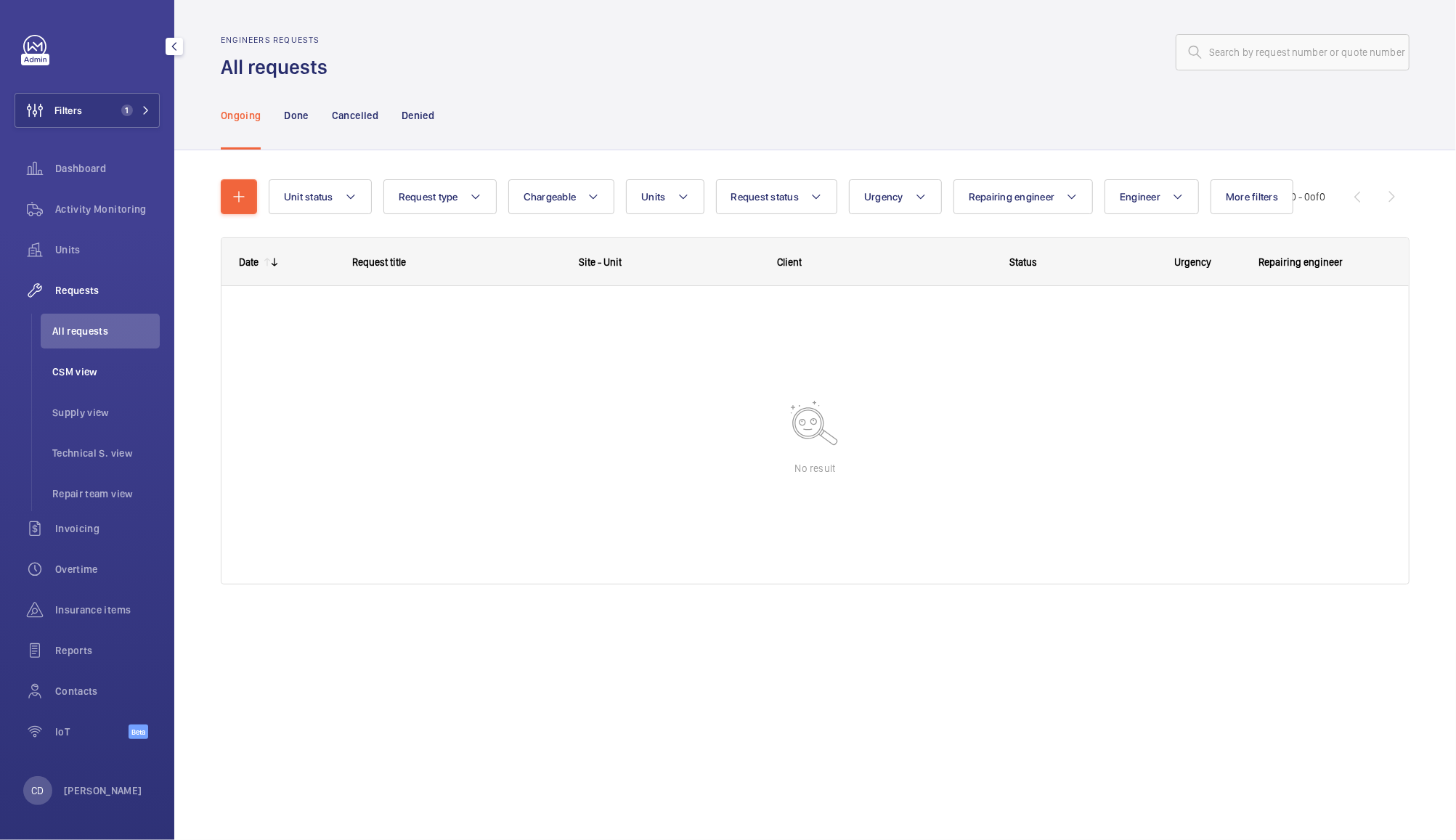
click at [93, 372] on span "CSM view" at bounding box center [106, 371] width 108 height 14
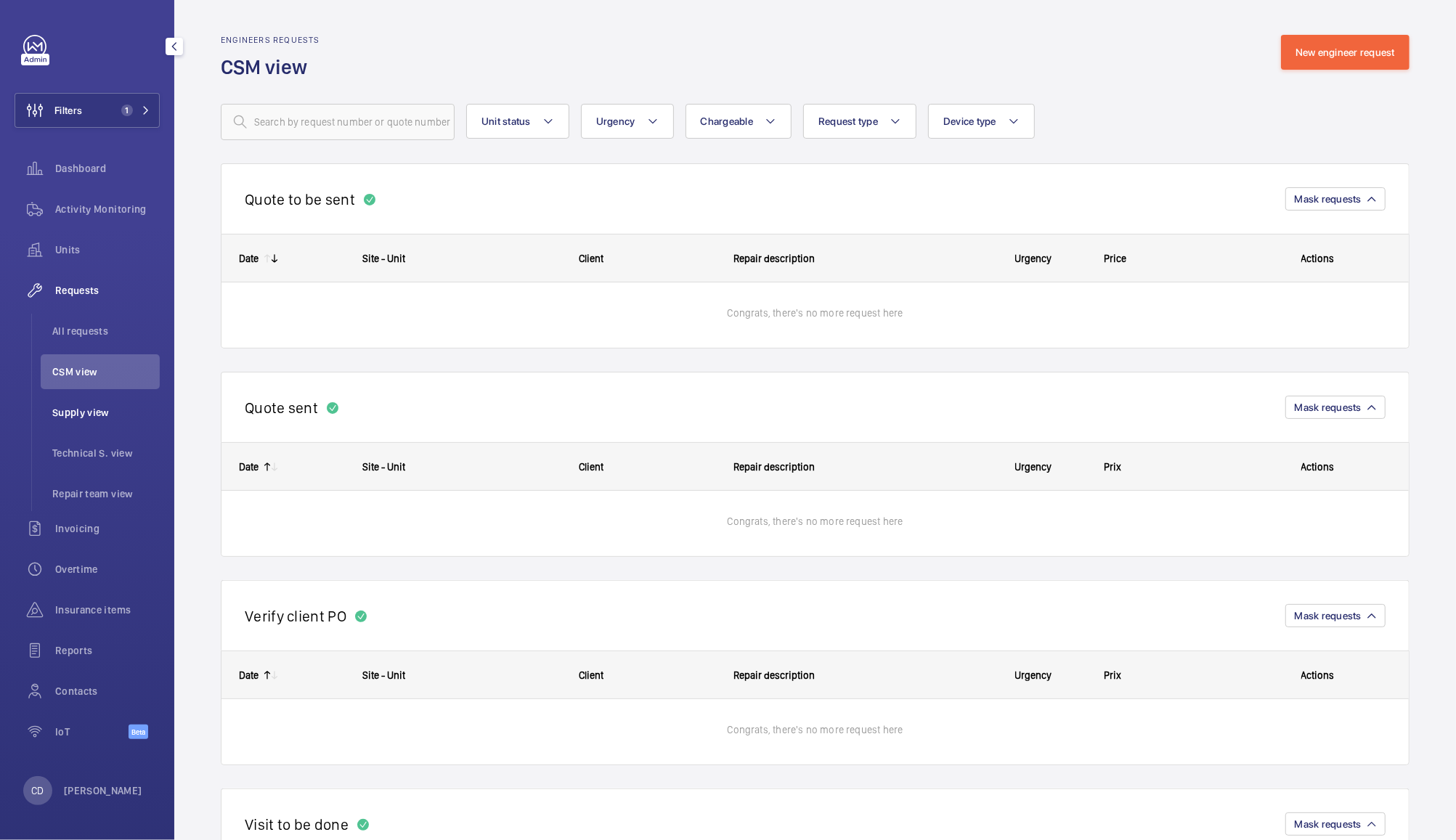
click at [93, 418] on span "Supply view" at bounding box center [106, 412] width 108 height 14
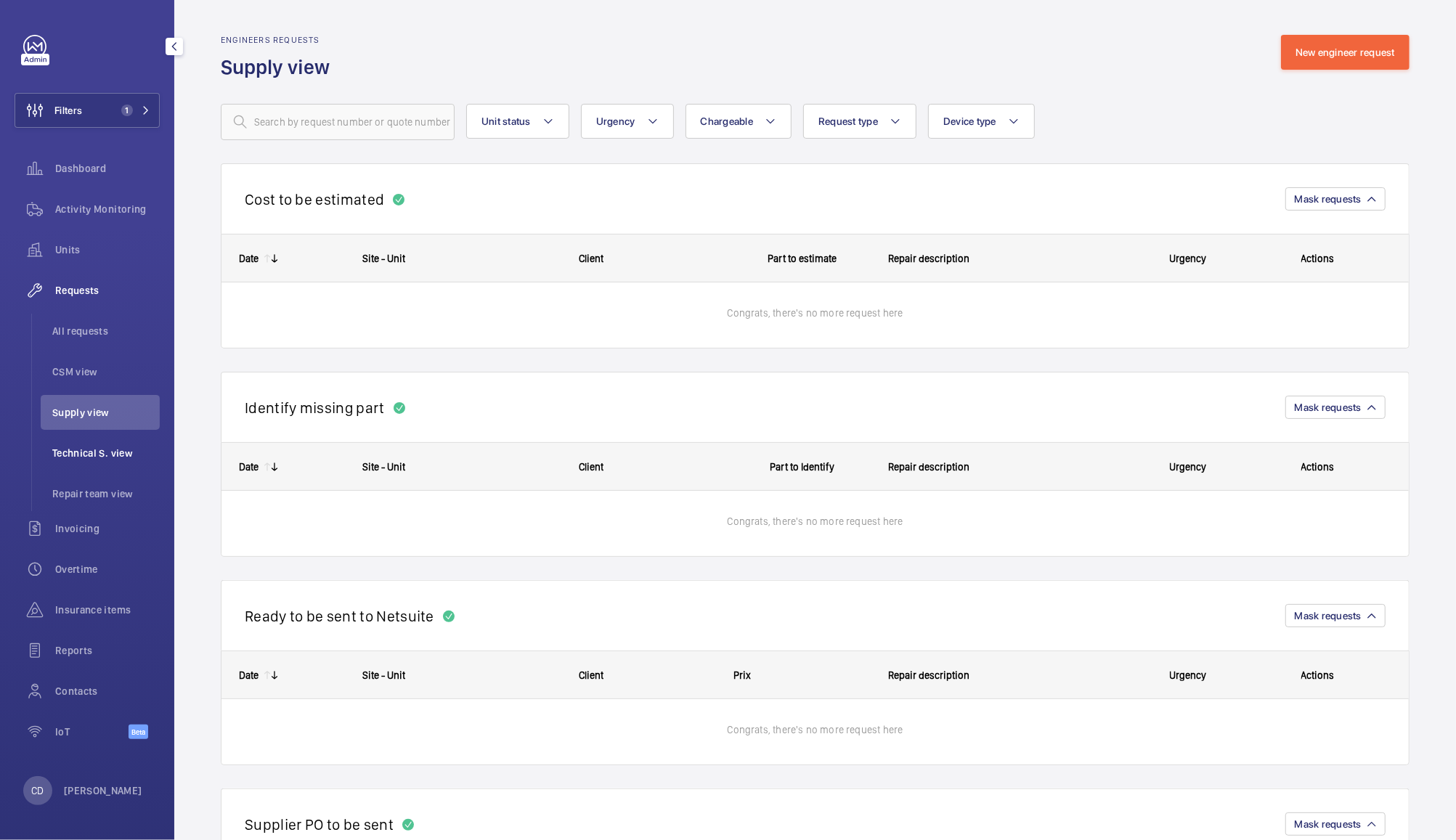
click at [111, 448] on span "Technical S. view" at bounding box center [106, 453] width 108 height 14
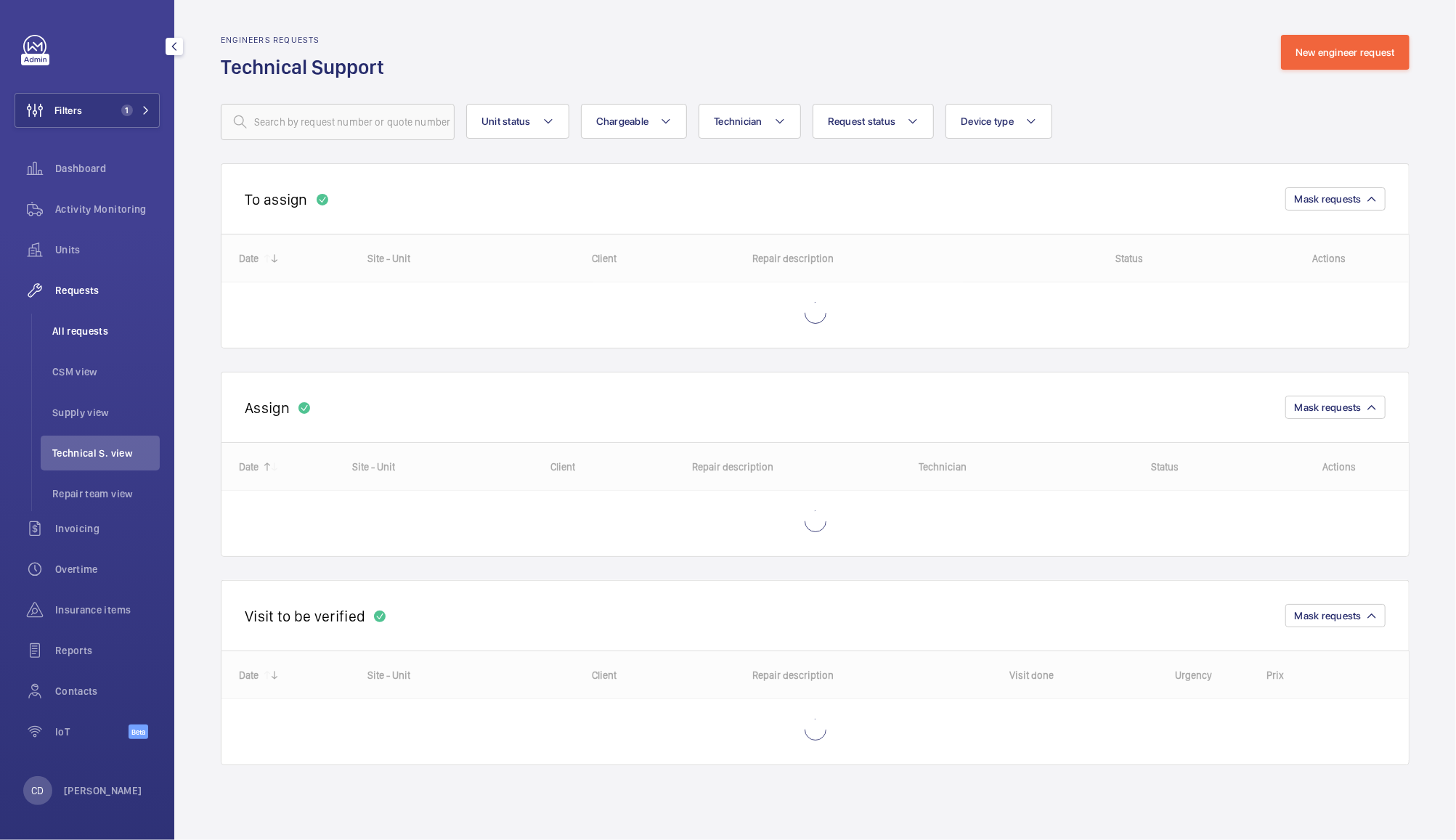
click at [99, 337] on span "All requests" at bounding box center [106, 331] width 108 height 14
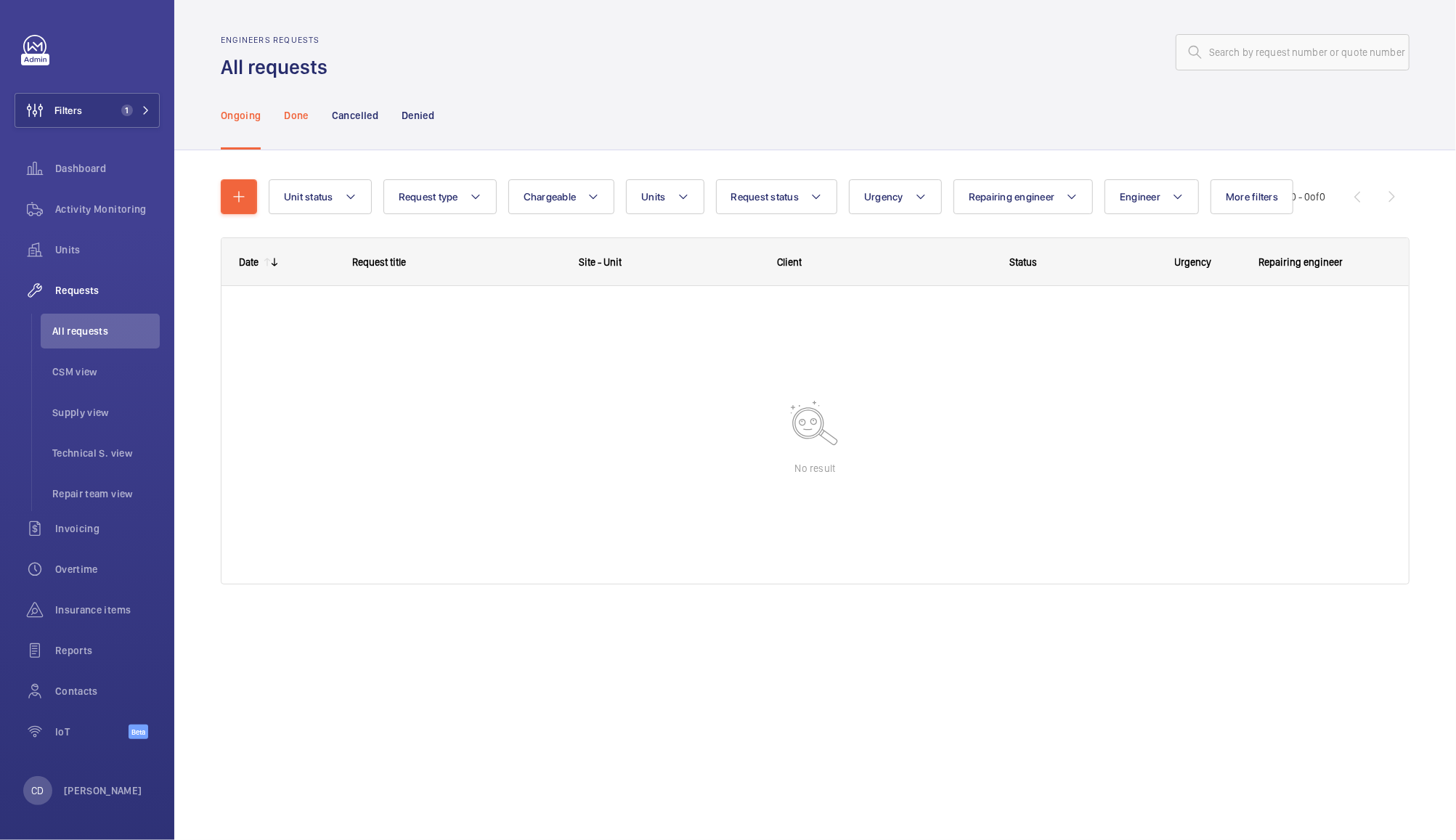
click at [303, 122] on p "Done" at bounding box center [295, 116] width 24 height 14
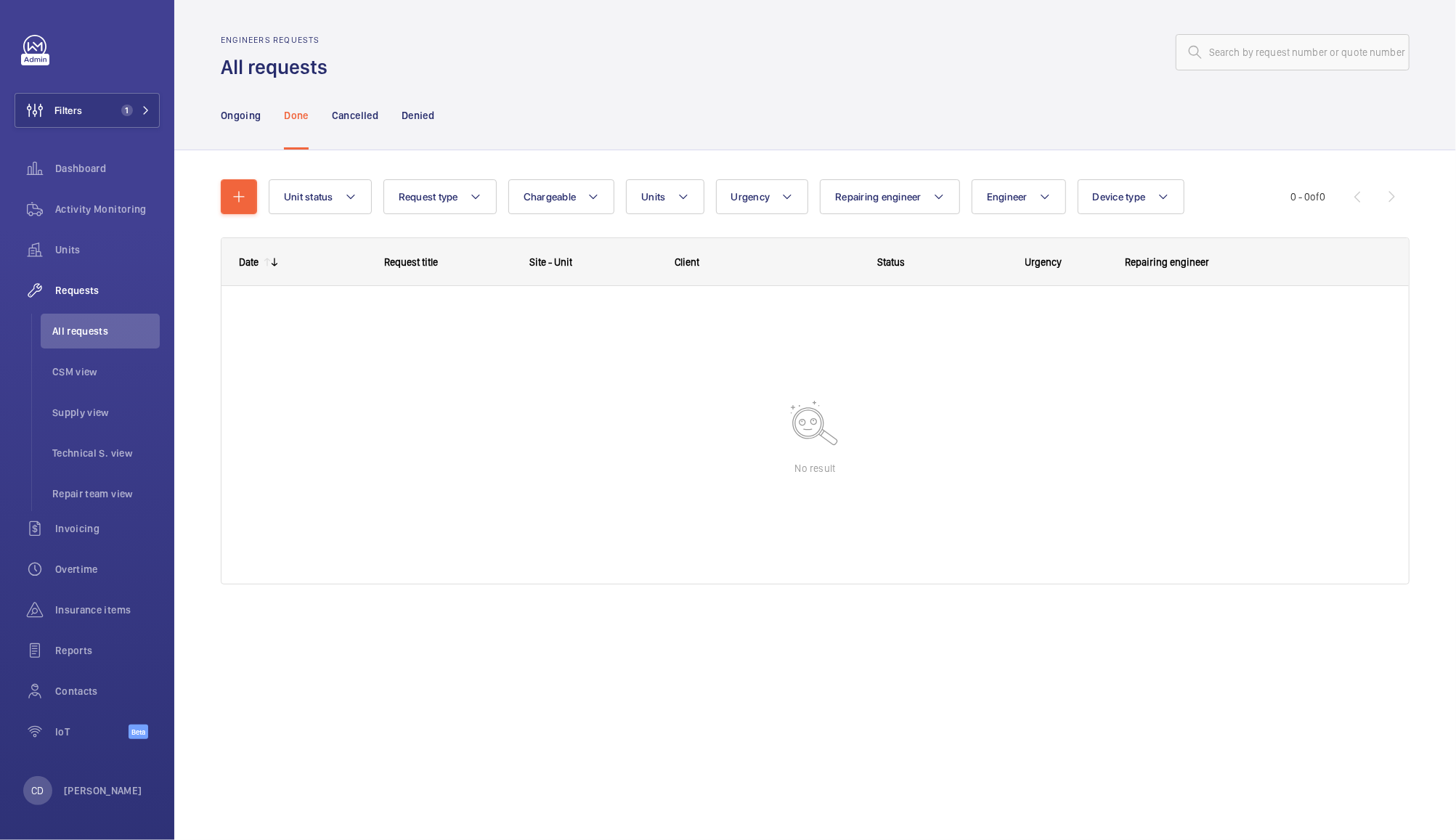
click at [303, 122] on p "Done" at bounding box center [295, 116] width 24 height 14
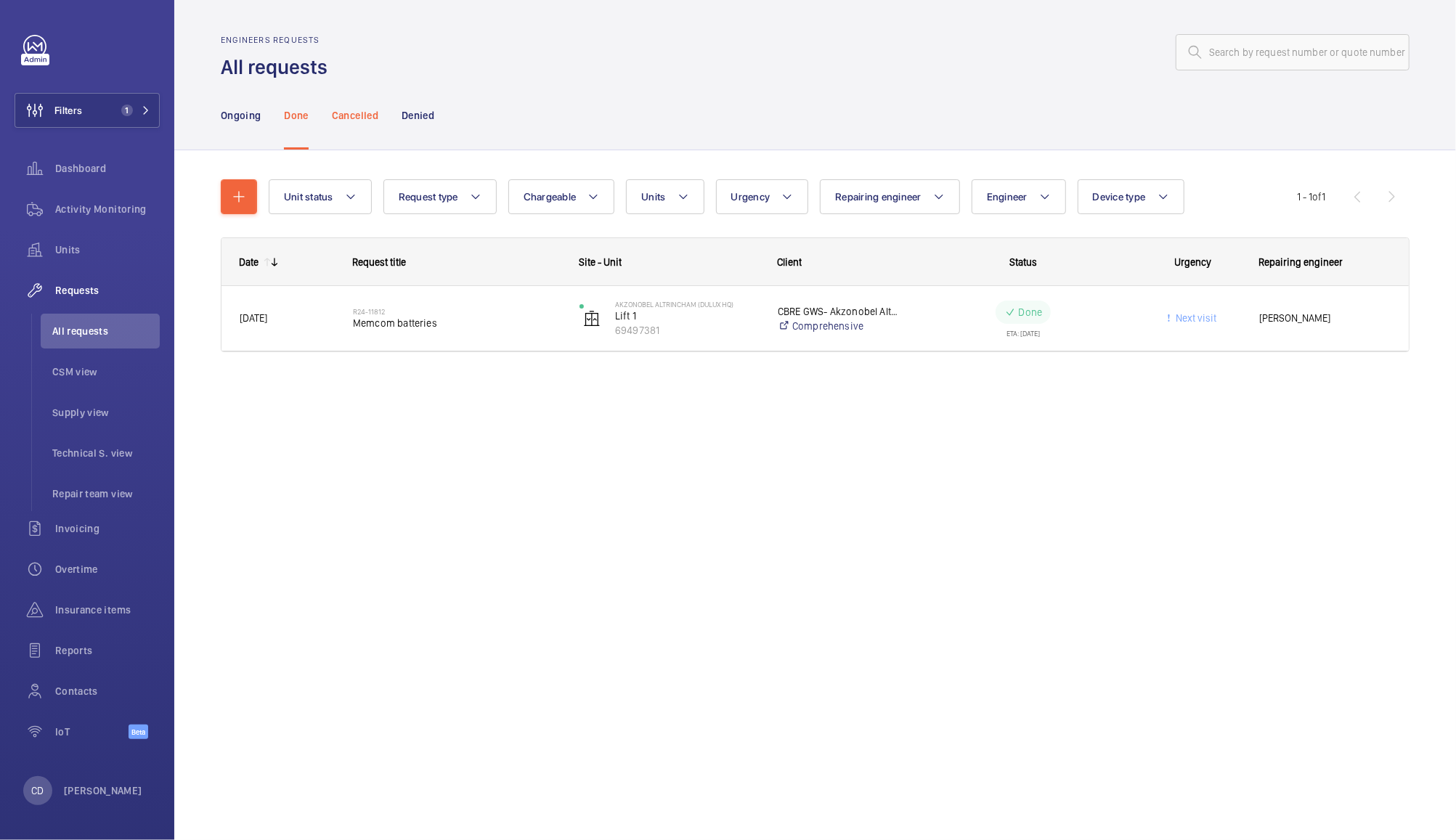
click at [358, 109] on p "Cancelled" at bounding box center [355, 116] width 46 height 14
click at [419, 117] on p "Denied" at bounding box center [417, 116] width 33 height 14
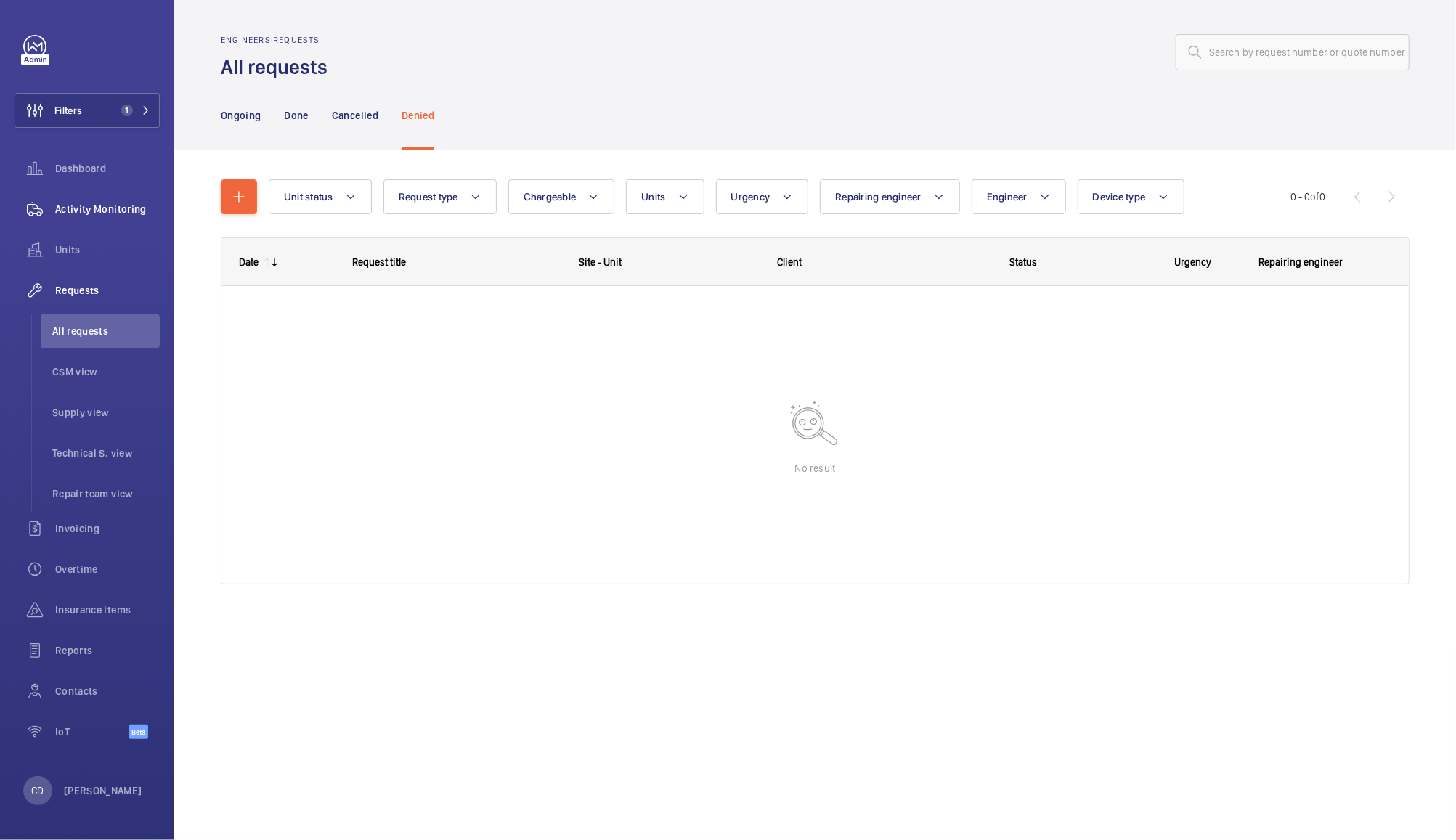
click at [112, 214] on span "Activity Monitoring" at bounding box center [107, 209] width 104 height 14
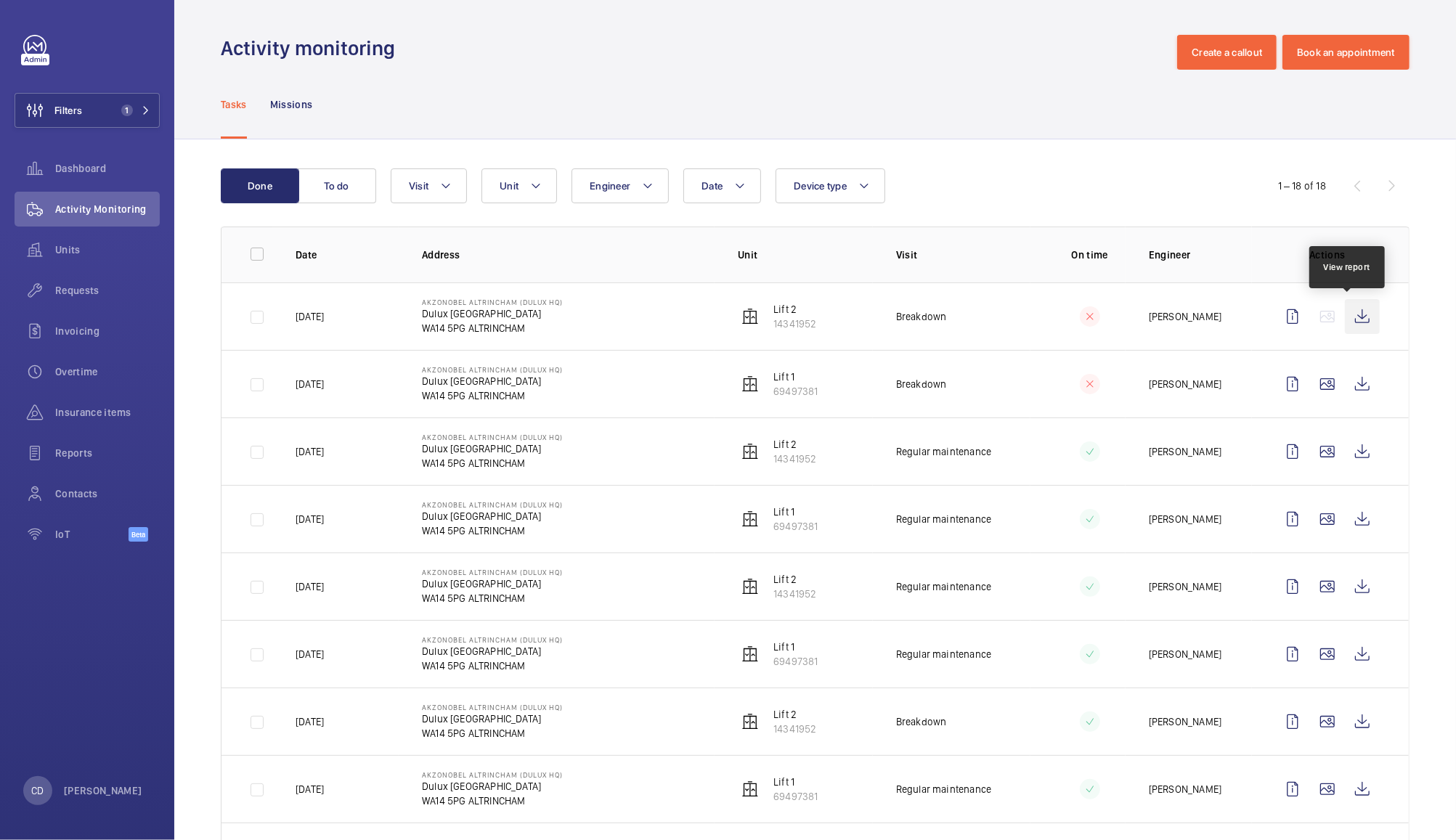
click at [1348, 323] on wm-front-icon-button at bounding box center [1362, 316] width 35 height 35
click at [1346, 377] on wm-front-icon-button at bounding box center [1362, 384] width 35 height 35
